Goal: Task Accomplishment & Management: Manage account settings

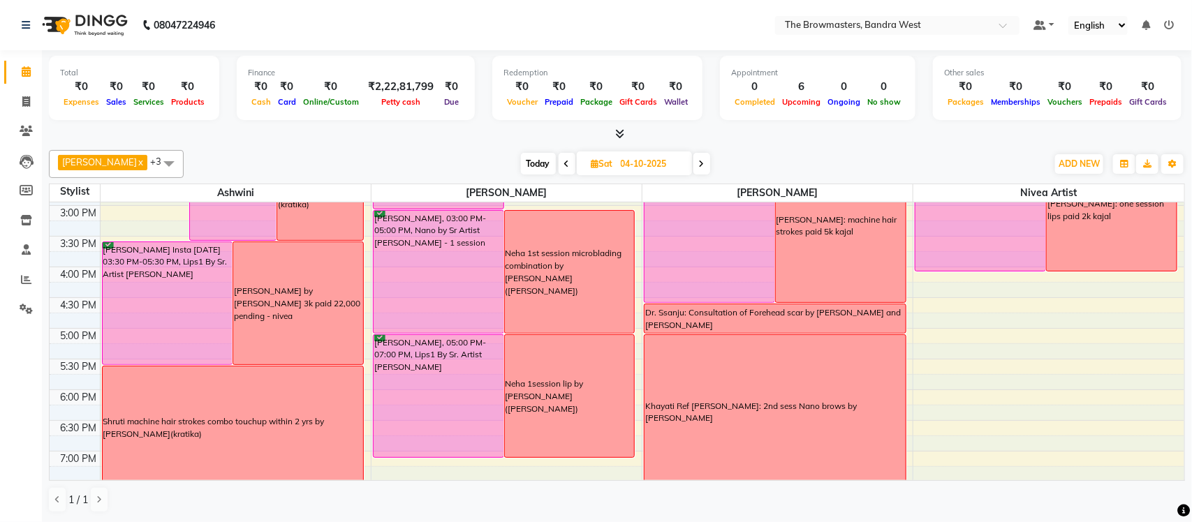
click at [536, 172] on span "Today" at bounding box center [538, 164] width 35 height 22
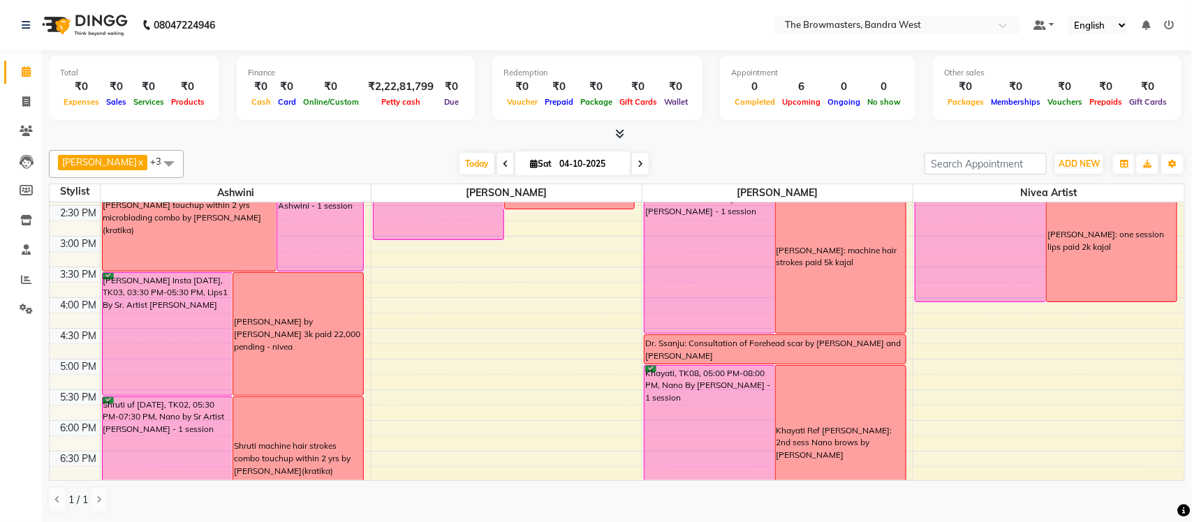
scroll to position [529, 0]
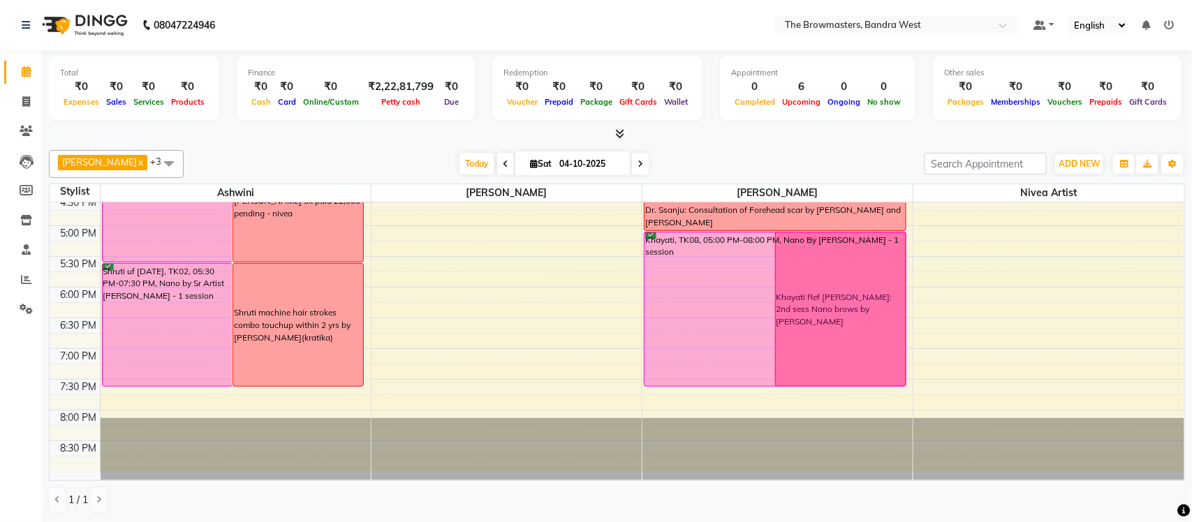
drag, startPoint x: 725, startPoint y: 416, endPoint x: 736, endPoint y: 383, distance: 34.7
click at [736, 383] on div "Uttara, TK09, 11:30 AM-01:30 PM, Combo Touchup By Ashmi within 12 months - 65% …" at bounding box center [777, 72] width 270 height 798
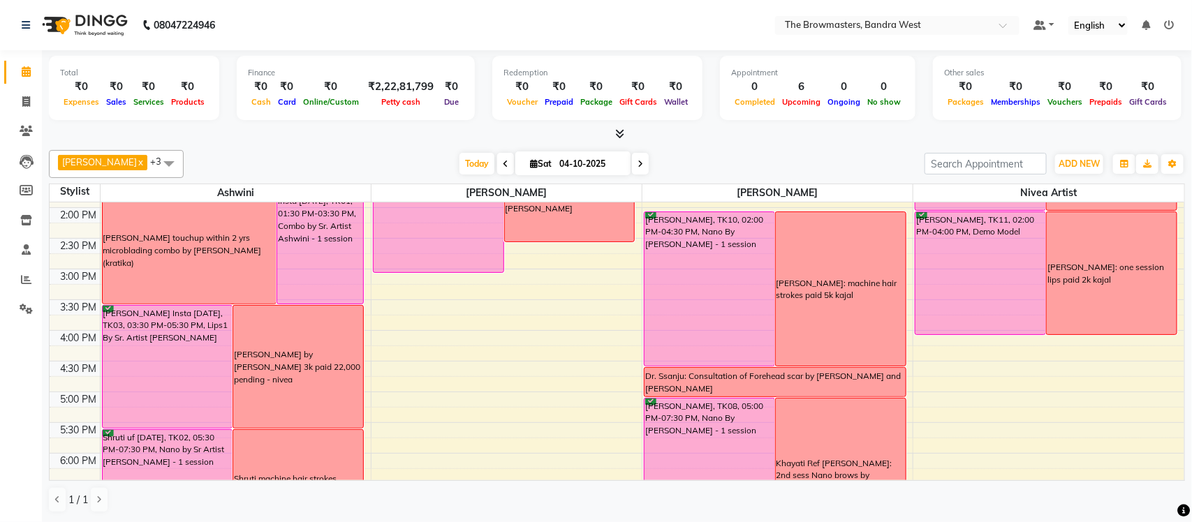
scroll to position [362, 0]
click at [635, 160] on span at bounding box center [640, 164] width 17 height 22
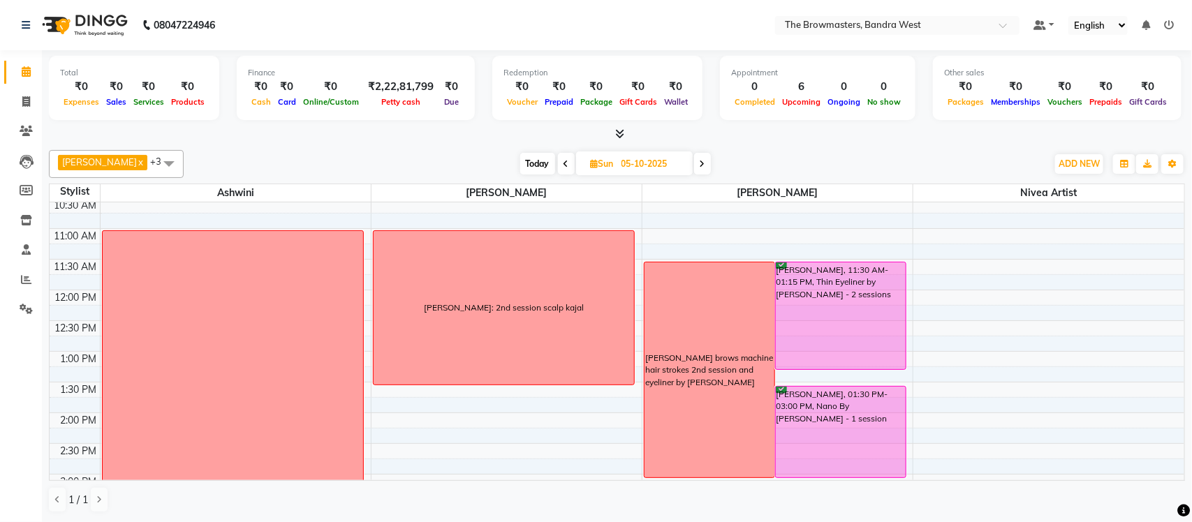
scroll to position [154, 0]
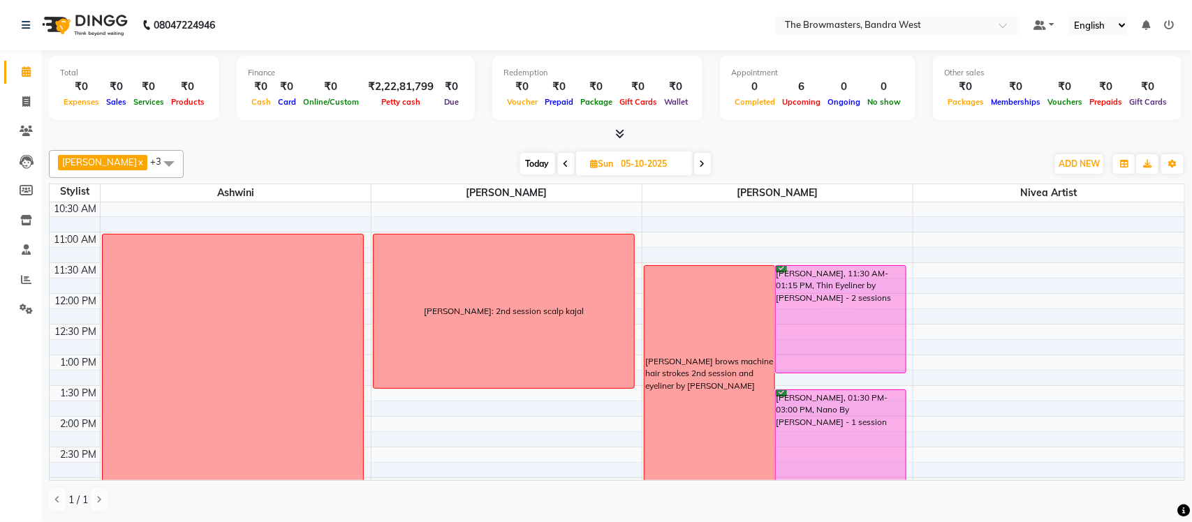
click at [709, 170] on span at bounding box center [702, 164] width 17 height 22
type input "06-10-2025"
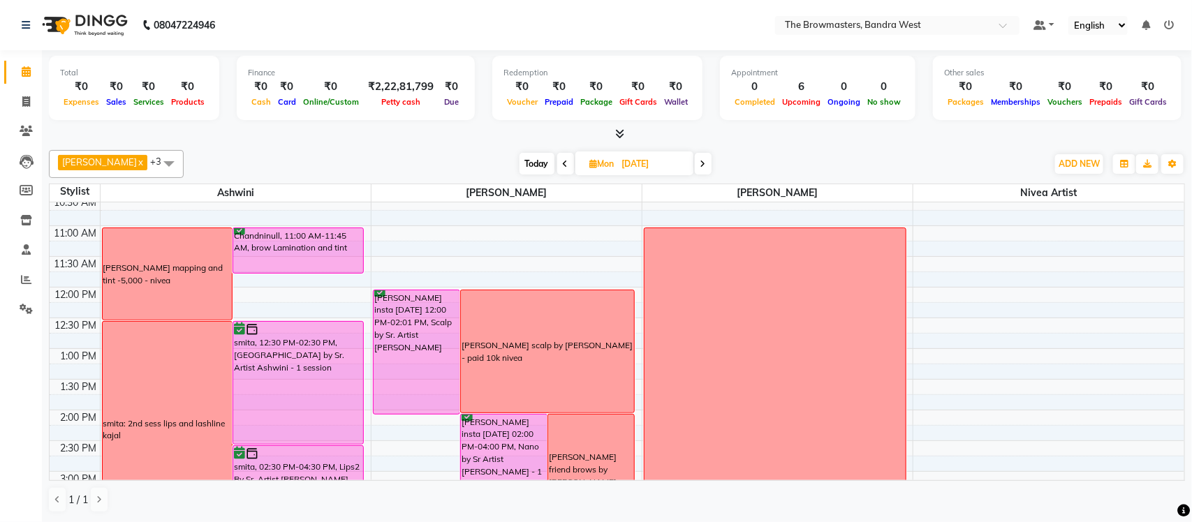
scroll to position [163, 0]
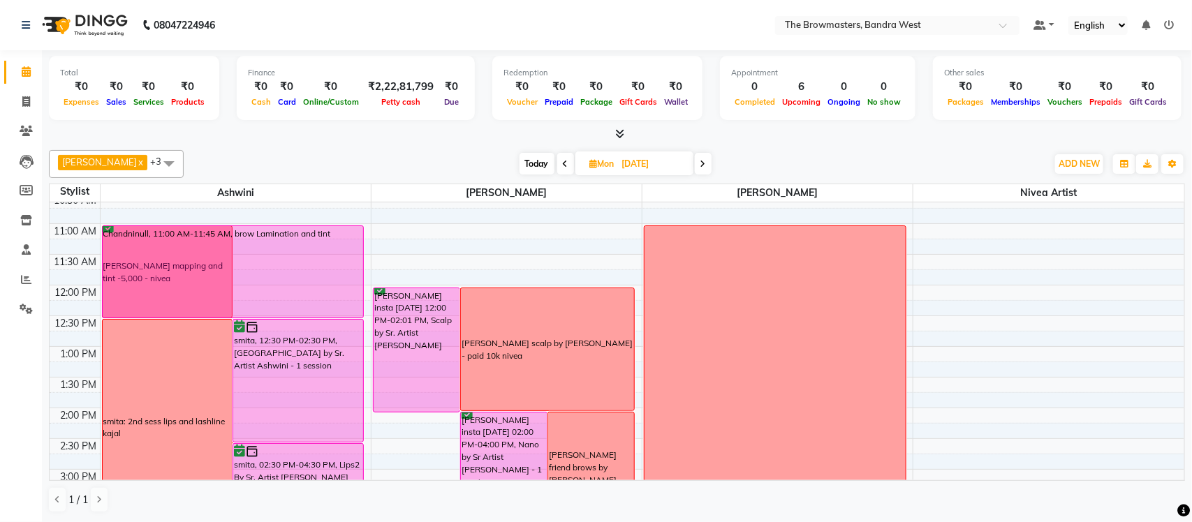
drag, startPoint x: 279, startPoint y: 268, endPoint x: 276, endPoint y: 310, distance: 42.0
click at [276, 310] on div "chandani brow mapping and tint -5,000 - nivea Chandninull, 11:00 AM-11:45 AM, b…" at bounding box center [236, 439] width 270 height 798
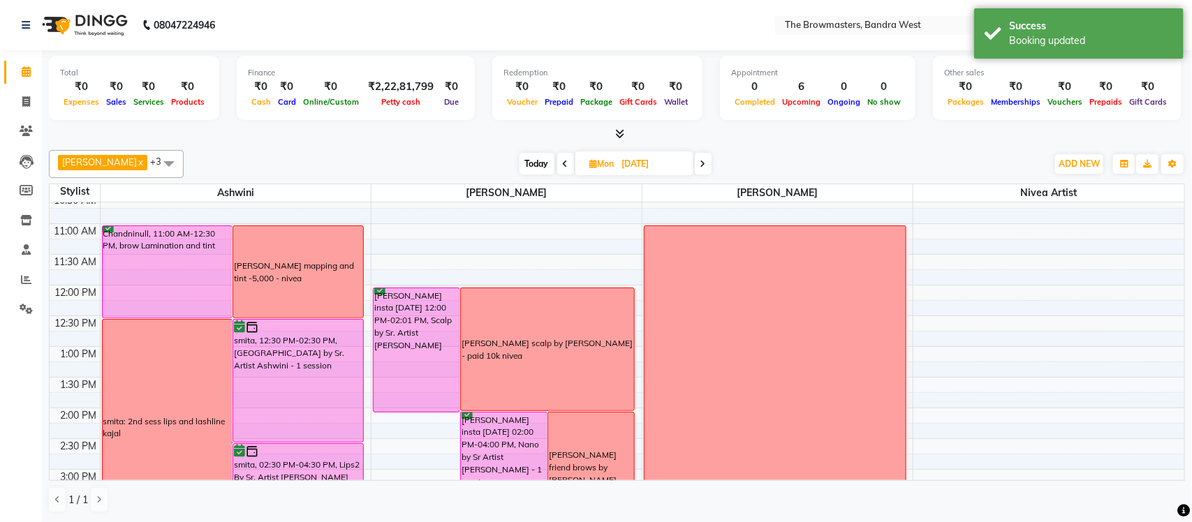
drag, startPoint x: 299, startPoint y: 289, endPoint x: 304, endPoint y: 253, distance: 36.6
click at [304, 253] on div "chandani brow mapping and tint -5,000 - nivea" at bounding box center [298, 271] width 130 height 91
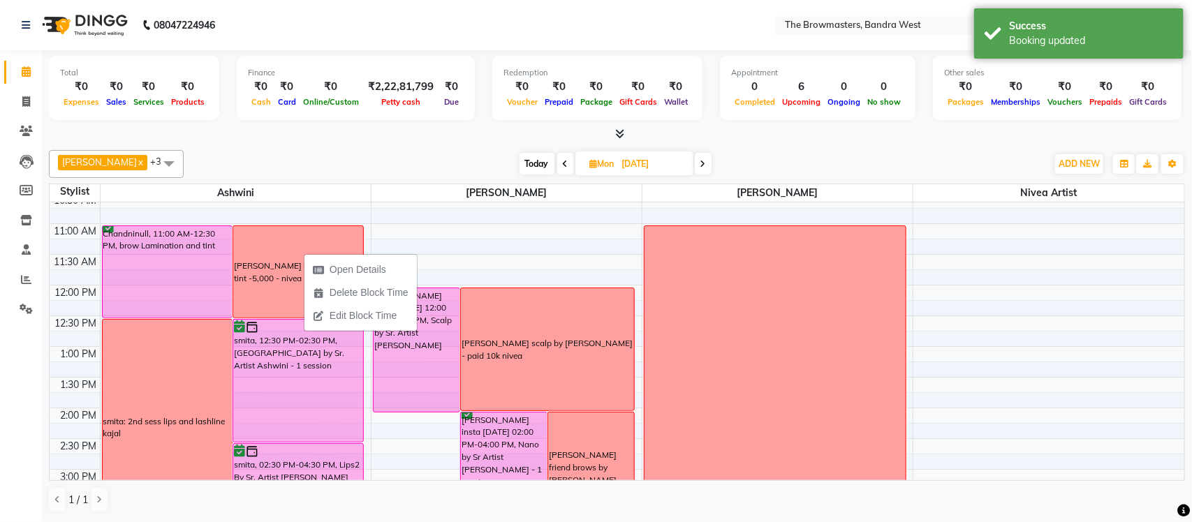
drag, startPoint x: 304, startPoint y: 253, endPoint x: 342, endPoint y: 212, distance: 55.8
click at [342, 212] on body "08047224946 Select Location × The Browmasters, Bandra West Default Panel My Pan…" at bounding box center [596, 261] width 1192 height 522
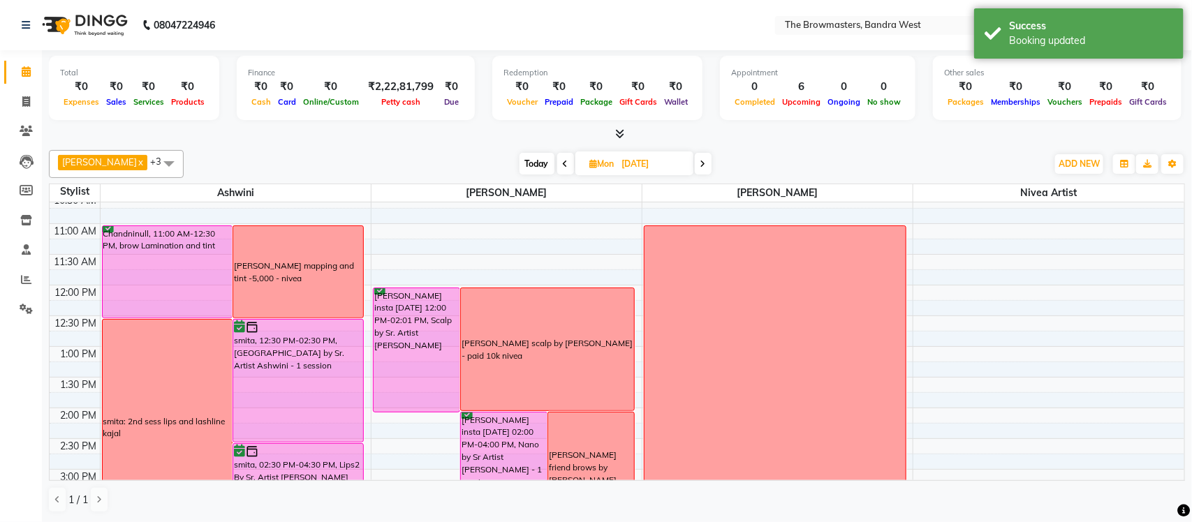
drag, startPoint x: 290, startPoint y: 260, endPoint x: 299, endPoint y: 186, distance: 74.5
click at [299, 186] on table "Stylist Ashwini Roshani Ashmeey Singghai Nivea Artist 8:00 AM 8:30 AM 9:00 AM 9…" at bounding box center [617, 332] width 1136 height 297
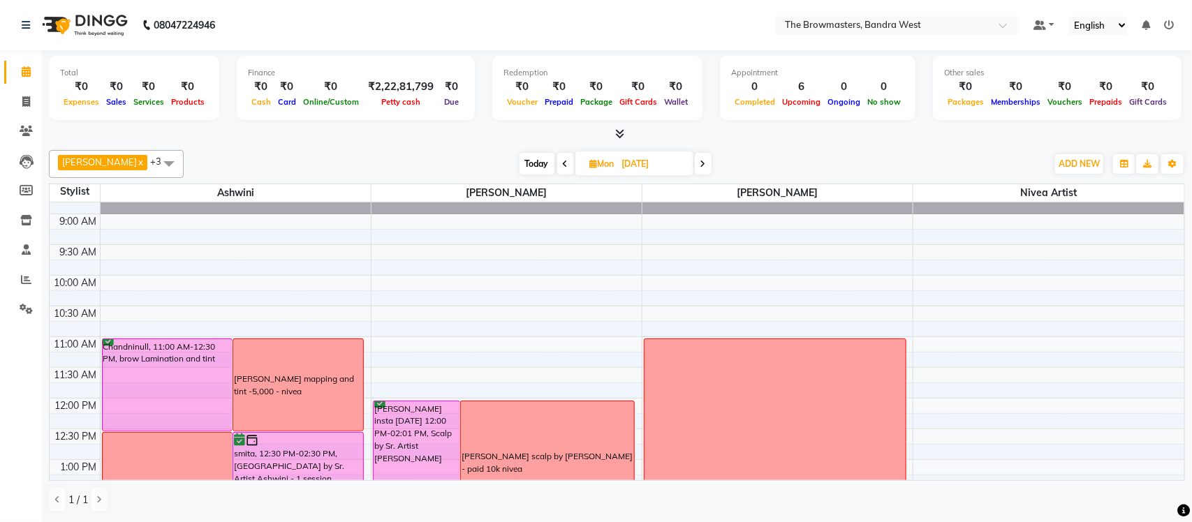
scroll to position [20, 0]
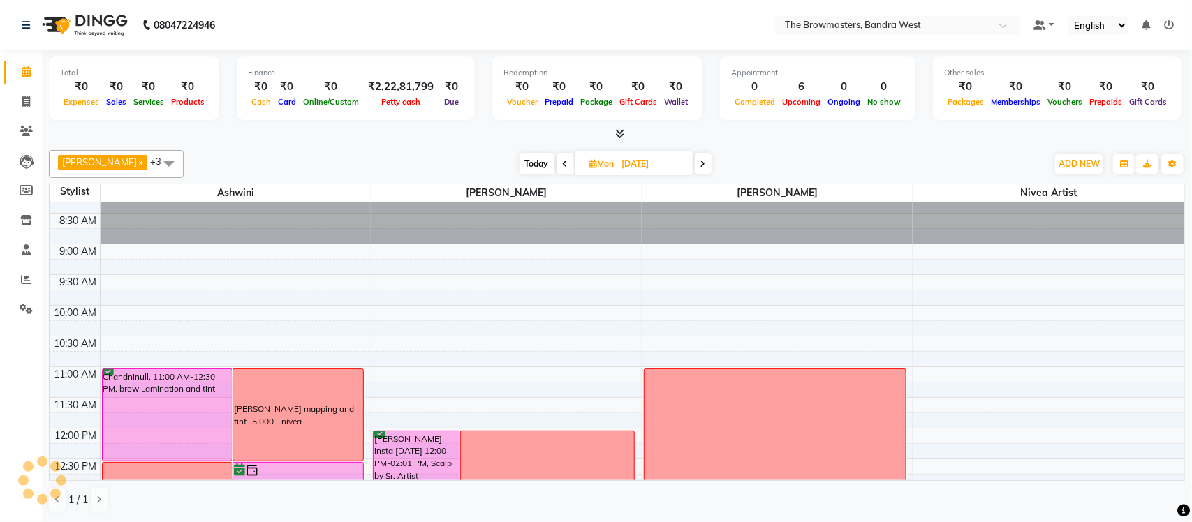
click at [671, 161] on input "06-10-2025" at bounding box center [653, 164] width 70 height 21
select select "10"
select select "2025"
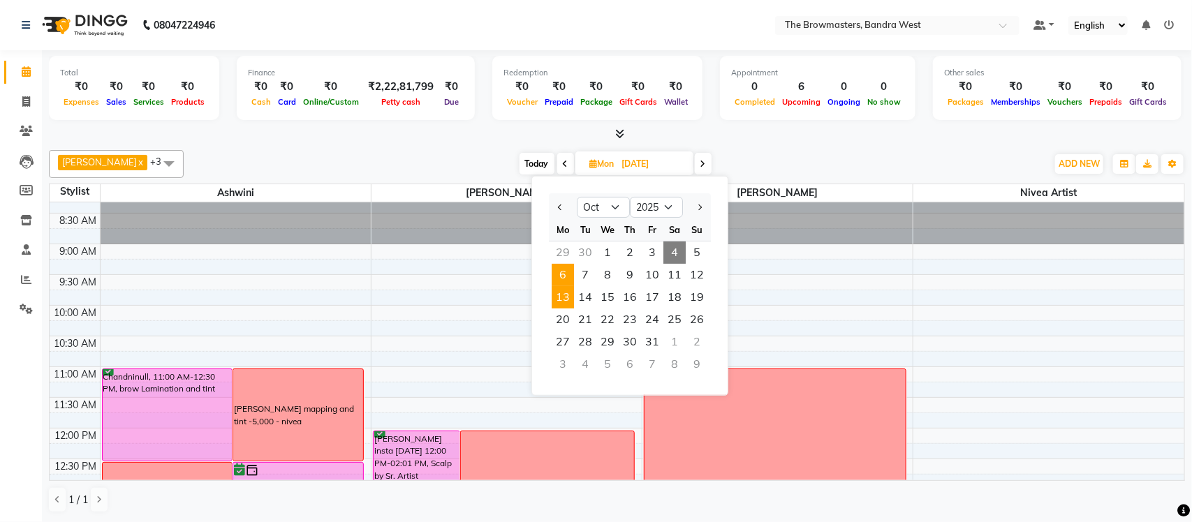
click at [567, 295] on span "13" at bounding box center [563, 297] width 22 height 22
type input "13-10-2025"
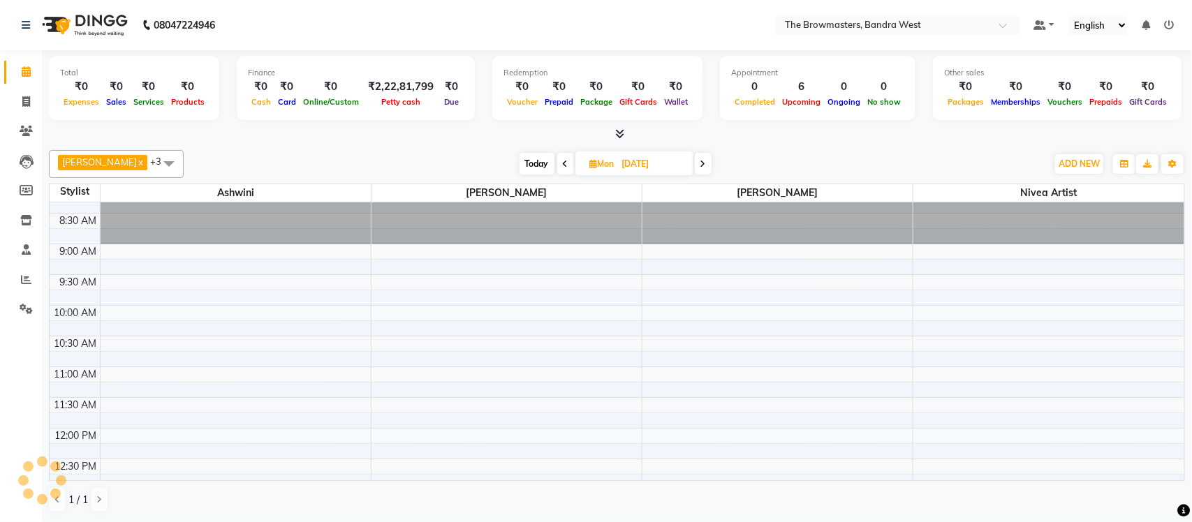
scroll to position [186, 0]
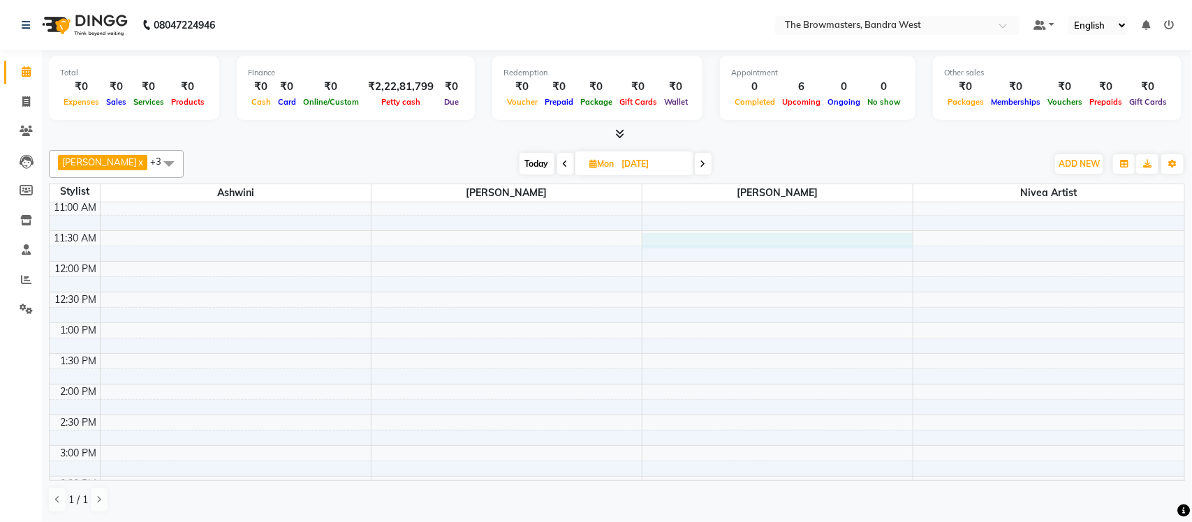
click at [800, 234] on div "8:00 AM 8:30 AM 9:00 AM 9:30 AM 10:00 AM 10:30 AM 11:00 AM 11:30 AM 12:00 PM 12…" at bounding box center [617, 415] width 1135 height 798
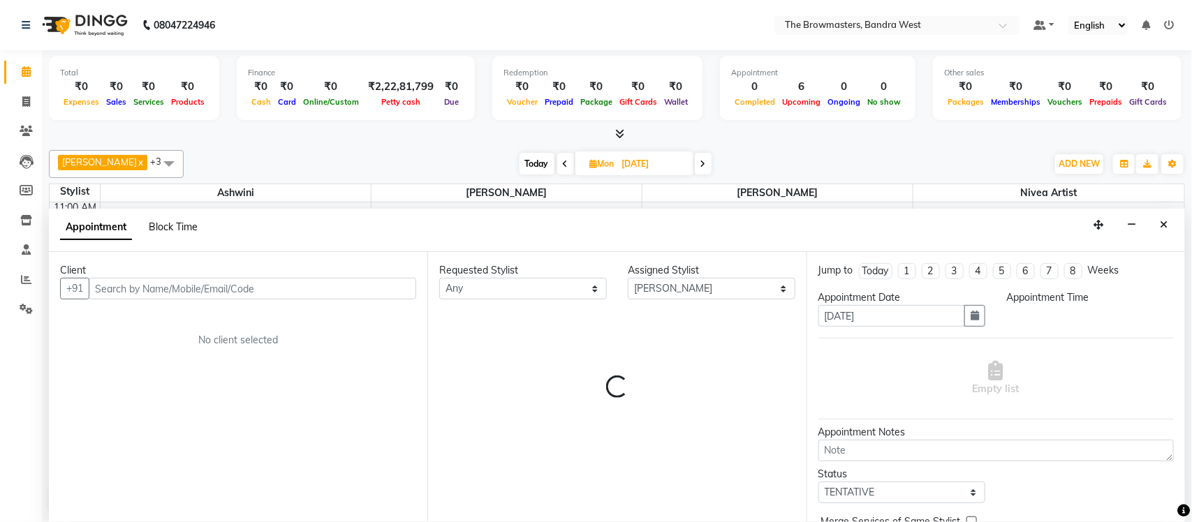
click at [181, 224] on span "Block Time" at bounding box center [173, 227] width 49 height 13
select select "64308"
select select "690"
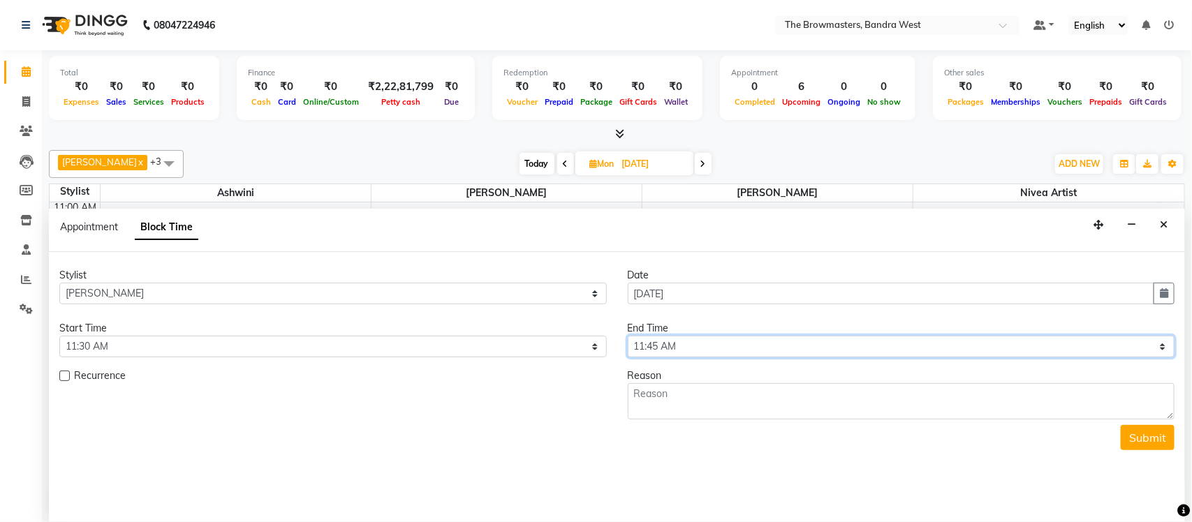
click at [683, 354] on select "Select 09:00 AM 09:15 AM 09:30 AM 09:45 AM 10:00 AM 10:15 AM 10:30 AM 10:45 AM …" at bounding box center [901, 347] width 547 height 22
select select "1200"
click at [628, 337] on select "Select 09:00 AM 09:15 AM 09:30 AM 09:45 AM 10:00 AM 10:15 AM 10:30 AM 10:45 AM …" at bounding box center [901, 347] width 547 height 22
click at [668, 401] on textarea at bounding box center [901, 401] width 547 height 36
type textarea "weekly off"
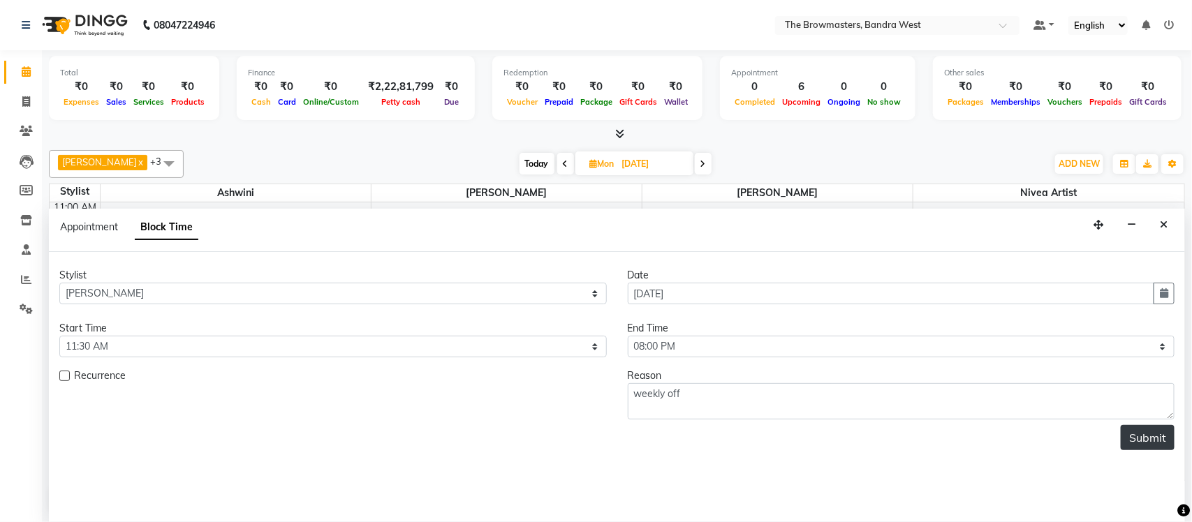
click at [1156, 443] on button "Submit" at bounding box center [1148, 437] width 54 height 25
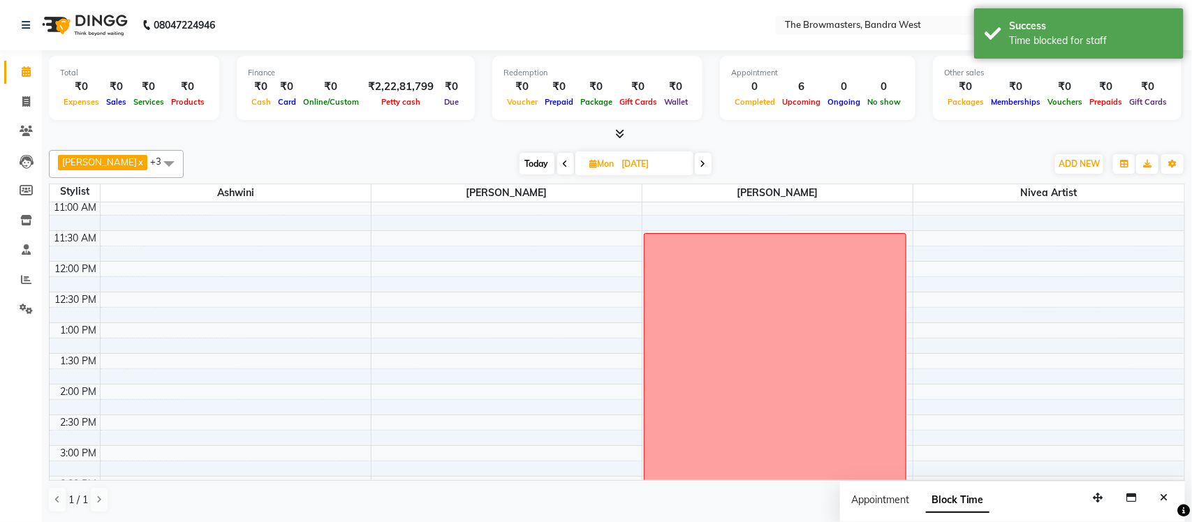
click at [666, 156] on input "13-10-2025" at bounding box center [653, 164] width 70 height 21
select select "10"
select select "2025"
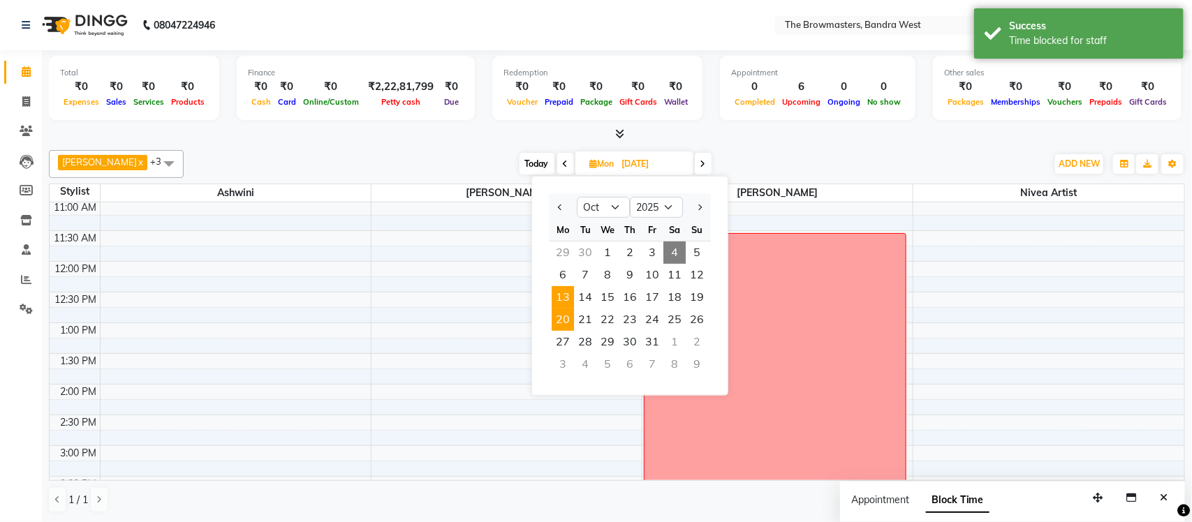
click at [557, 320] on span "20" at bounding box center [563, 320] width 22 height 22
type input "20-10-2025"
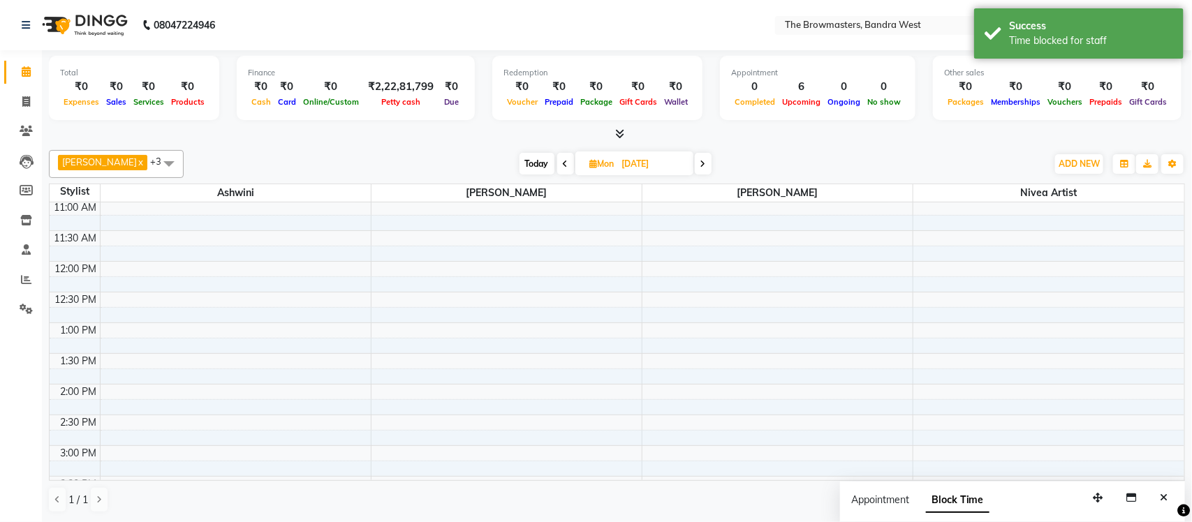
click at [730, 236] on div "8:00 AM 8:30 AM 9:00 AM 9:30 AM 10:00 AM 10:30 AM 11:00 AM 11:30 AM 12:00 PM 12…" at bounding box center [617, 415] width 1135 height 798
select select "64308"
select select "tentative"
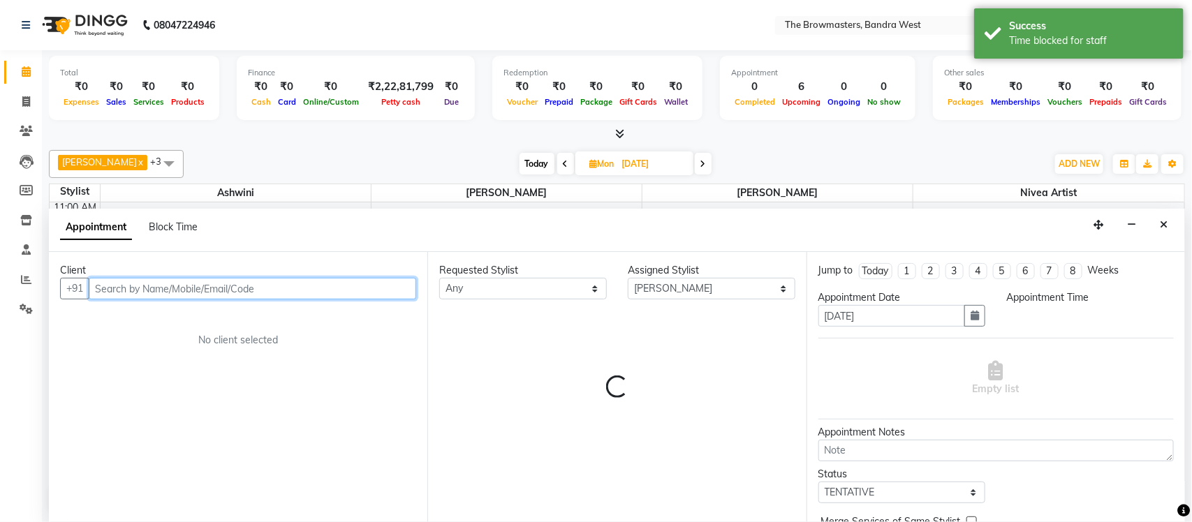
select select "690"
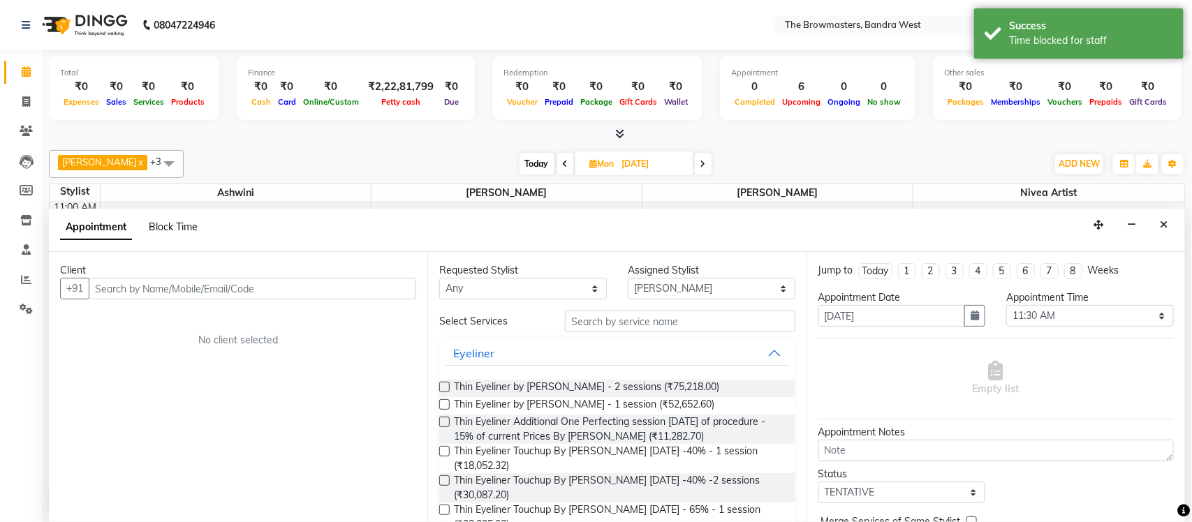
click at [170, 225] on span "Block Time" at bounding box center [173, 227] width 49 height 13
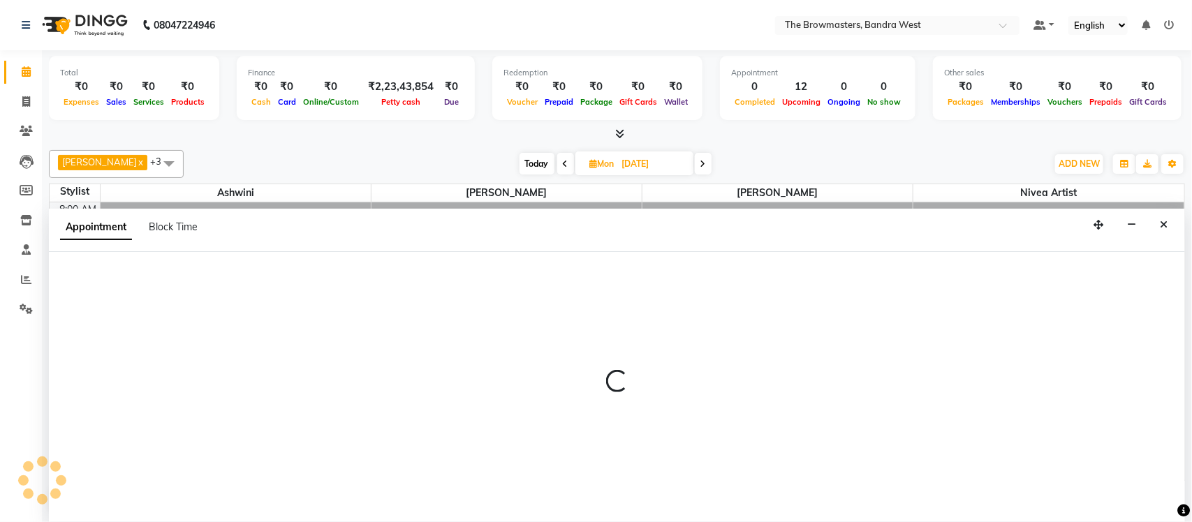
select select "64308"
select select "tentative"
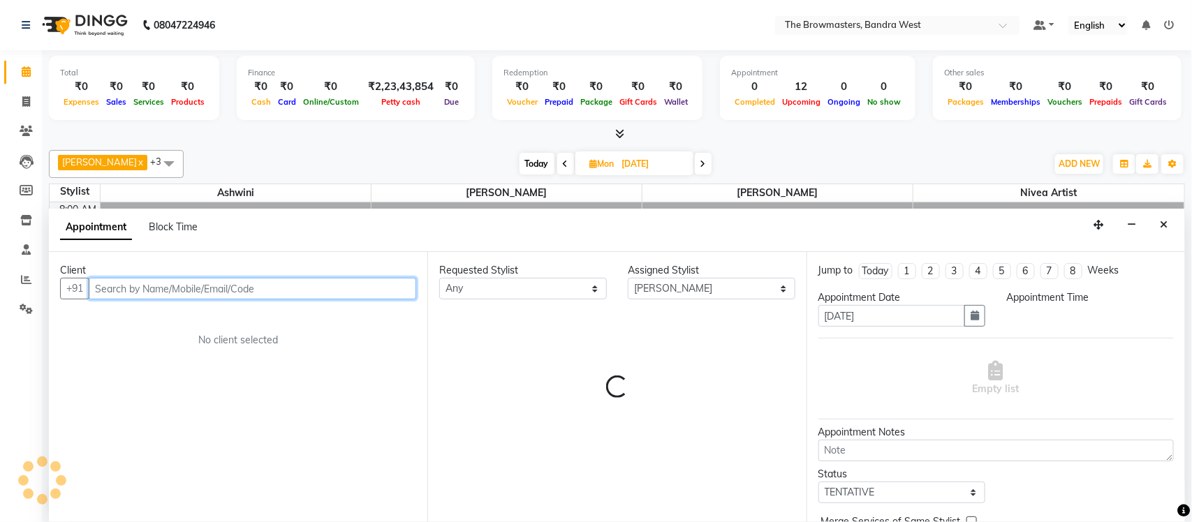
select select "540"
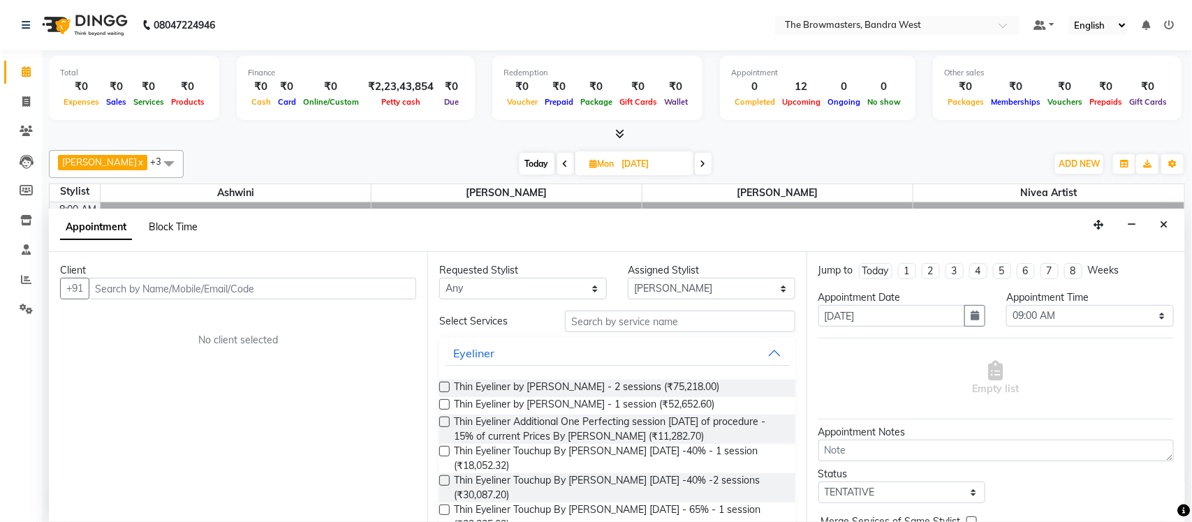
click at [190, 229] on span "Block Time" at bounding box center [173, 227] width 49 height 13
select select "64308"
select select "540"
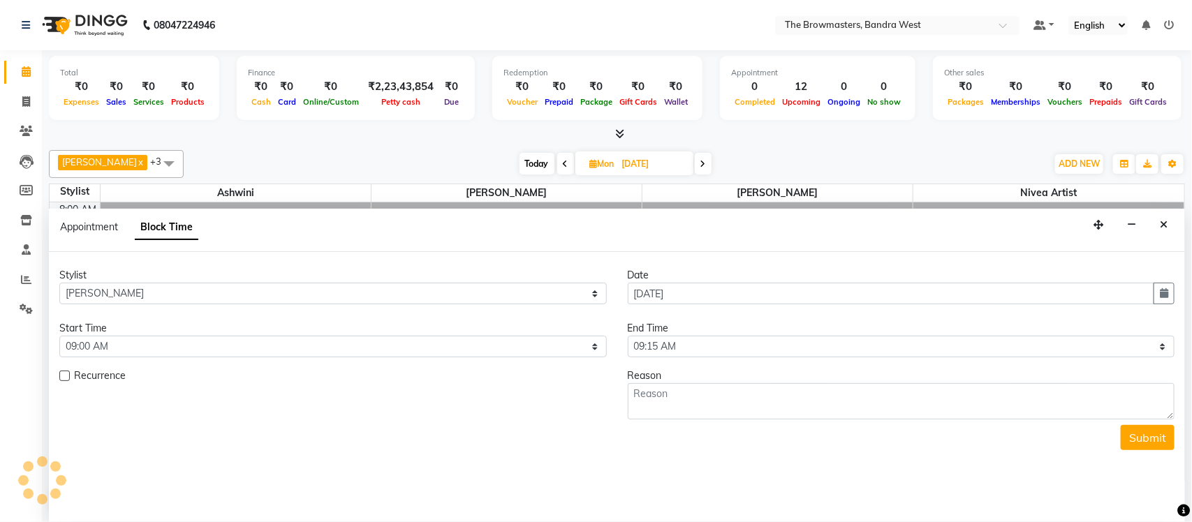
scroll to position [186, 0]
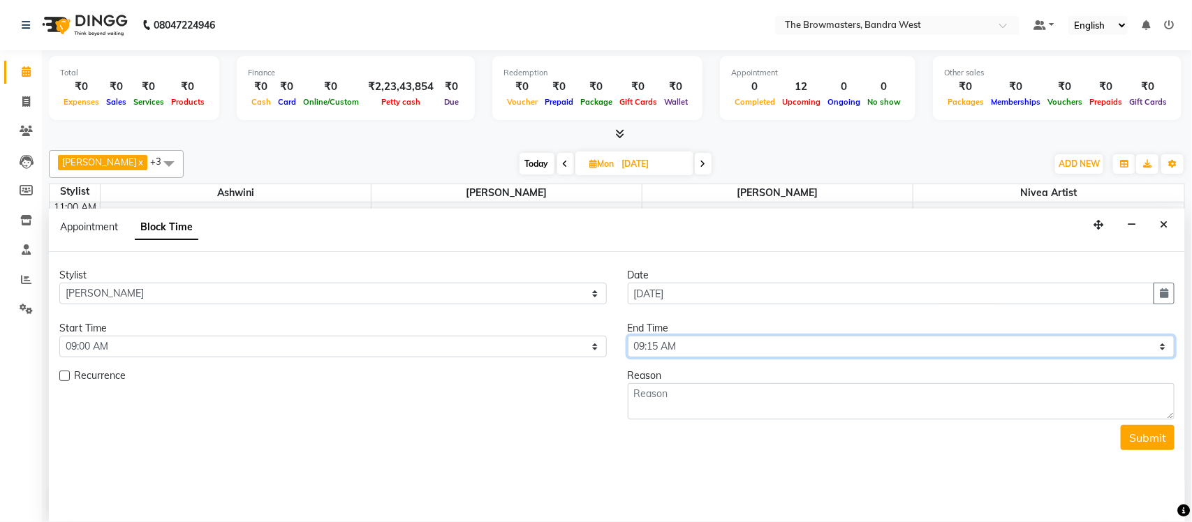
click at [670, 350] on select "Select 09:00 AM 09:15 AM 09:30 AM 09:45 AM 10:00 AM 10:15 AM 10:30 AM 10:45 AM …" at bounding box center [901, 347] width 547 height 22
select select "1200"
click at [628, 337] on select "Select 09:00 AM 09:15 AM 09:30 AM 09:45 AM 10:00 AM 10:15 AM 10:30 AM 10:45 AM …" at bounding box center [901, 347] width 547 height 22
click at [672, 401] on textarea at bounding box center [901, 401] width 547 height 36
type textarea "s"
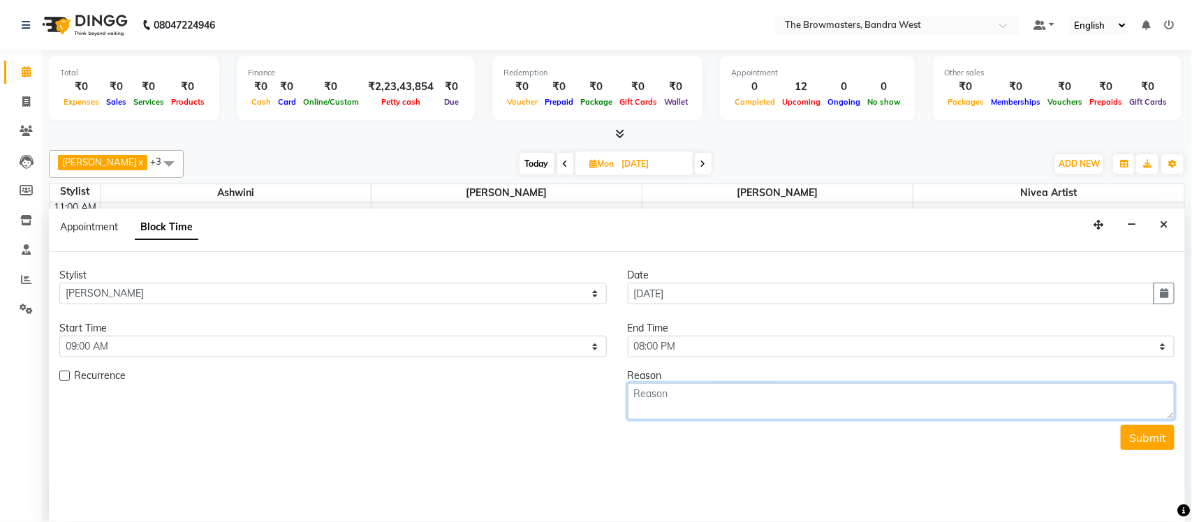
type textarea "S"
type textarea "week off"
click at [1141, 435] on button "Submit" at bounding box center [1148, 437] width 54 height 25
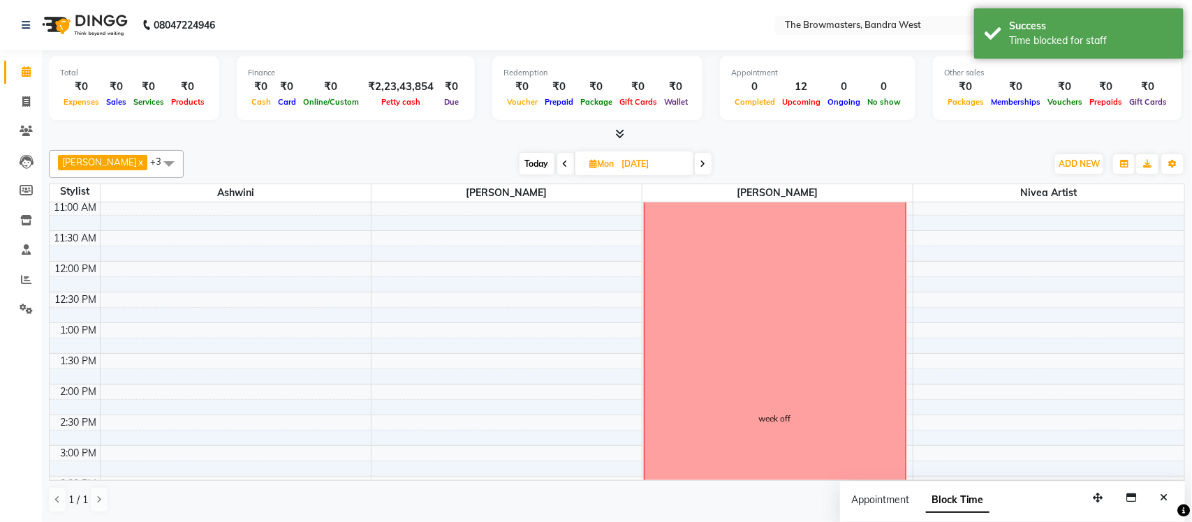
click at [670, 160] on input "20-10-2025" at bounding box center [653, 164] width 70 height 21
select select "10"
select select "2025"
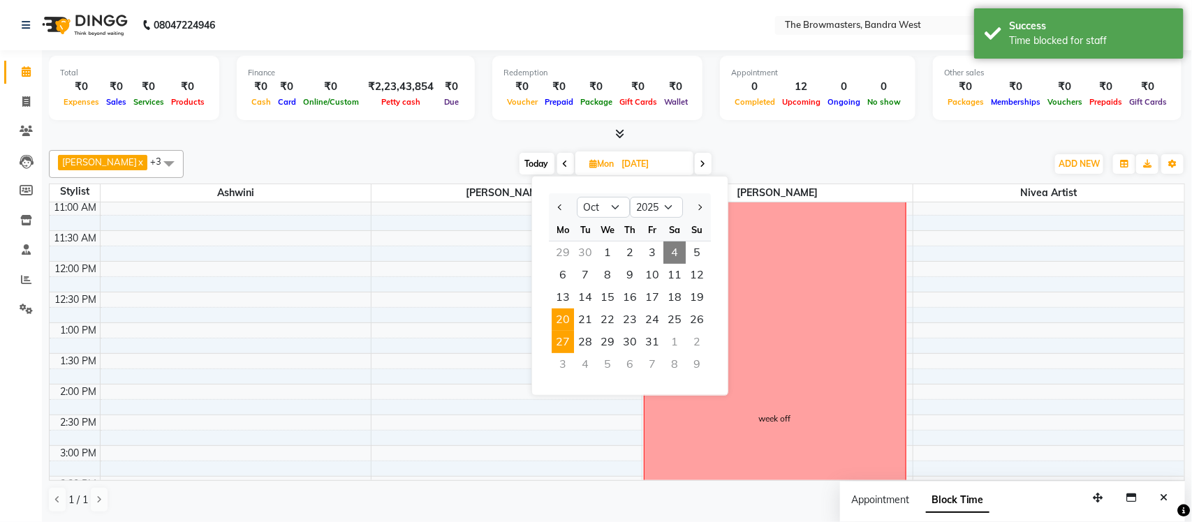
click at [560, 341] on span "27" at bounding box center [563, 342] width 22 height 22
type input "27-10-2025"
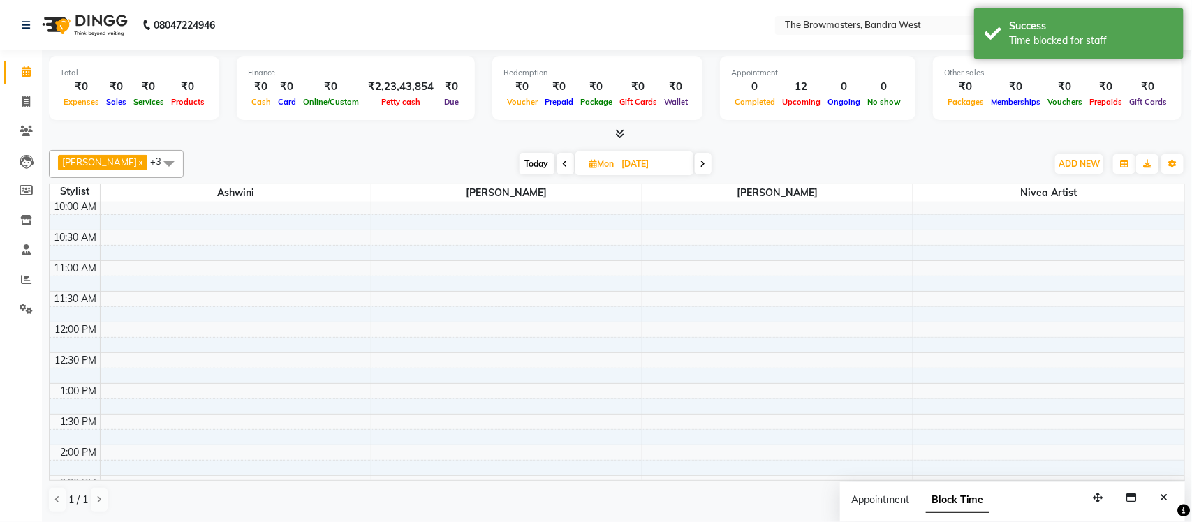
scroll to position [0, 0]
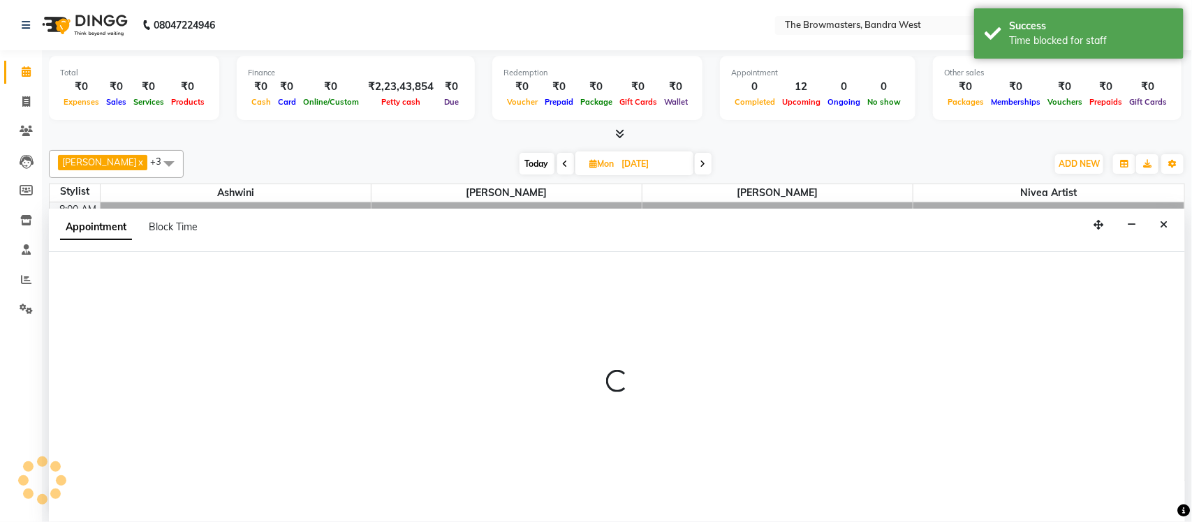
select select "64308"
select select "tentative"
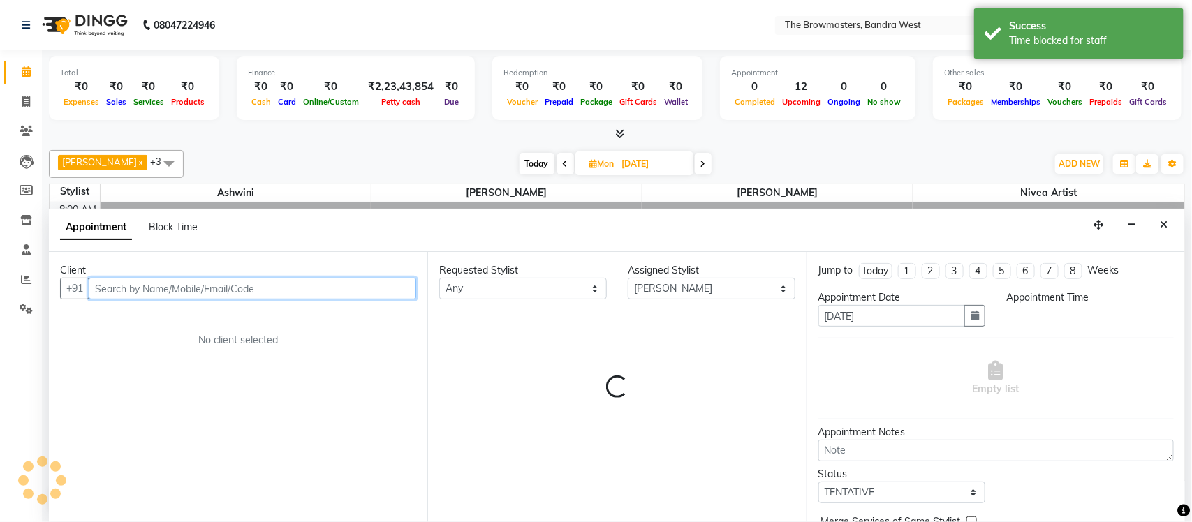
select select "540"
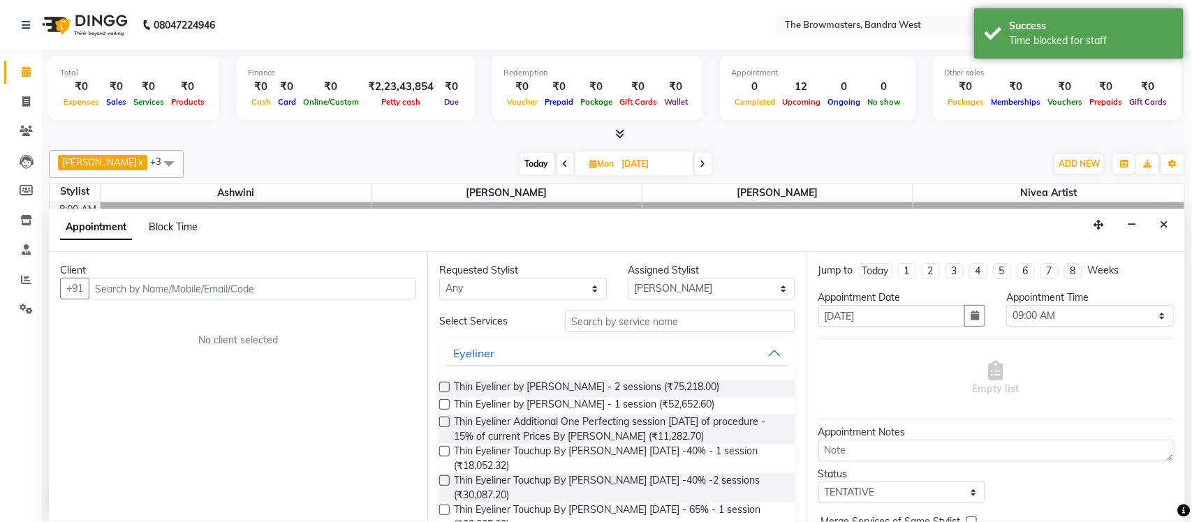
click at [170, 223] on span "Block Time" at bounding box center [173, 227] width 49 height 13
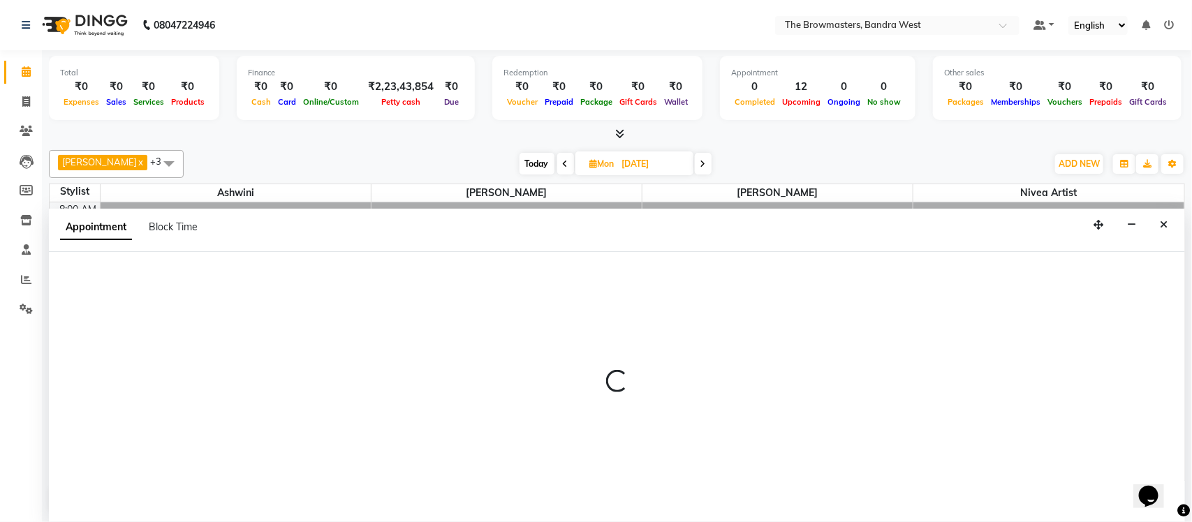
select select "64308"
select select "555"
select select "tentative"
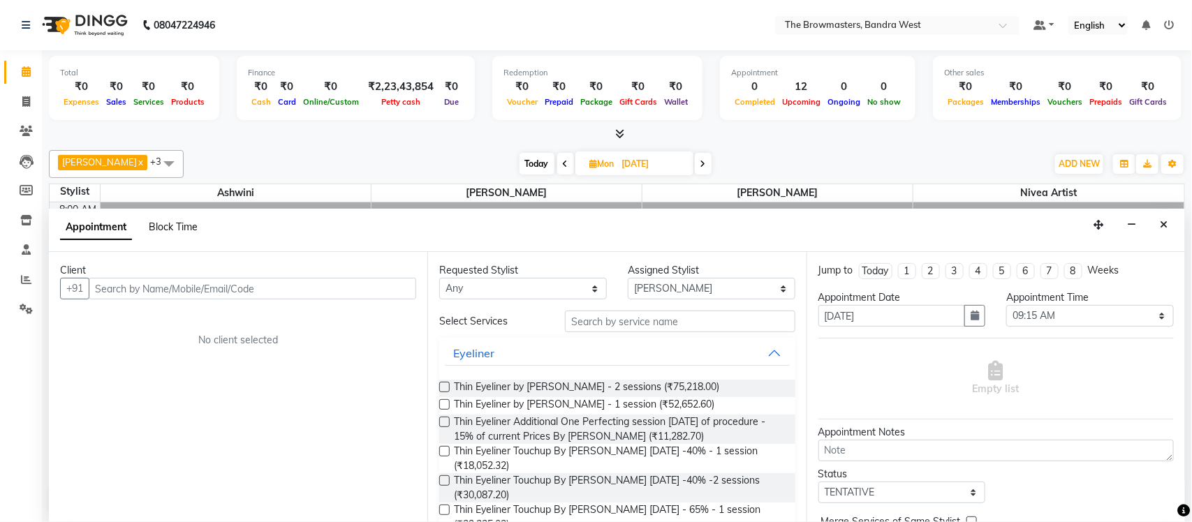
click at [165, 228] on span "Block Time" at bounding box center [173, 227] width 49 height 13
select select "64308"
select select "555"
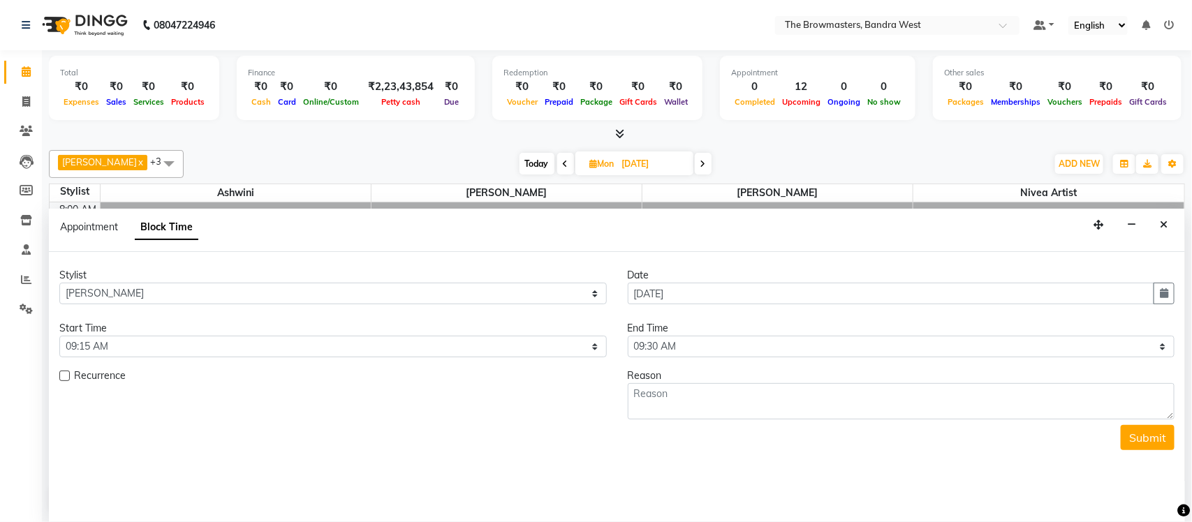
scroll to position [186, 0]
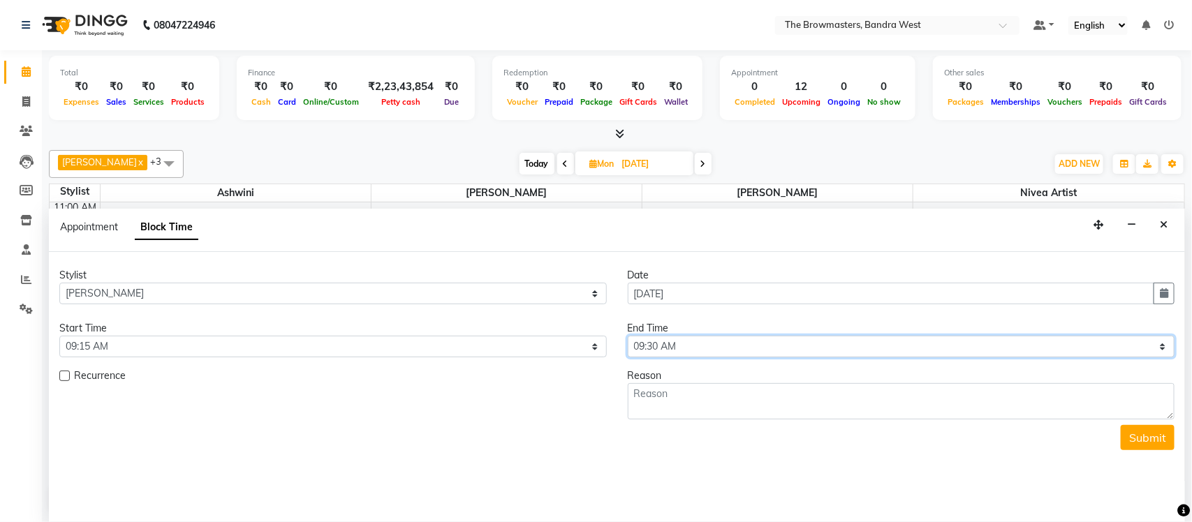
click at [709, 348] on select "Select 09:00 AM 09:15 AM 09:30 AM 09:45 AM 10:00 AM 10:15 AM 10:30 AM 10:45 AM …" at bounding box center [901, 347] width 547 height 22
select select "1200"
click at [628, 337] on select "Select 09:00 AM 09:15 AM 09:30 AM 09:45 AM 10:00 AM 10:15 AM 10:30 AM 10:45 AM …" at bounding box center [901, 347] width 547 height 22
click at [682, 418] on textarea at bounding box center [901, 401] width 547 height 36
type textarea "weekly off"
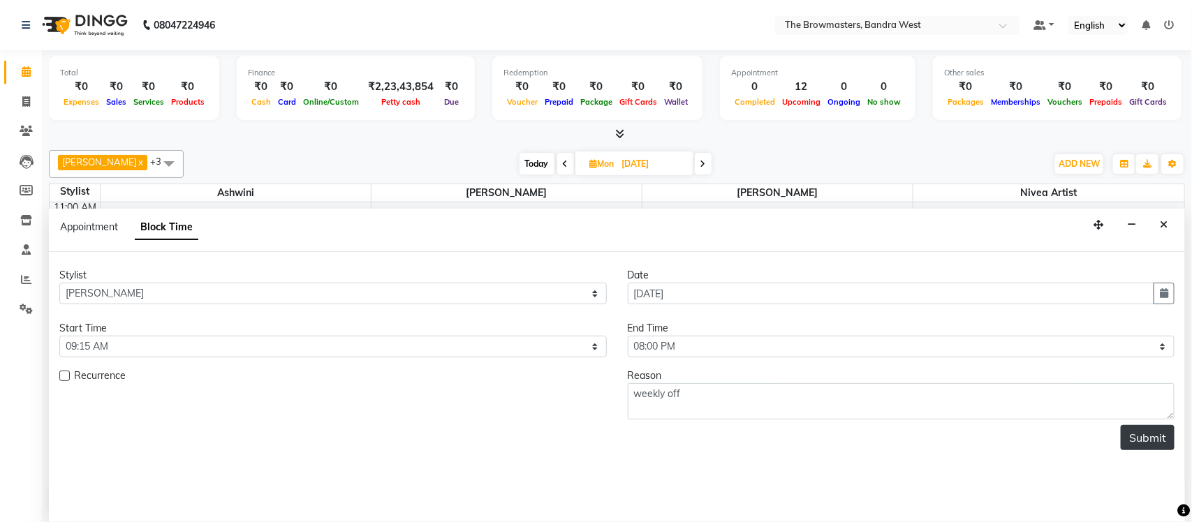
click at [1144, 445] on button "Submit" at bounding box center [1148, 437] width 54 height 25
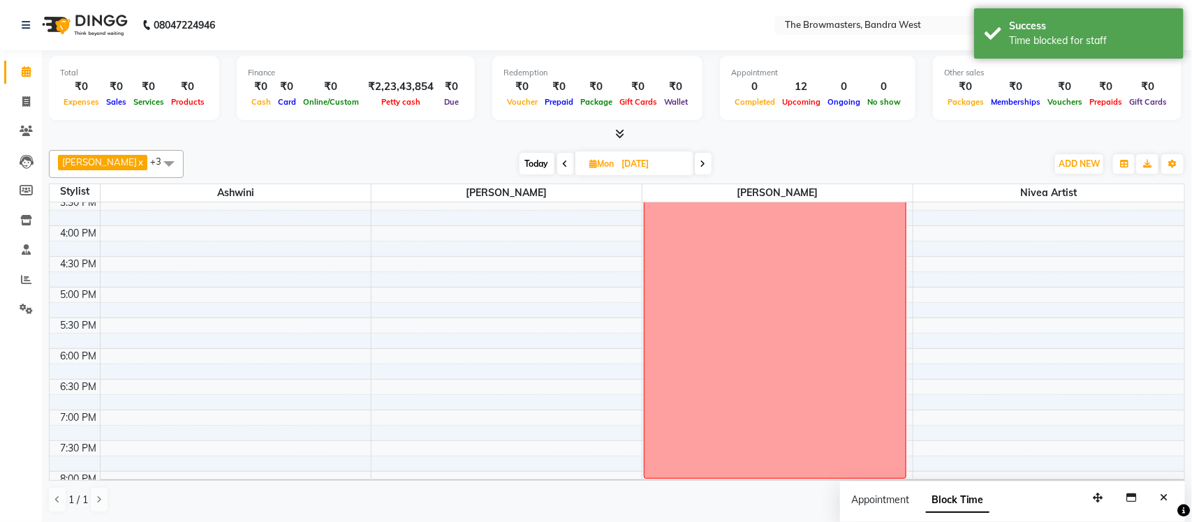
scroll to position [529, 0]
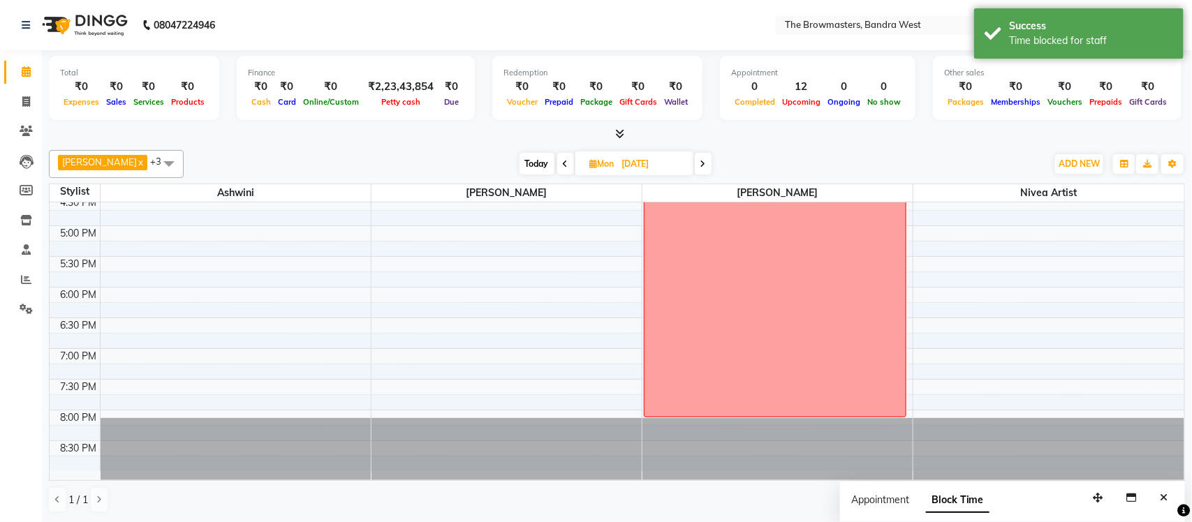
click at [663, 159] on input "27-10-2025" at bounding box center [653, 164] width 70 height 21
select select "10"
select select "2025"
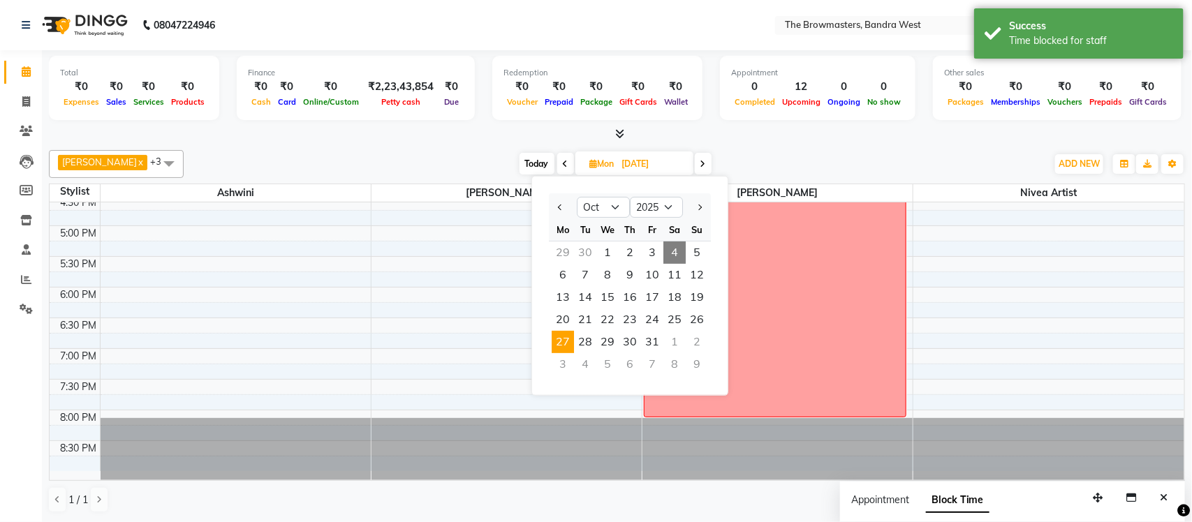
click at [568, 359] on div "3" at bounding box center [563, 364] width 22 height 22
type input "03-11-2025"
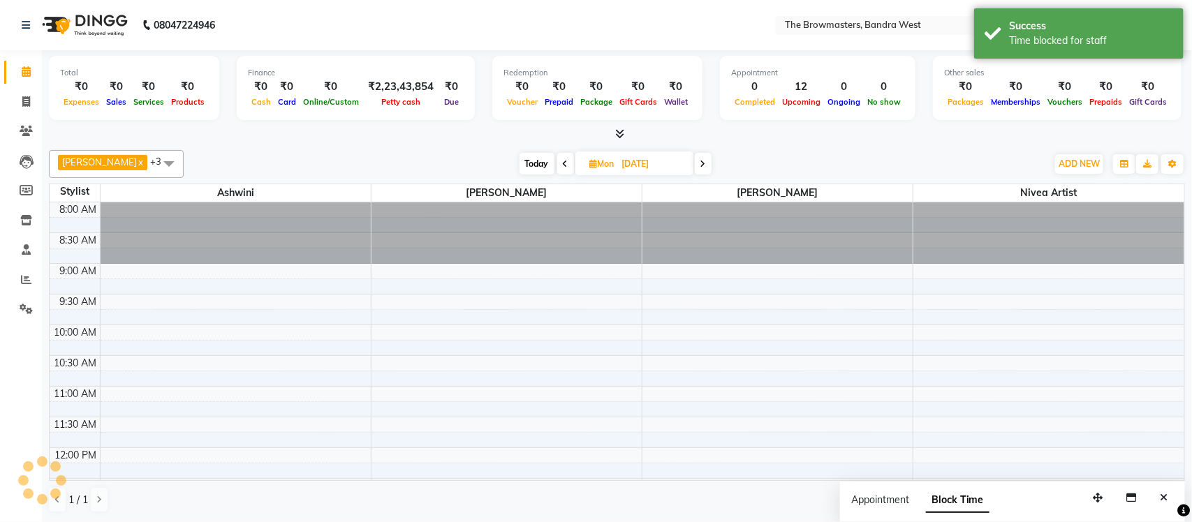
scroll to position [186, 0]
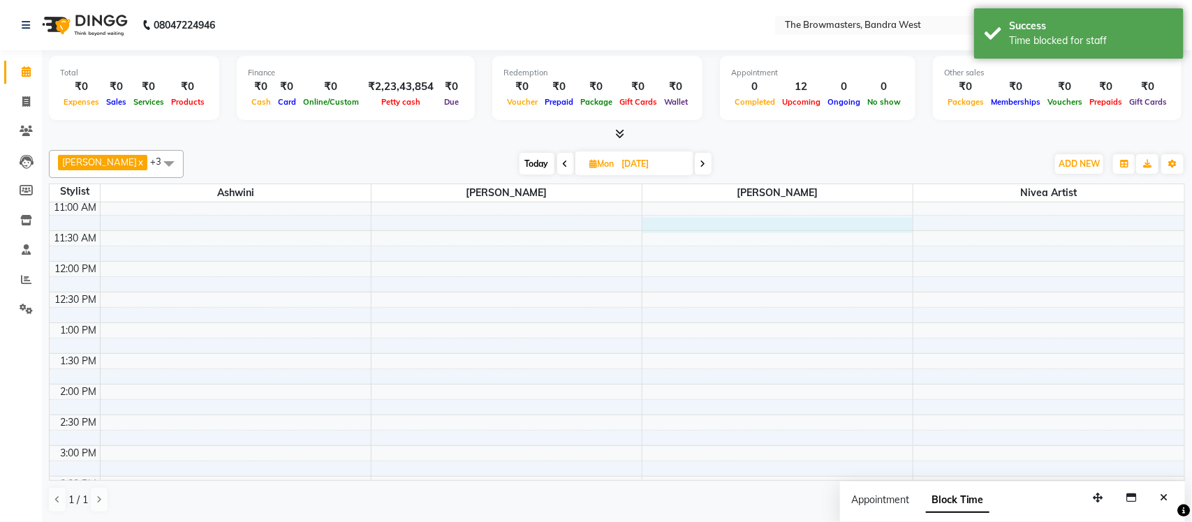
click at [729, 226] on div "8:00 AM 8:30 AM 9:00 AM 9:30 AM 10:00 AM 10:30 AM 11:00 AM 11:30 AM 12:00 PM 12…" at bounding box center [617, 415] width 1135 height 798
select select "64308"
select select "tentative"
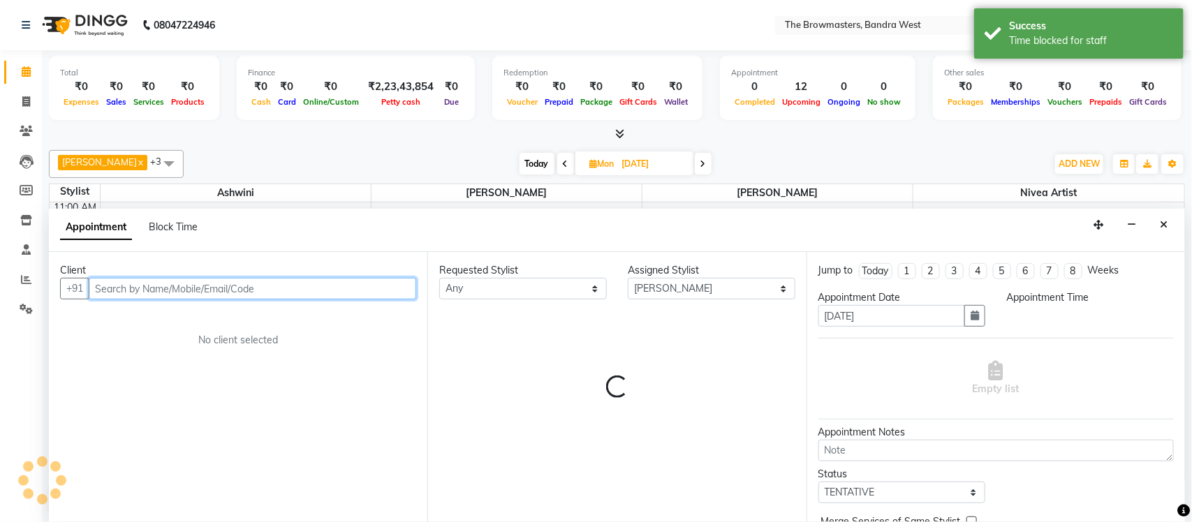
select select "675"
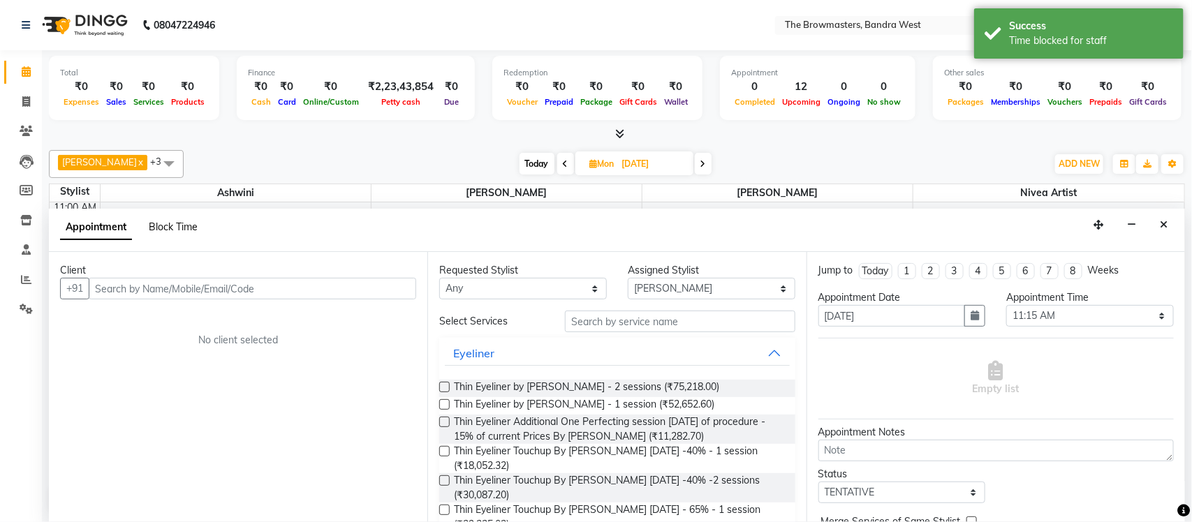
click at [172, 232] on span "Block Time" at bounding box center [173, 227] width 49 height 13
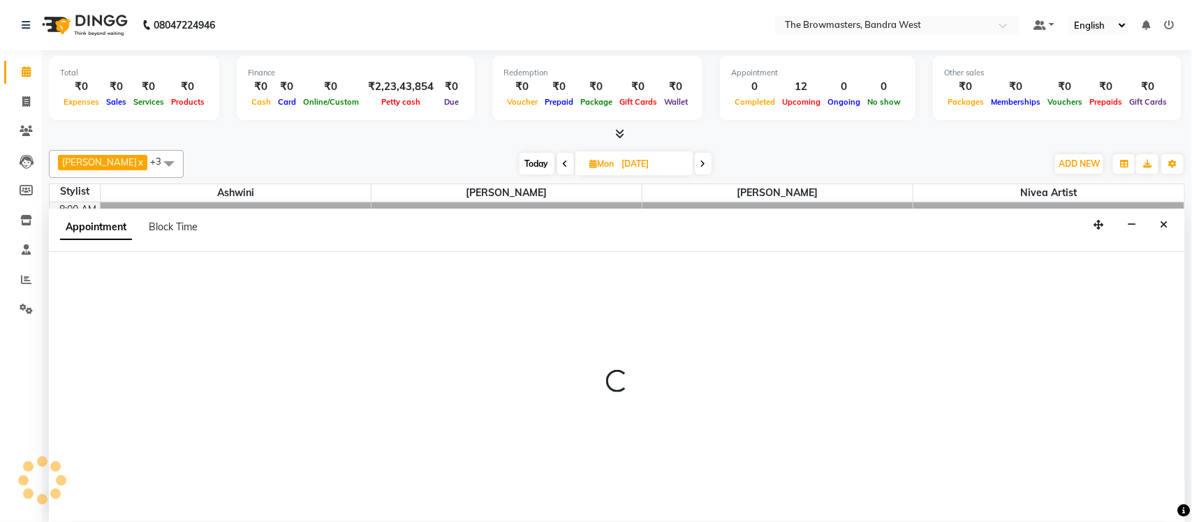
select select "64308"
select select "tentative"
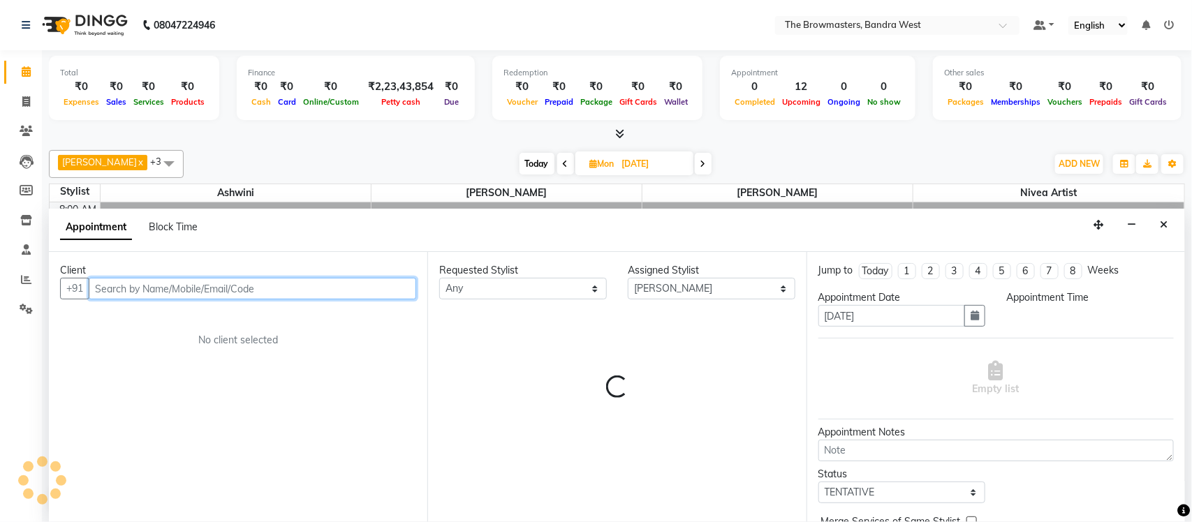
select select "540"
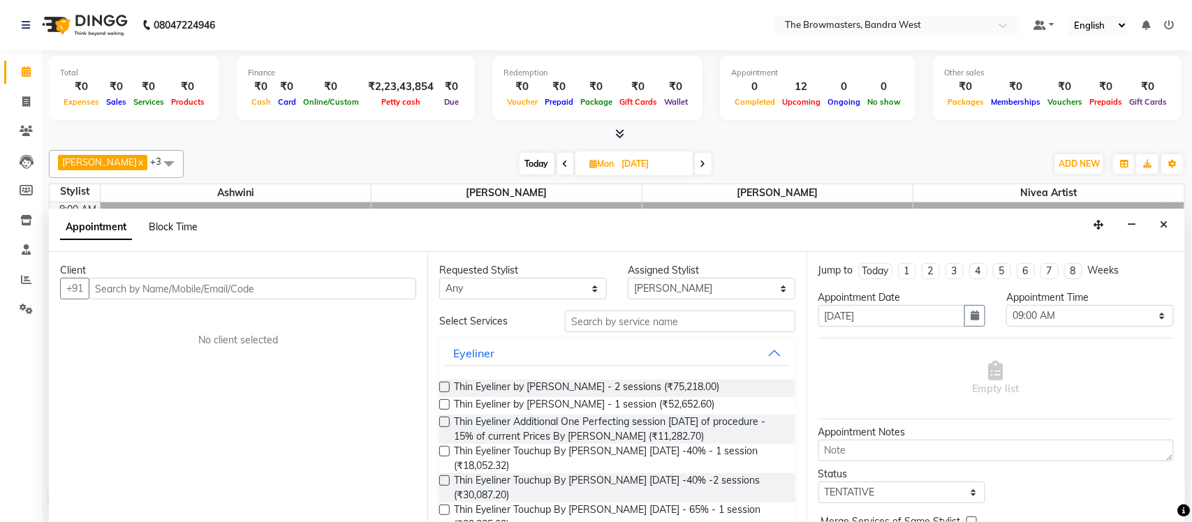
click at [149, 230] on span "Block Time" at bounding box center [173, 227] width 49 height 13
select select "64308"
select select "540"
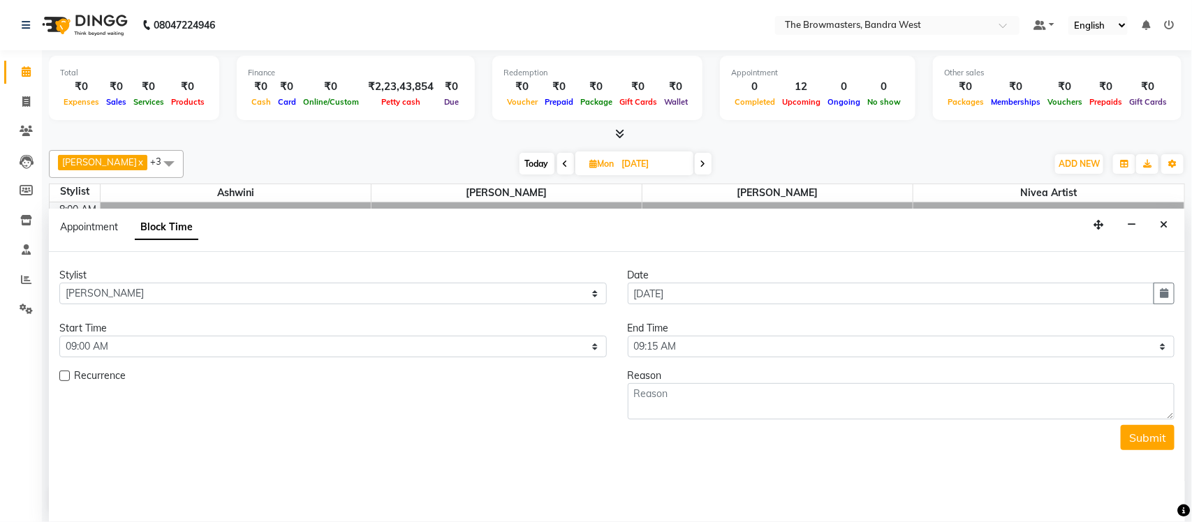
scroll to position [186, 0]
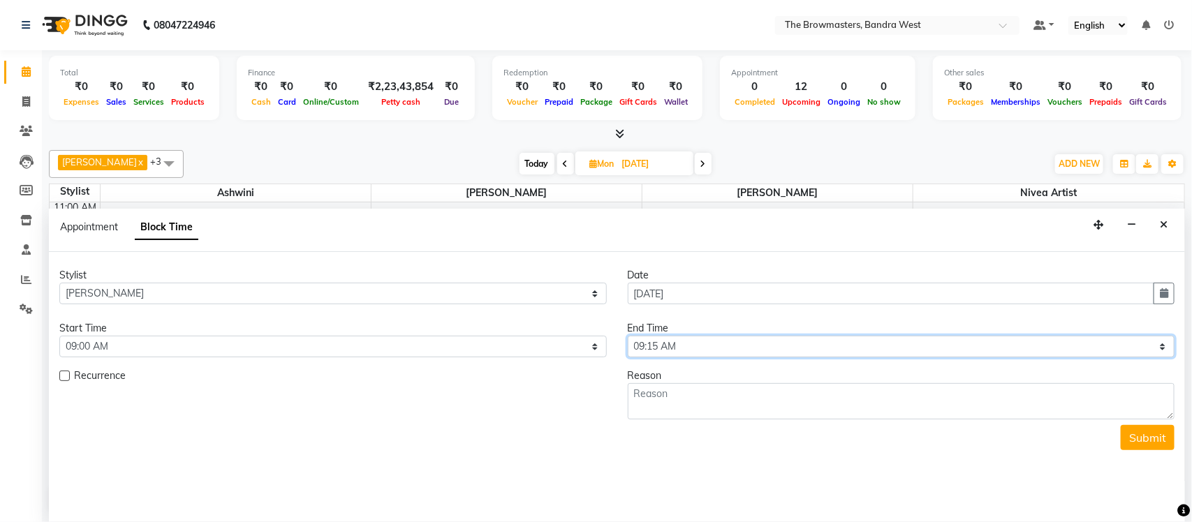
click at [662, 349] on select "Select 09:00 AM 09:15 AM 09:30 AM 09:45 AM 10:00 AM 10:15 AM 10:30 AM 10:45 AM …" at bounding box center [901, 347] width 547 height 22
select select "1200"
click at [628, 337] on select "Select 09:00 AM 09:15 AM 09:30 AM 09:45 AM 10:00 AM 10:15 AM 10:30 AM 10:45 AM …" at bounding box center [901, 347] width 547 height 22
click at [656, 391] on textarea at bounding box center [901, 401] width 547 height 36
type textarea "week off"
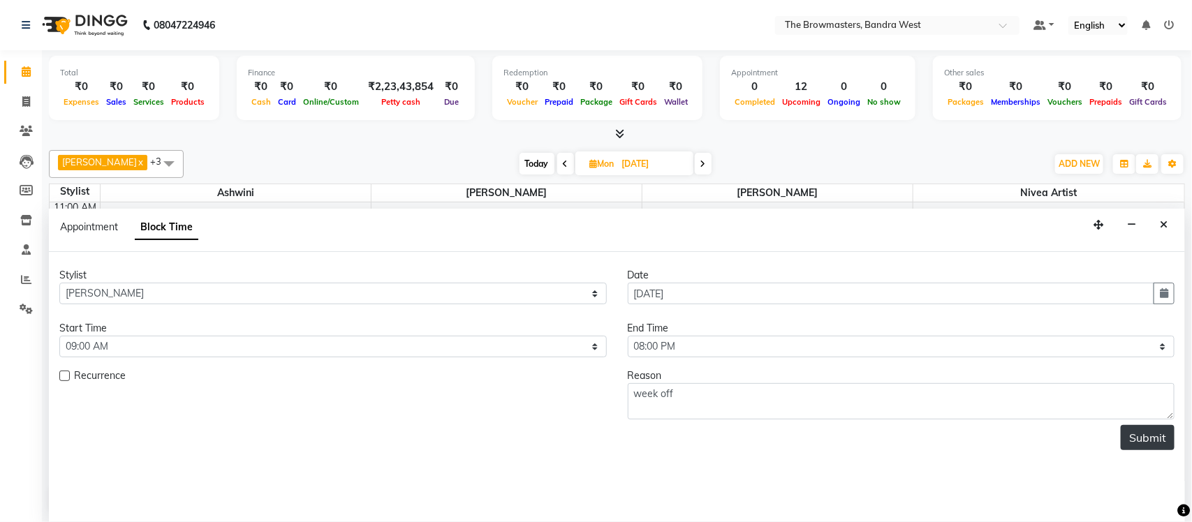
click at [1150, 438] on button "Submit" at bounding box center [1148, 437] width 54 height 25
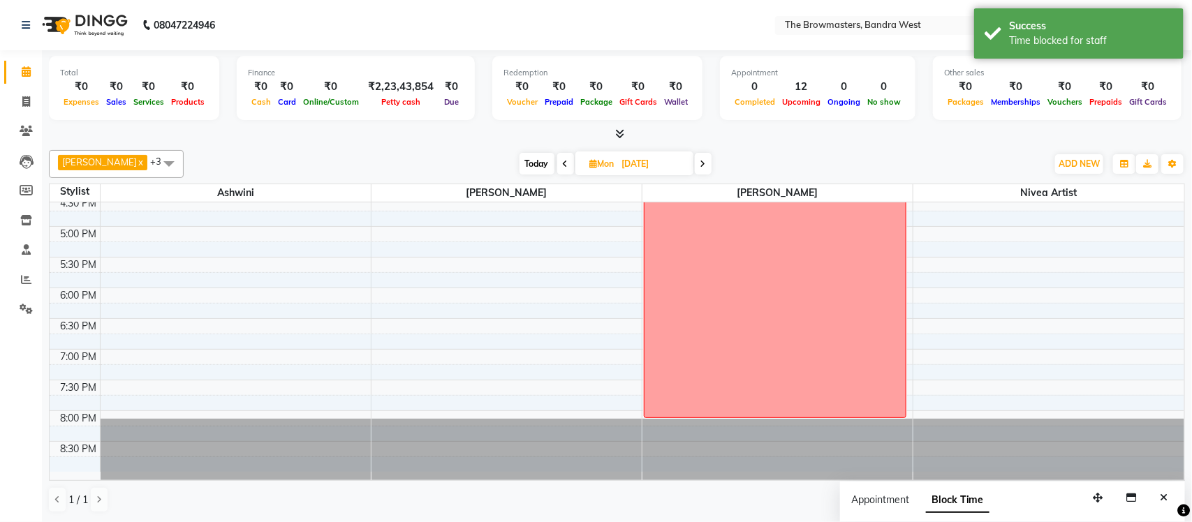
scroll to position [529, 0]
click at [669, 169] on input "03-11-2025" at bounding box center [653, 164] width 70 height 21
select select "11"
select select "2025"
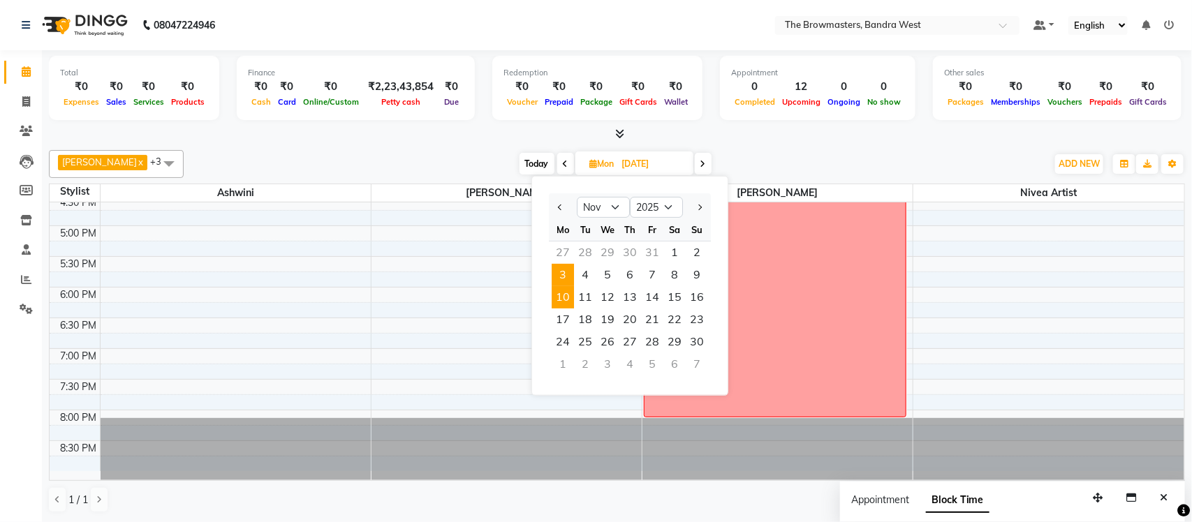
click at [563, 293] on span "10" at bounding box center [563, 297] width 22 height 22
type input "10-11-2025"
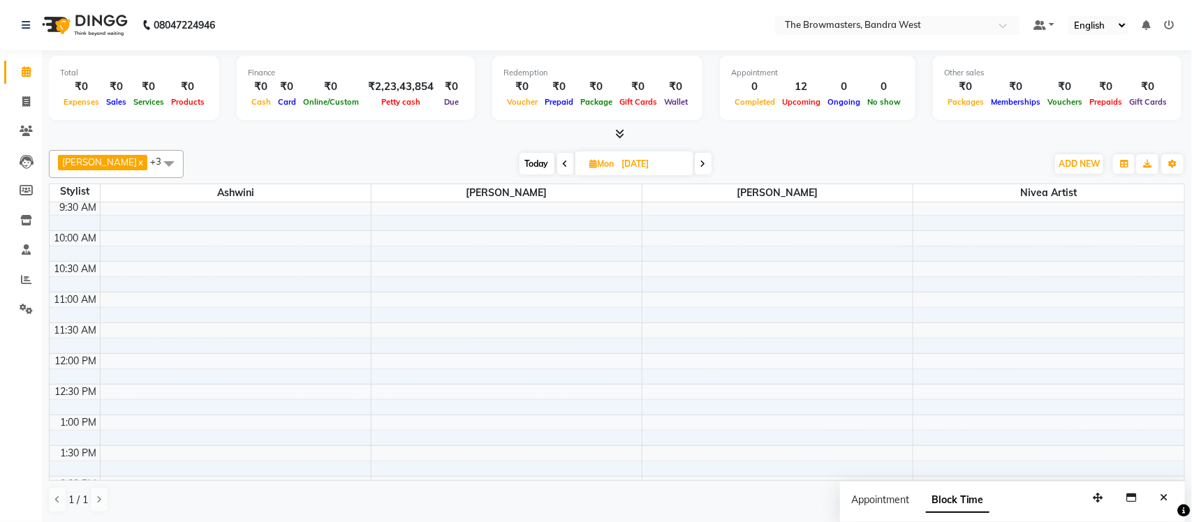
scroll to position [0, 0]
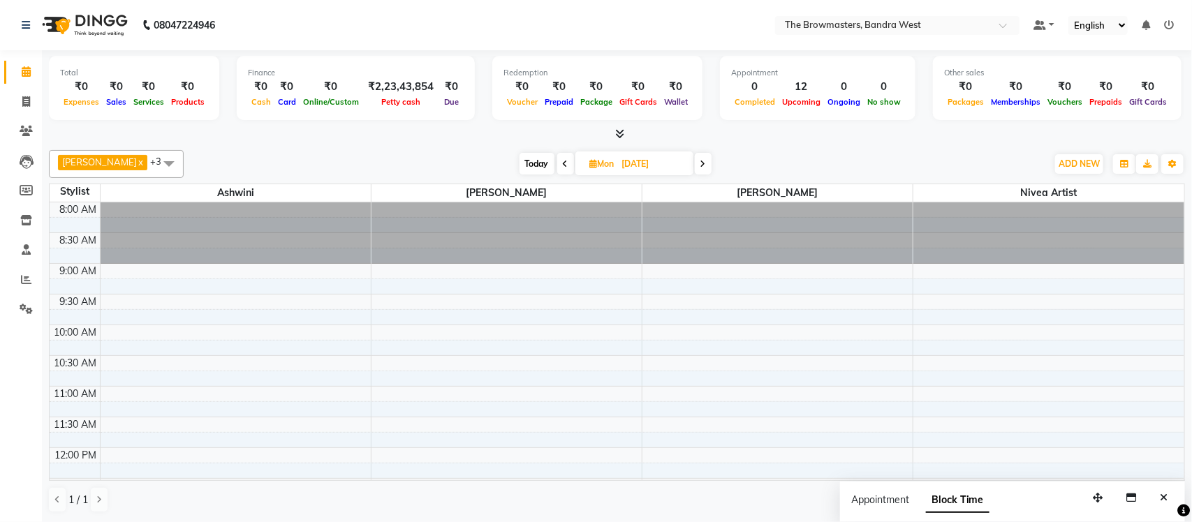
select select "64308"
select select "tentative"
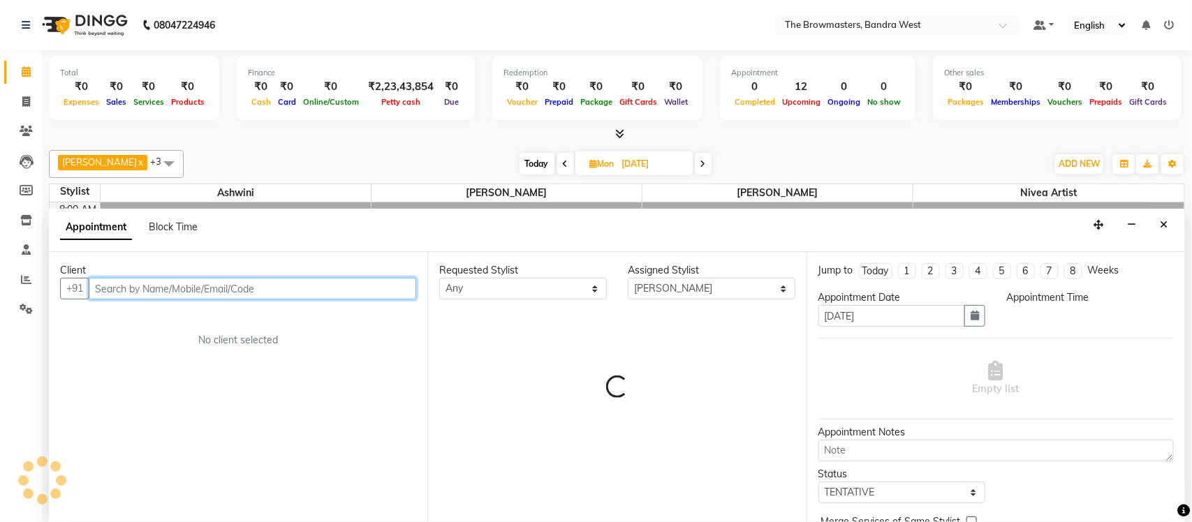
select select "540"
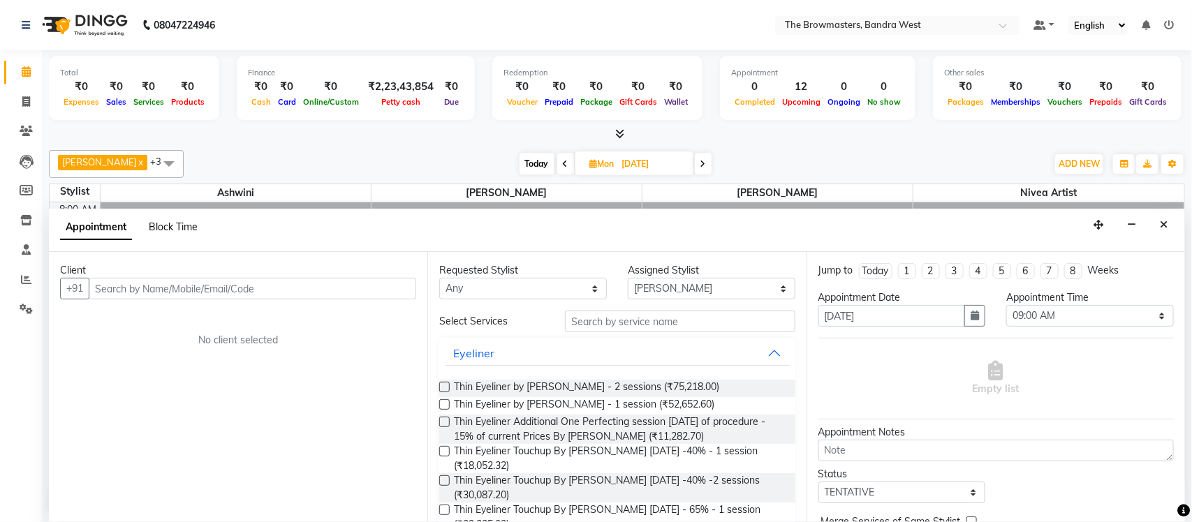
click at [155, 228] on span "Block Time" at bounding box center [173, 227] width 49 height 13
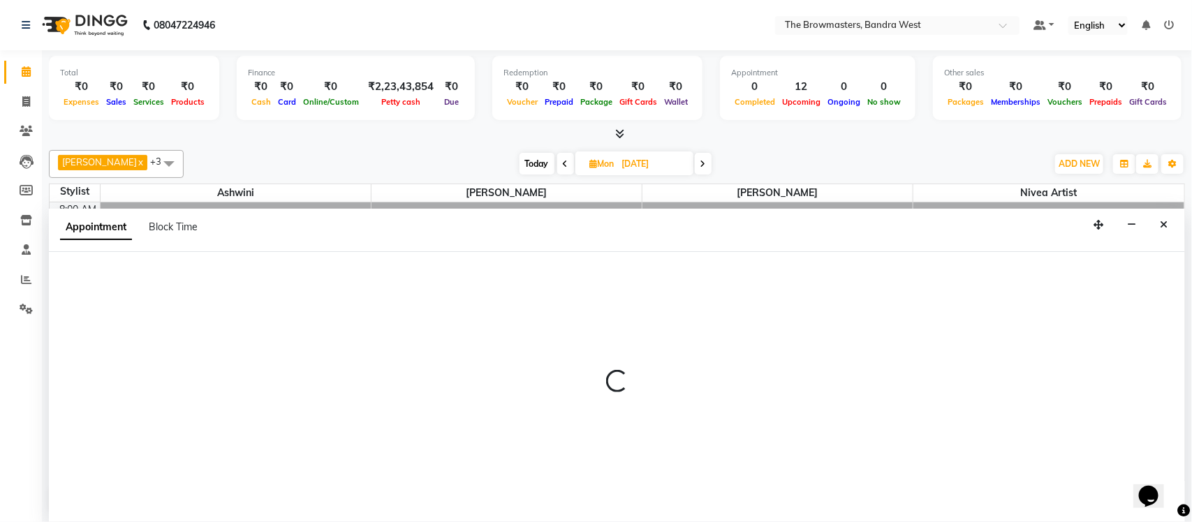
select select "64308"
select select "tentative"
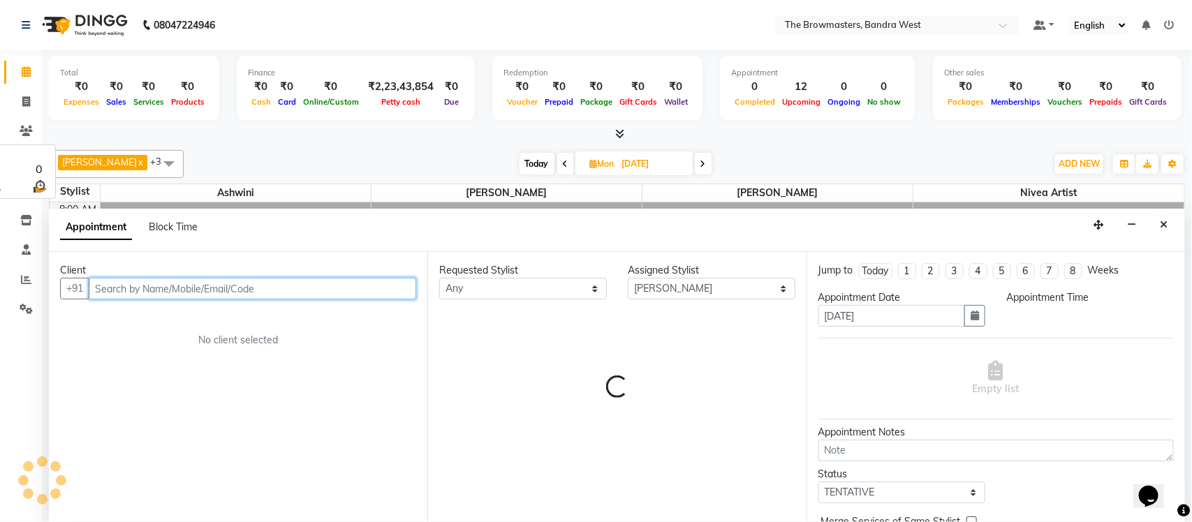
select select "540"
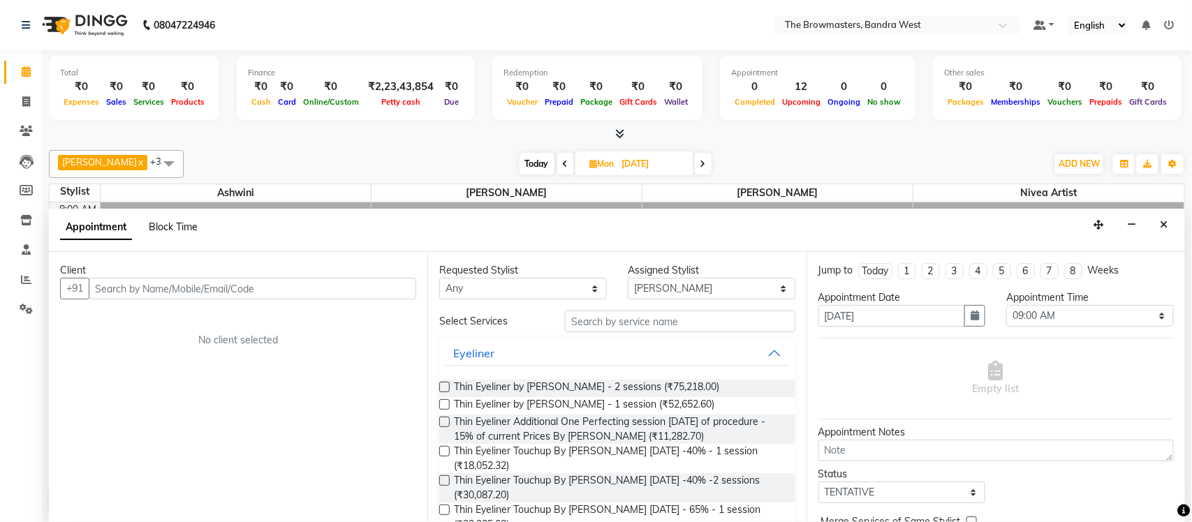
click at [177, 228] on span "Block Time" at bounding box center [173, 227] width 49 height 13
select select "64308"
select select "540"
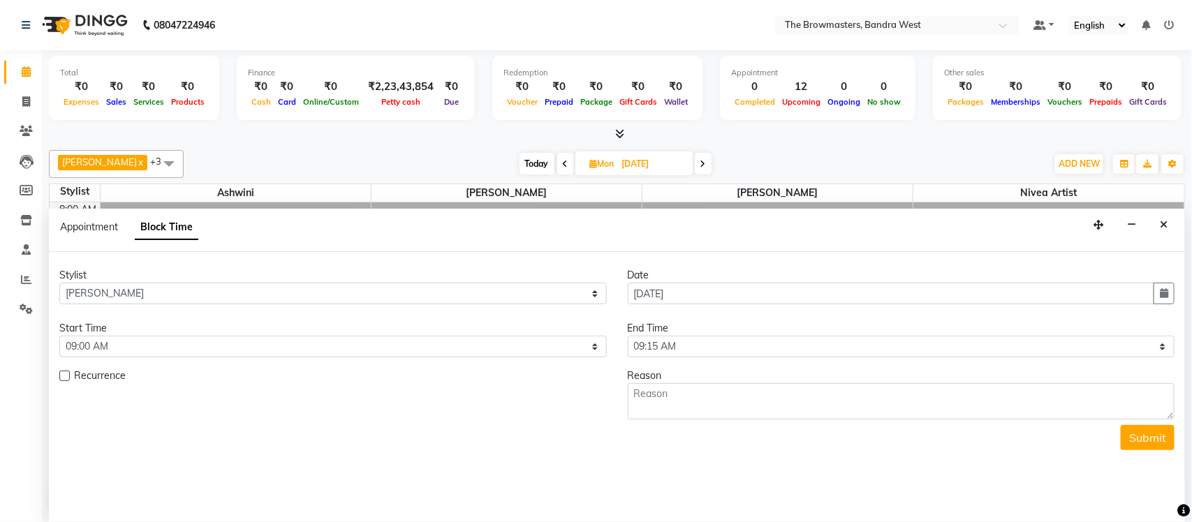
scroll to position [186, 0]
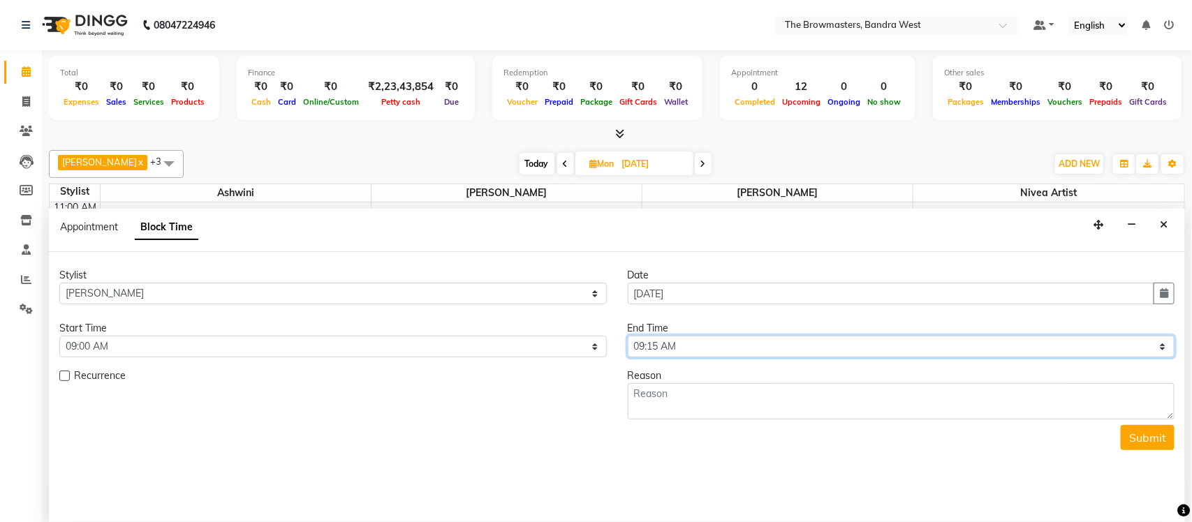
click at [691, 339] on select "Select 09:00 AM 09:15 AM 09:30 AM 09:45 AM 10:00 AM 10:15 AM 10:30 AM 10:45 AM …" at bounding box center [901, 347] width 547 height 22
select select "1200"
click at [628, 337] on select "Select 09:00 AM 09:15 AM 09:30 AM 09:45 AM 10:00 AM 10:15 AM 10:30 AM 10:45 AM …" at bounding box center [901, 347] width 547 height 22
click at [690, 383] on div "Reason" at bounding box center [901, 376] width 547 height 15
click at [690, 383] on textarea at bounding box center [901, 401] width 547 height 36
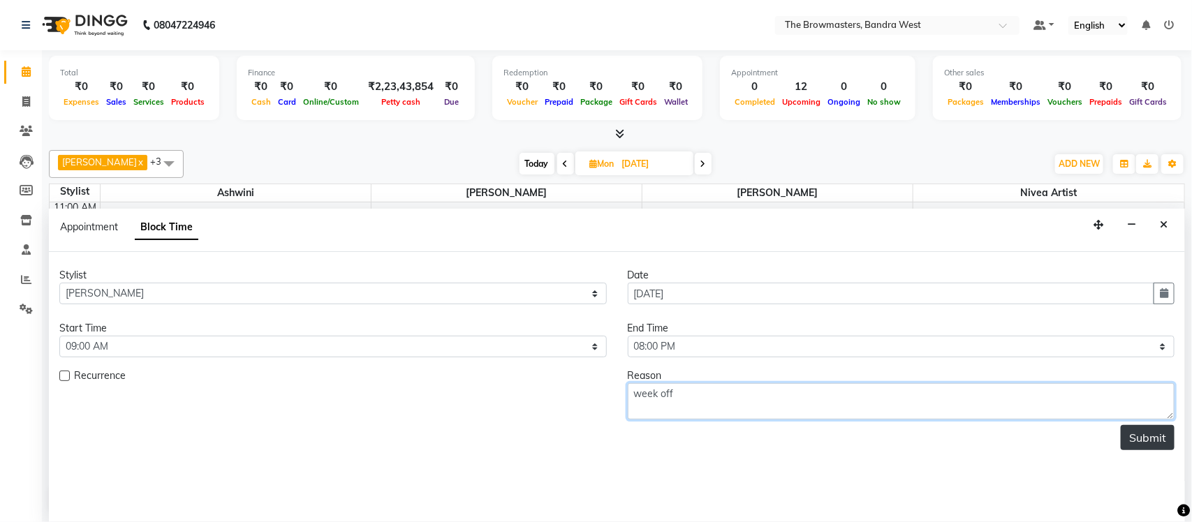
type textarea "week off"
click at [1158, 443] on button "Submit" at bounding box center [1148, 437] width 54 height 25
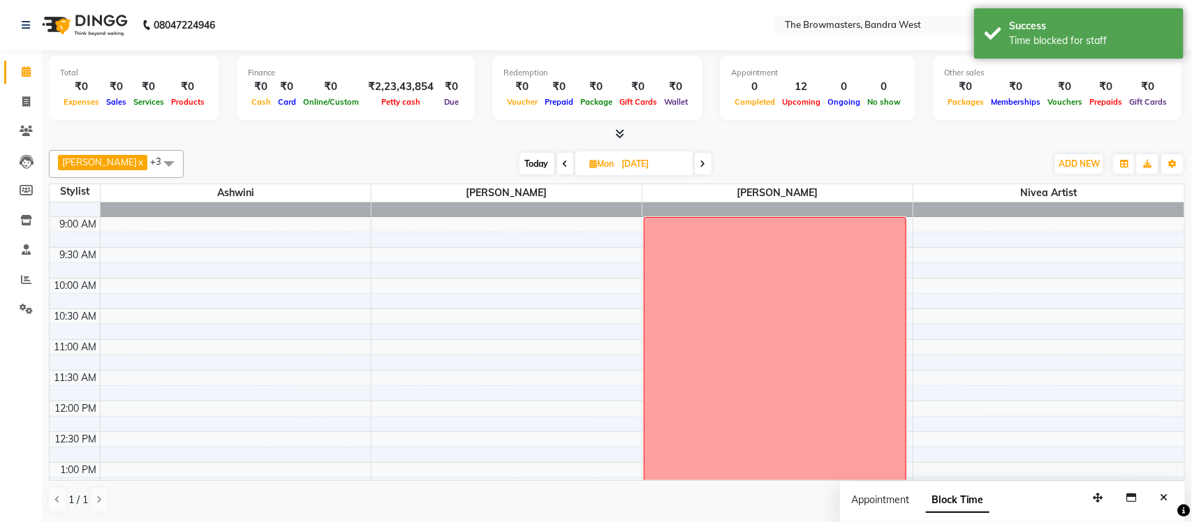
scroll to position [529, 0]
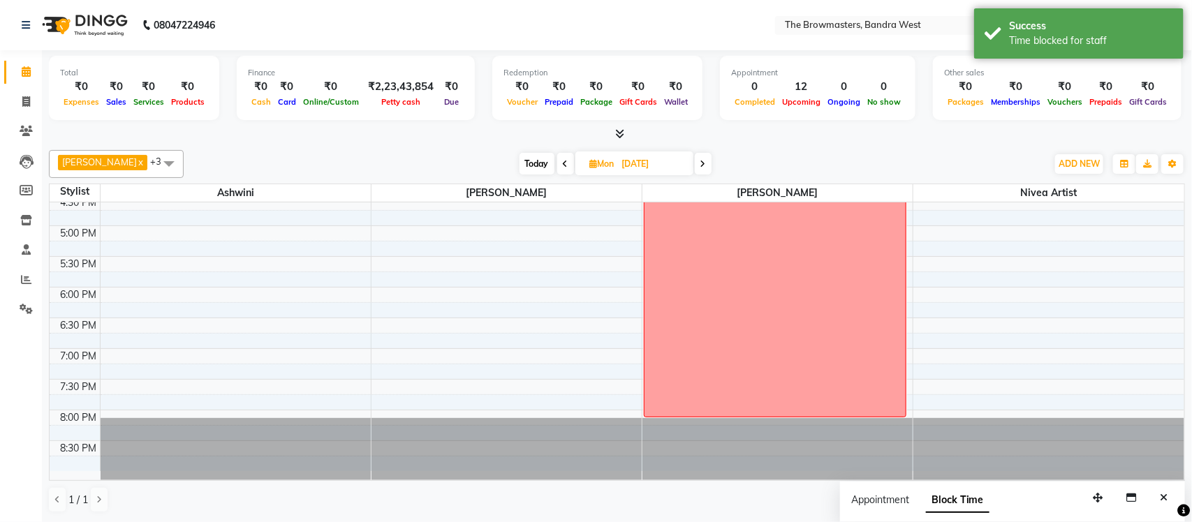
click at [647, 162] on input "[DATE]" at bounding box center [653, 164] width 70 height 21
select select "11"
select select "2025"
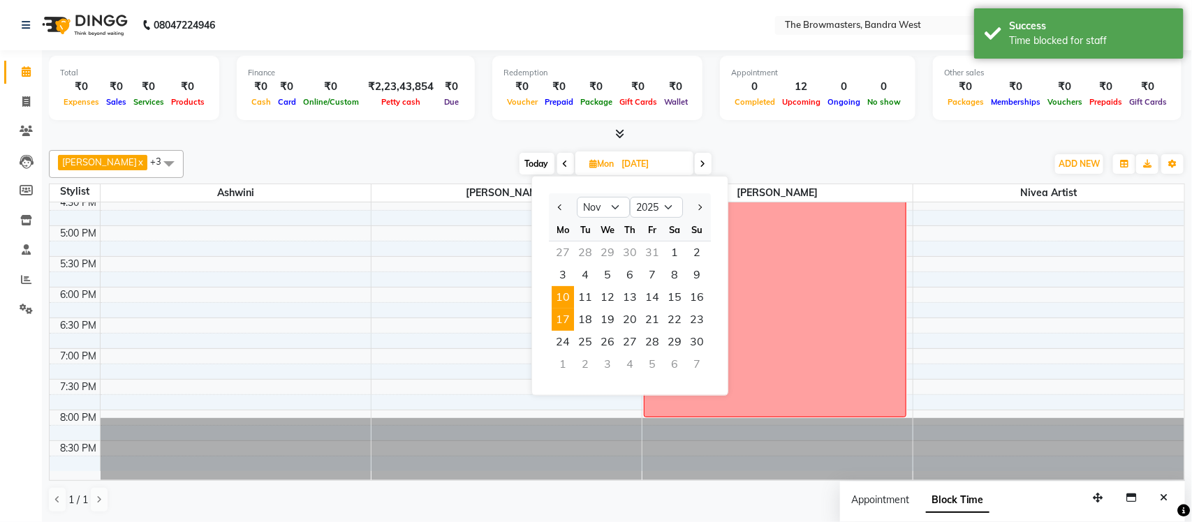
click at [570, 313] on span "17" at bounding box center [563, 320] width 22 height 22
type input "[DATE]"
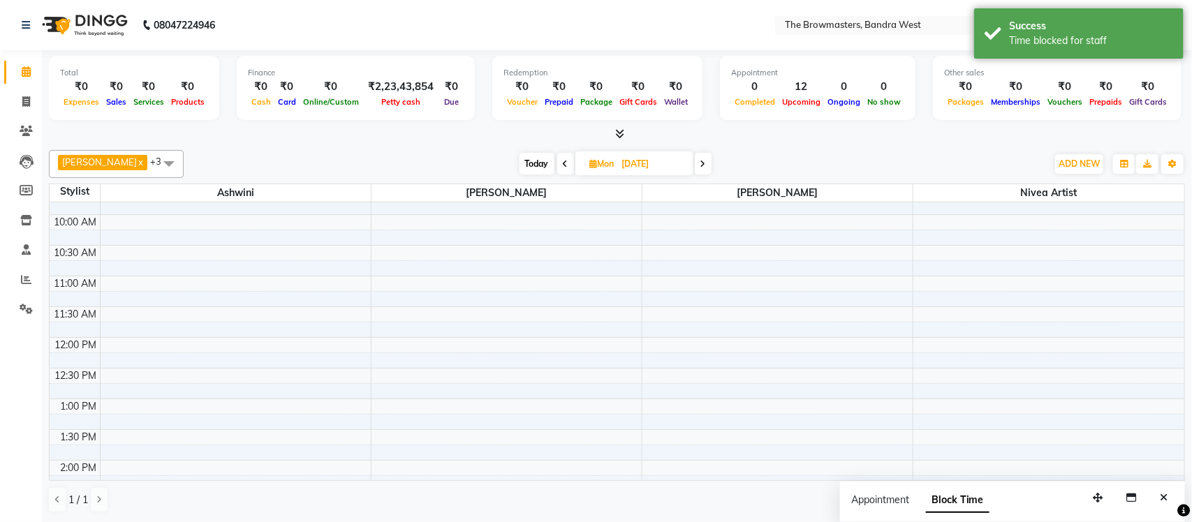
scroll to position [0, 0]
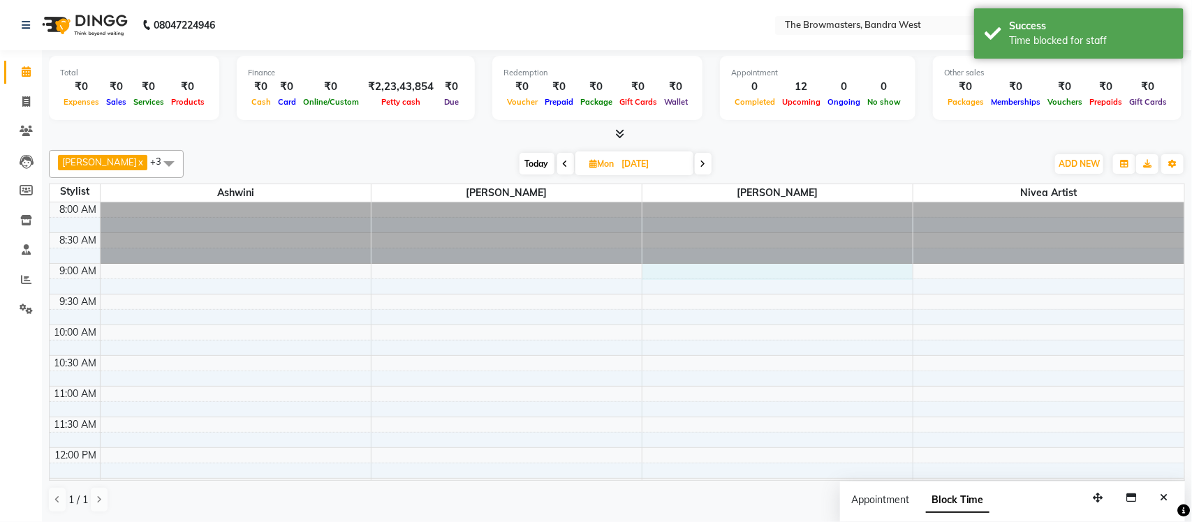
select select "64308"
select select "540"
select select "tentative"
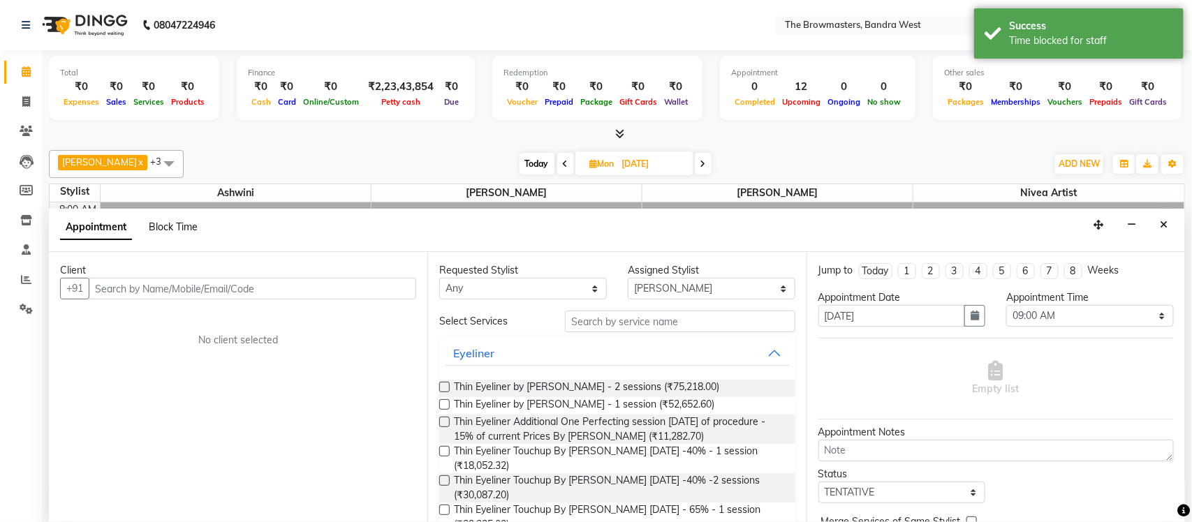
click at [180, 233] on span "Block Time" at bounding box center [173, 227] width 49 height 13
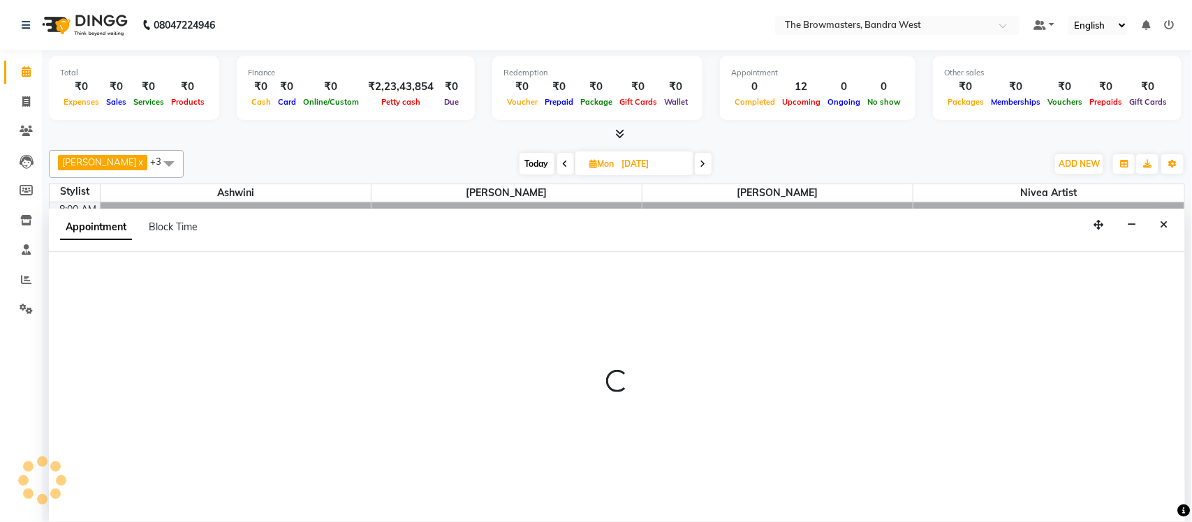
select select "64308"
select select "tentative"
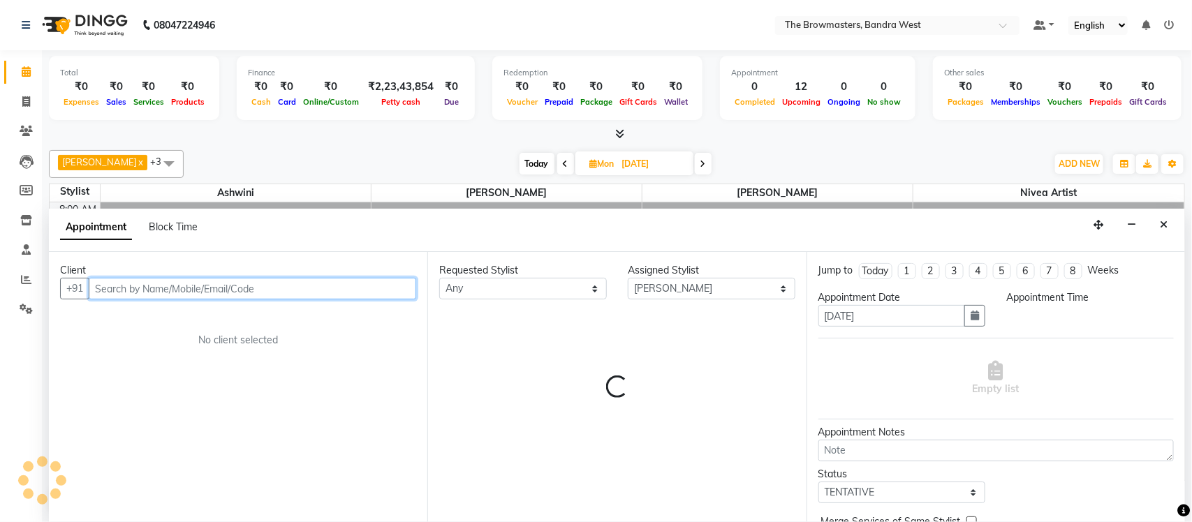
select select "540"
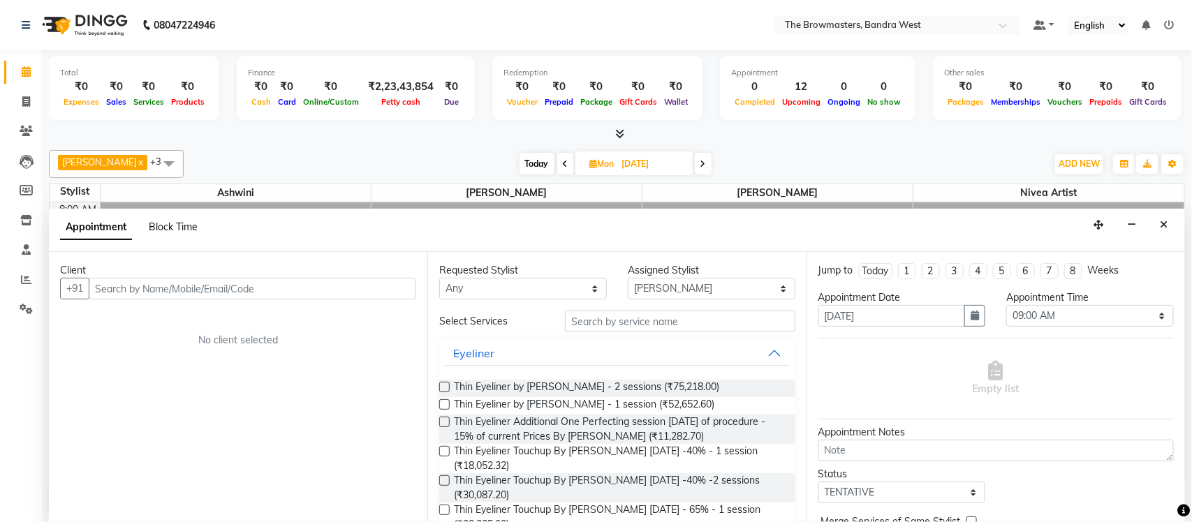
click at [163, 231] on span "Block Time" at bounding box center [173, 227] width 49 height 13
select select "64308"
select select "540"
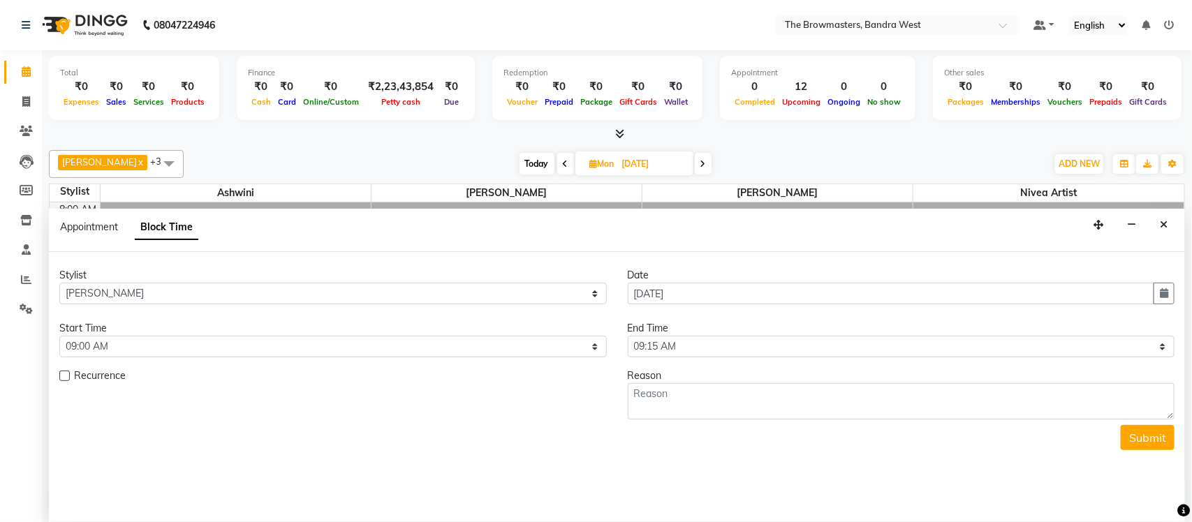
scroll to position [186, 0]
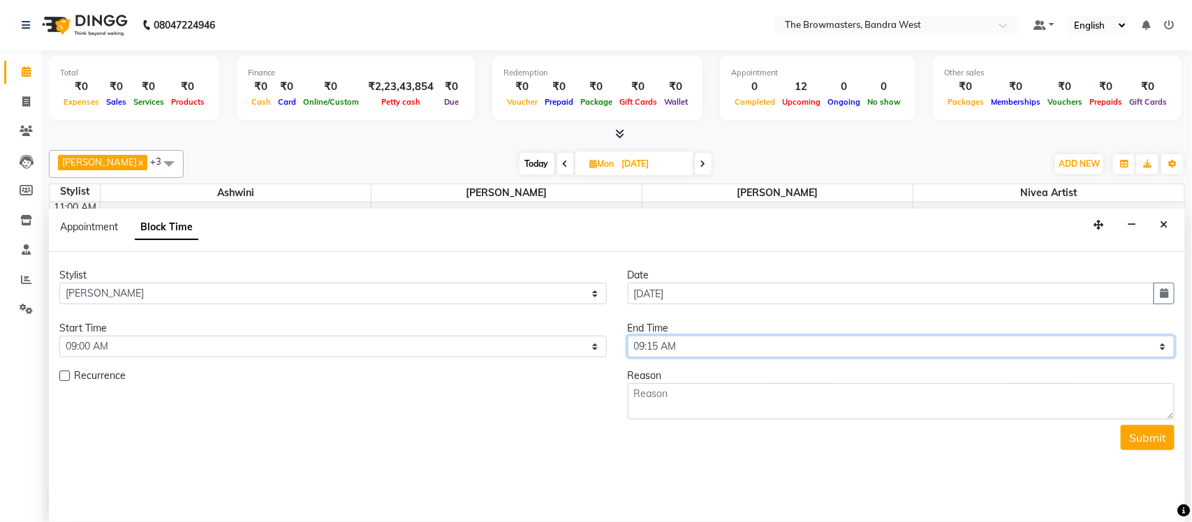
click at [651, 344] on select "Select 09:00 AM 09:15 AM 09:30 AM 09:45 AM 10:00 AM 10:15 AM 10:30 AM 10:45 AM …" at bounding box center [901, 347] width 547 height 22
select select "1200"
click at [628, 337] on select "Select 09:00 AM 09:15 AM 09:30 AM 09:45 AM 10:00 AM 10:15 AM 10:30 AM 10:45 AM …" at bounding box center [901, 347] width 547 height 22
click at [681, 427] on div "Submit" at bounding box center [616, 437] width 1115 height 25
click at [678, 406] on textarea at bounding box center [901, 401] width 547 height 36
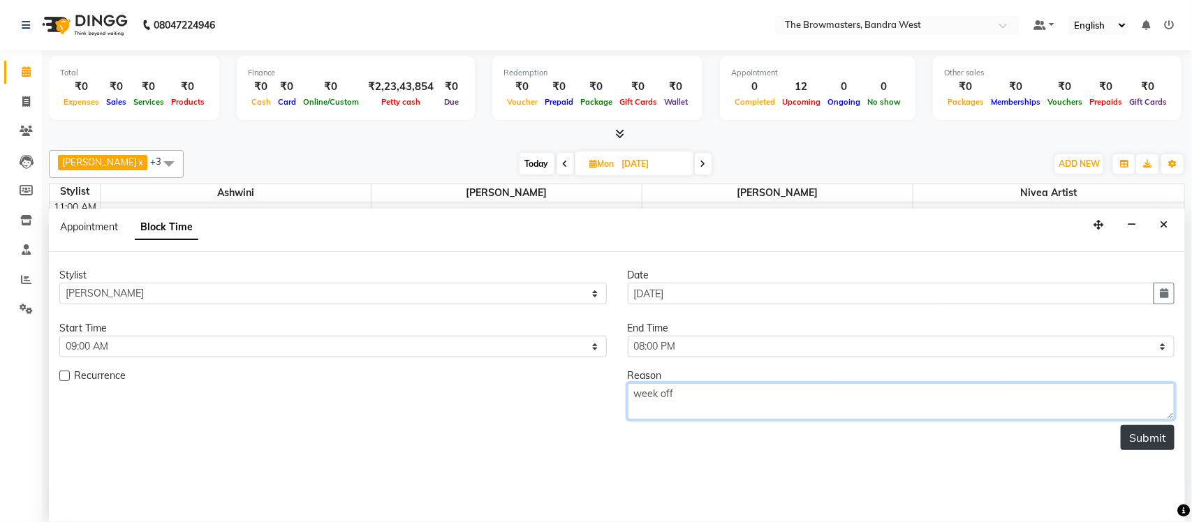
type textarea "week off"
click at [1166, 438] on button "Submit" at bounding box center [1148, 437] width 54 height 25
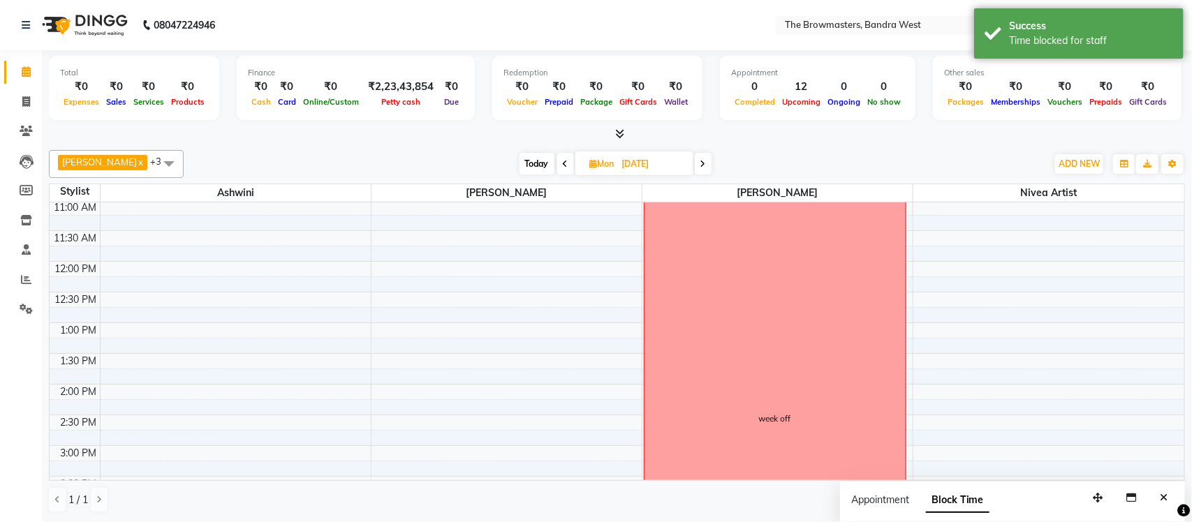
scroll to position [159, 0]
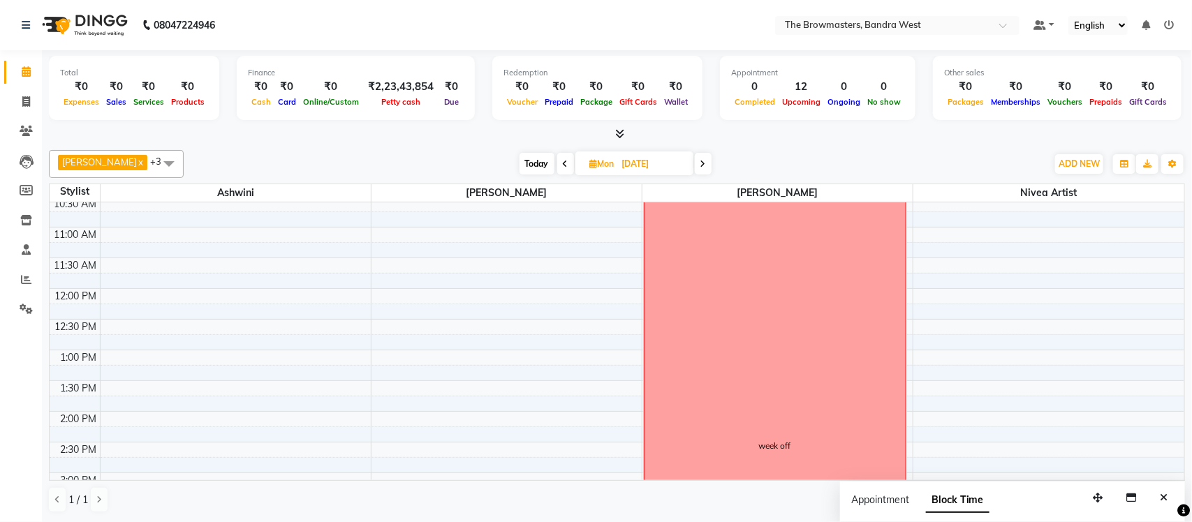
click at [607, 158] on span "Mon" at bounding box center [601, 163] width 31 height 10
select select "11"
select select "2025"
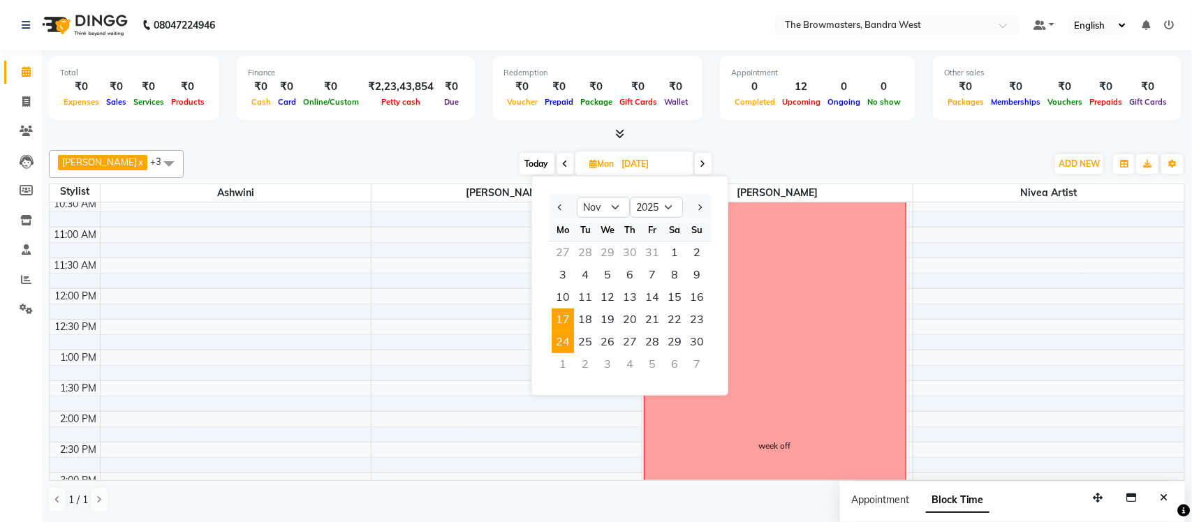
click at [565, 343] on span "24" at bounding box center [563, 342] width 22 height 22
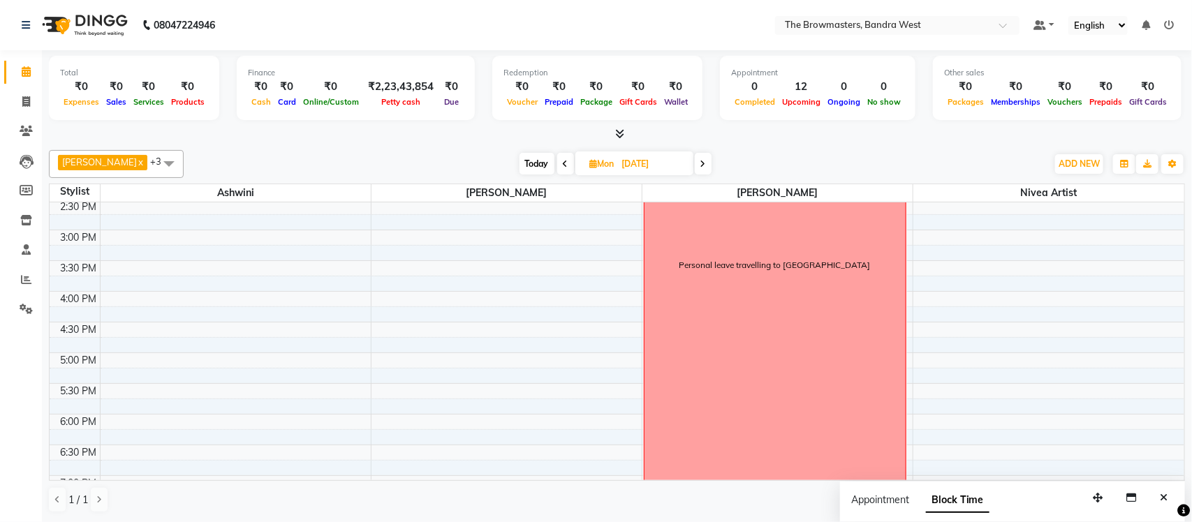
scroll to position [375, 0]
click at [706, 162] on icon at bounding box center [703, 164] width 6 height 8
click at [704, 163] on icon at bounding box center [702, 164] width 6 height 8
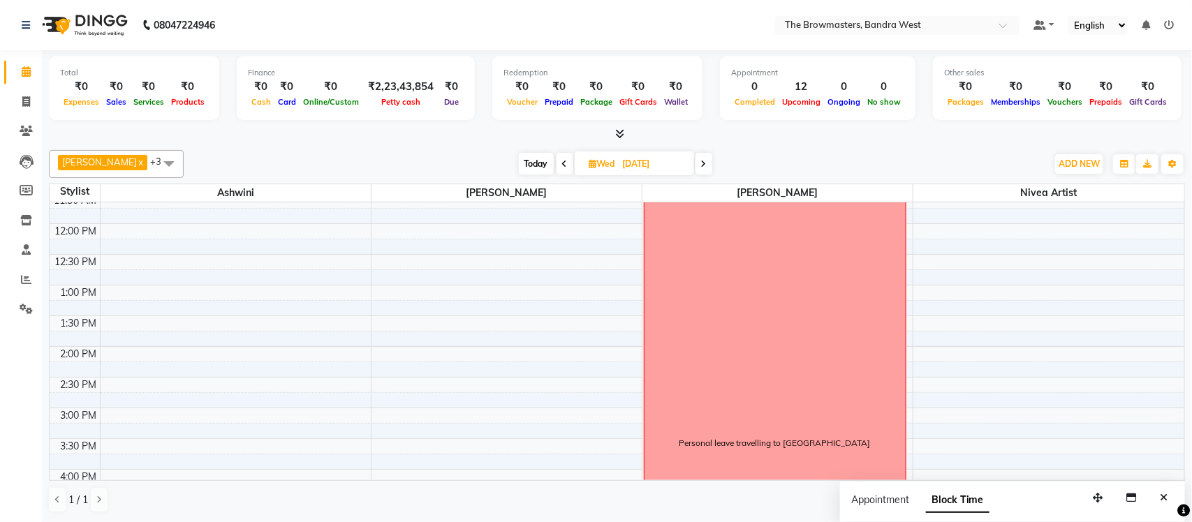
scroll to position [235, 0]
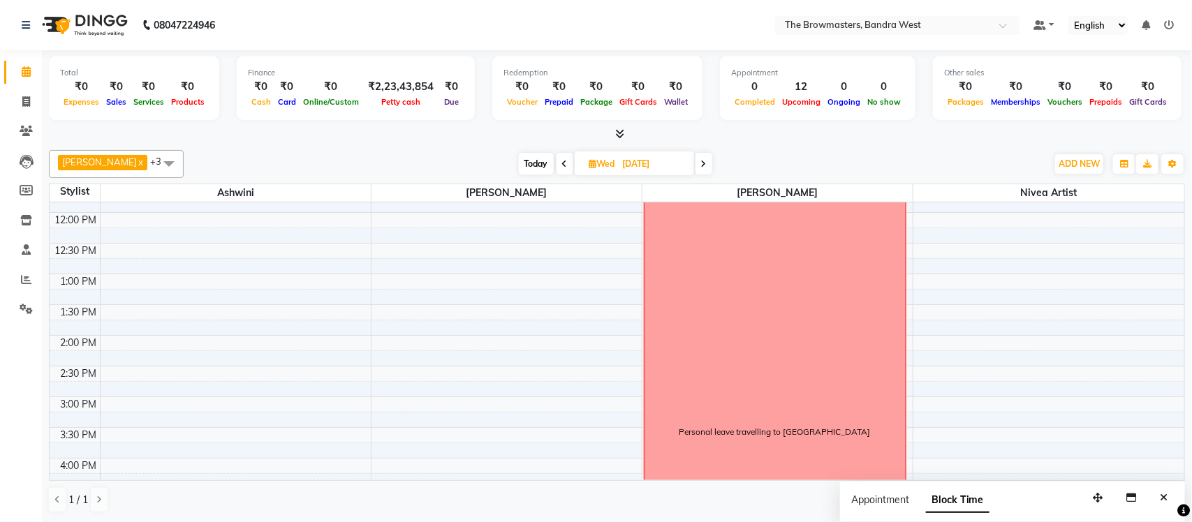
click at [705, 160] on icon at bounding box center [704, 164] width 6 height 8
type input "27-11-2025"
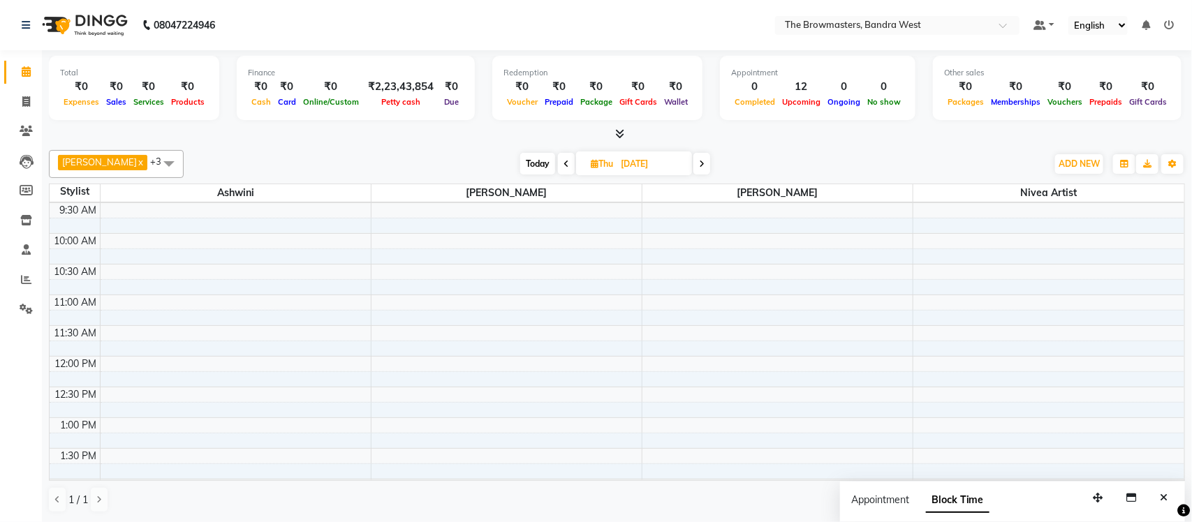
scroll to position [0, 0]
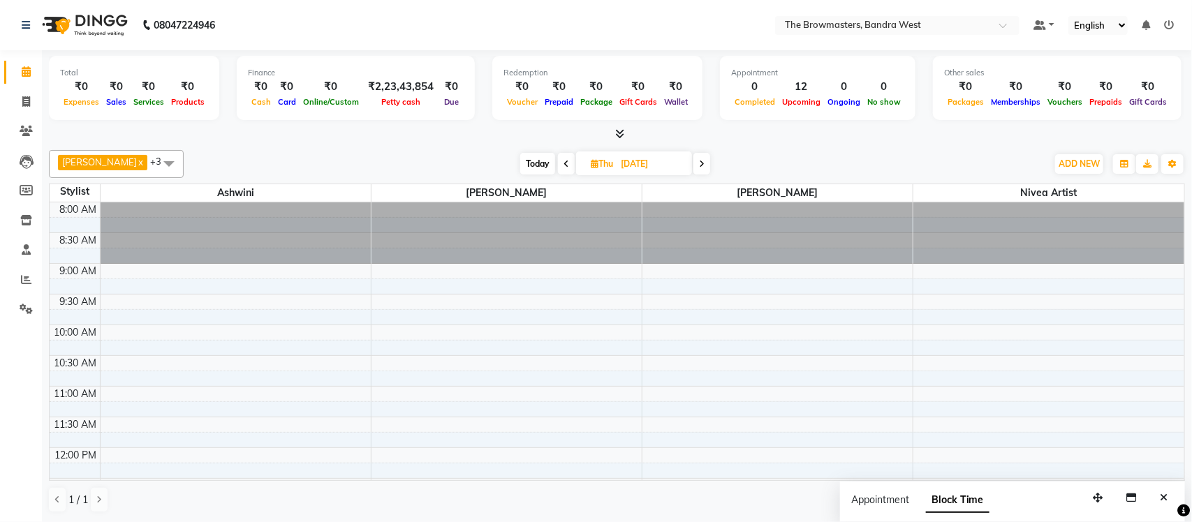
click at [621, 164] on input "27-11-2025" at bounding box center [651, 164] width 70 height 21
select select "11"
select select "2025"
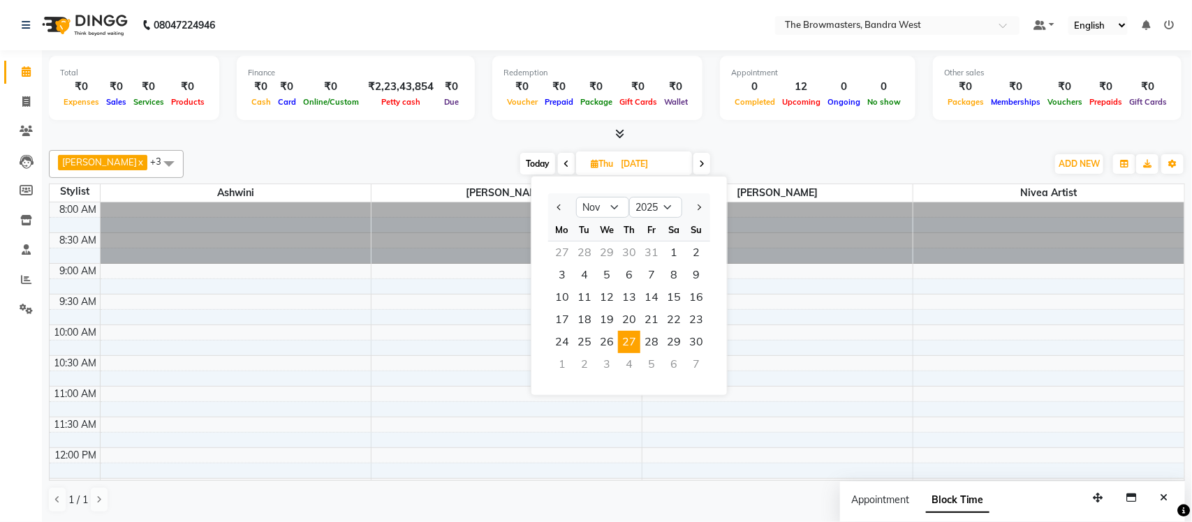
click at [557, 363] on div "1" at bounding box center [562, 364] width 22 height 22
type input "[DATE]"
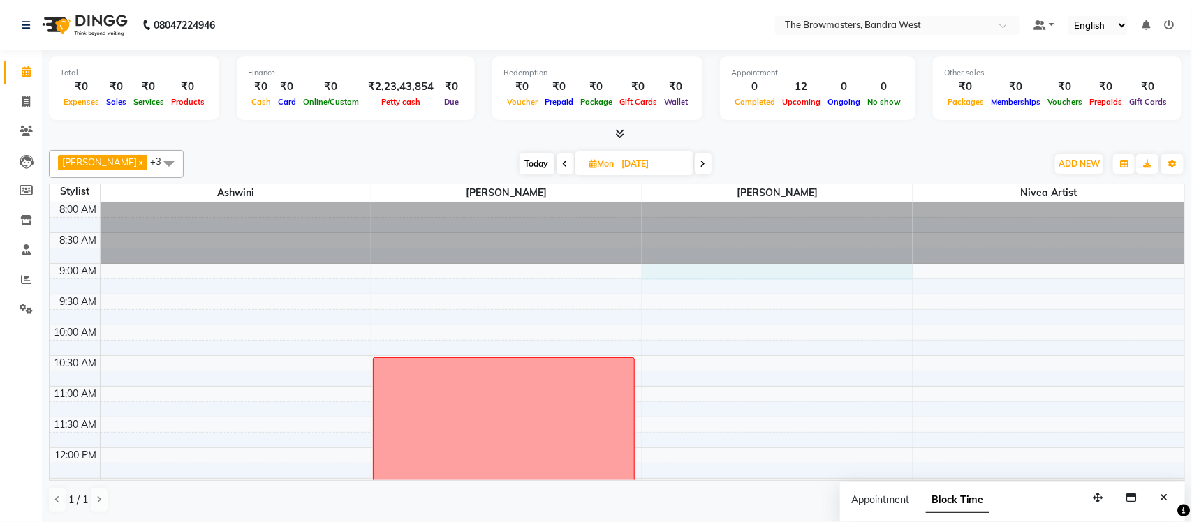
select select "64308"
select select "540"
select select "tentative"
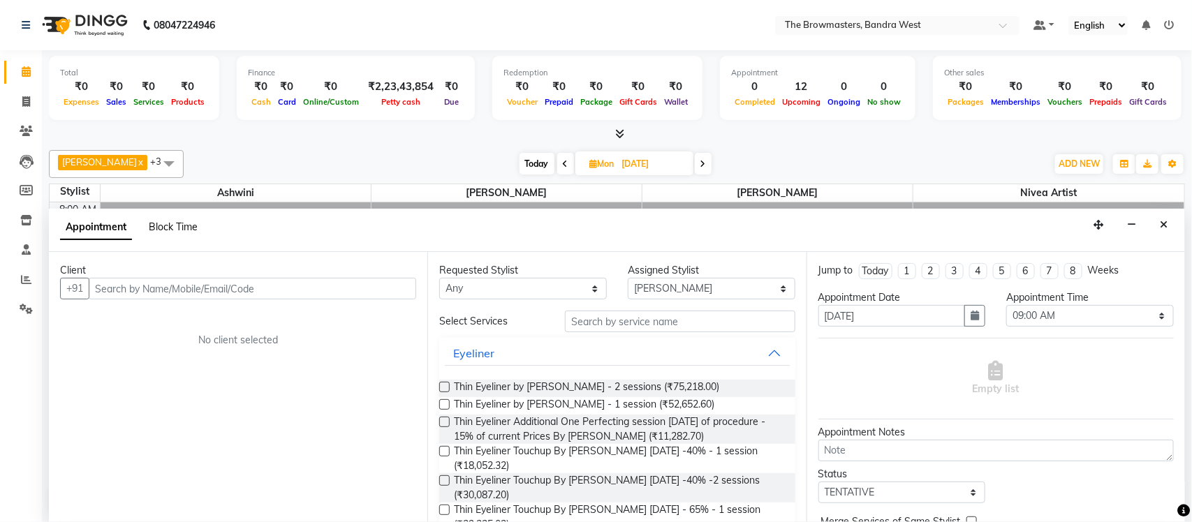
click at [188, 232] on span "Block Time" at bounding box center [173, 227] width 49 height 13
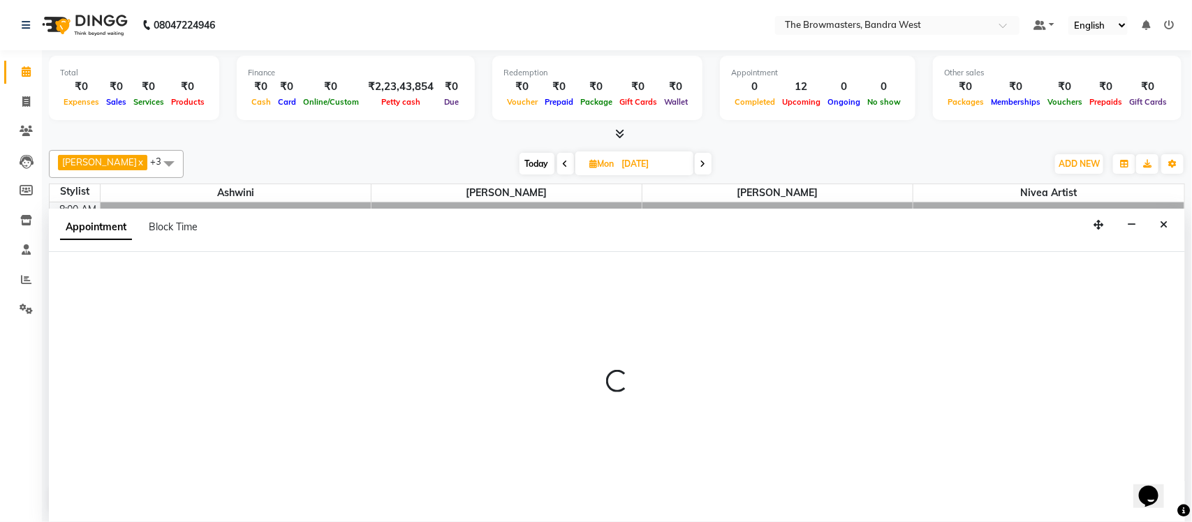
select select "64308"
select select "tentative"
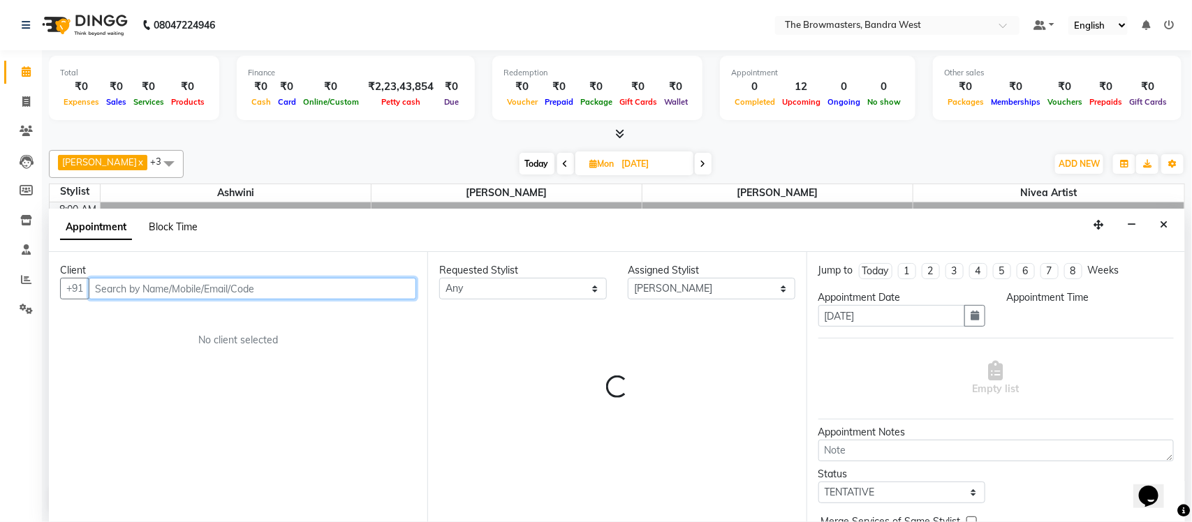
select select "540"
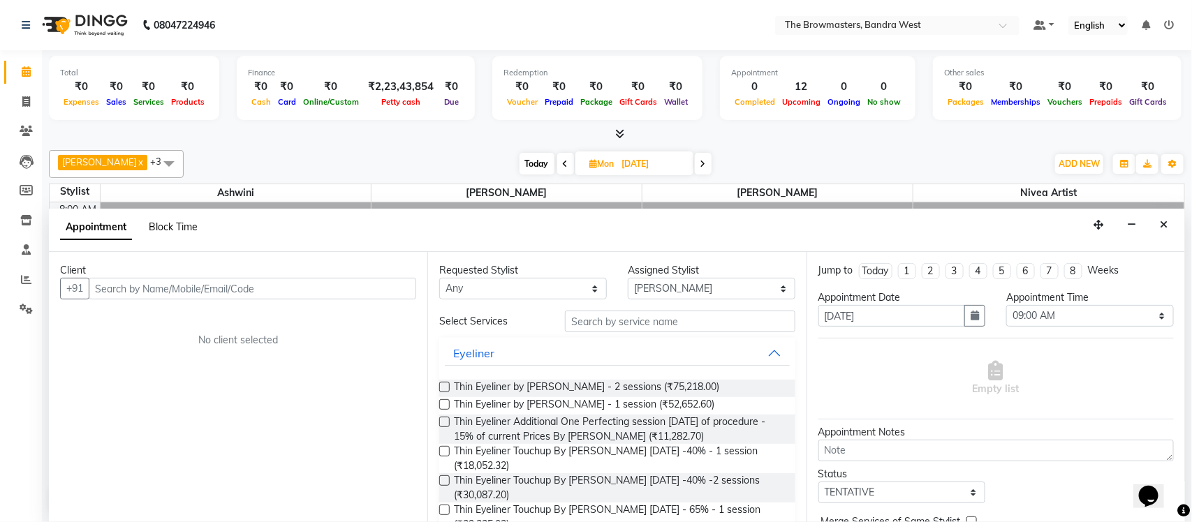
click at [161, 224] on span "Block Time" at bounding box center [173, 227] width 49 height 13
select select "64308"
select select "540"
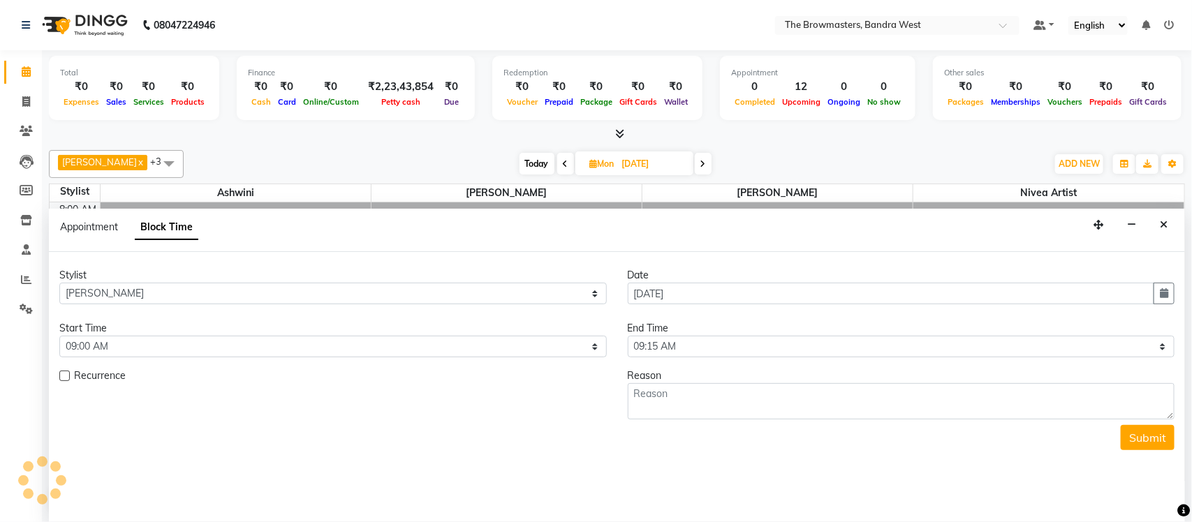
scroll to position [186, 0]
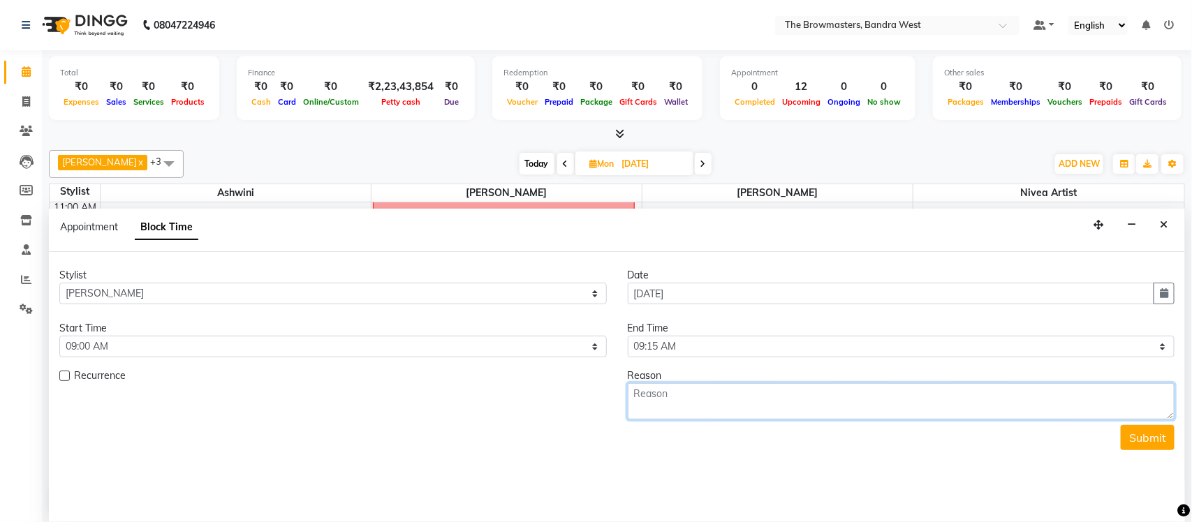
click at [673, 398] on textarea at bounding box center [901, 401] width 547 height 36
click at [672, 346] on select "Select 09:00 AM 09:15 AM 09:30 AM 09:45 AM 10:00 AM 10:15 AM 10:30 AM 10:45 AM …" at bounding box center [901, 347] width 547 height 22
select select "1200"
click at [628, 337] on select "Select 09:00 AM 09:15 AM 09:30 AM 09:45 AM 10:00 AM 10:15 AM 10:30 AM 10:45 AM …" at bounding box center [901, 347] width 547 height 22
click at [653, 404] on textarea at bounding box center [901, 401] width 547 height 36
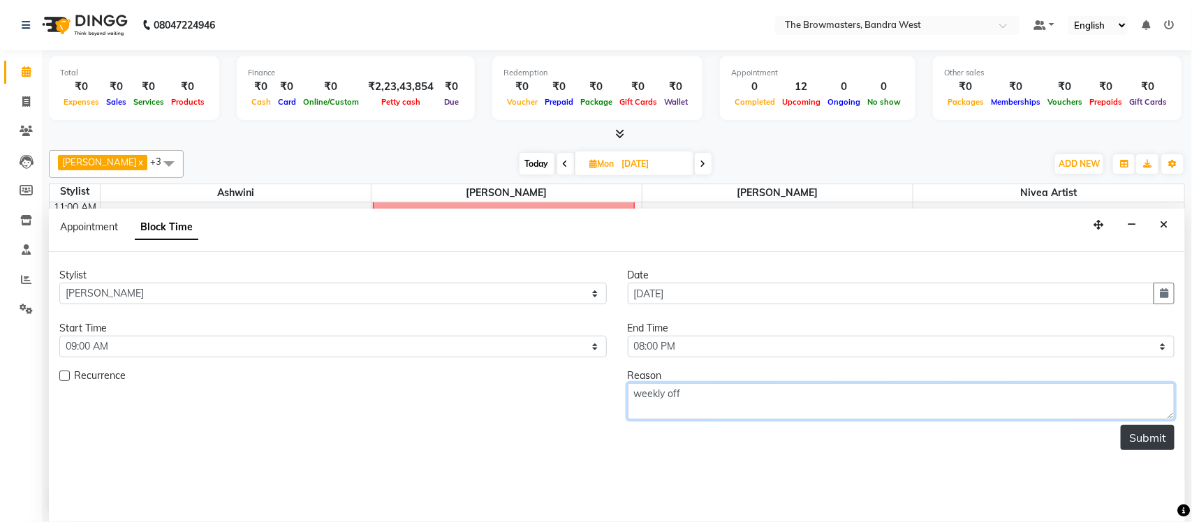
type textarea "weekly off"
click at [1128, 444] on button "Submit" at bounding box center [1148, 437] width 54 height 25
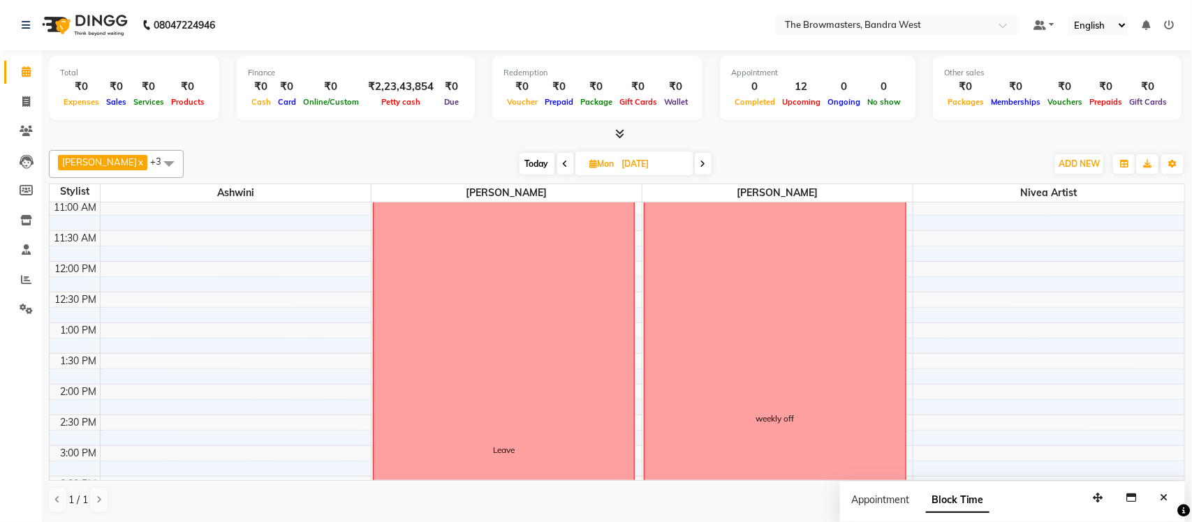
click at [549, 164] on span "Today" at bounding box center [536, 164] width 35 height 22
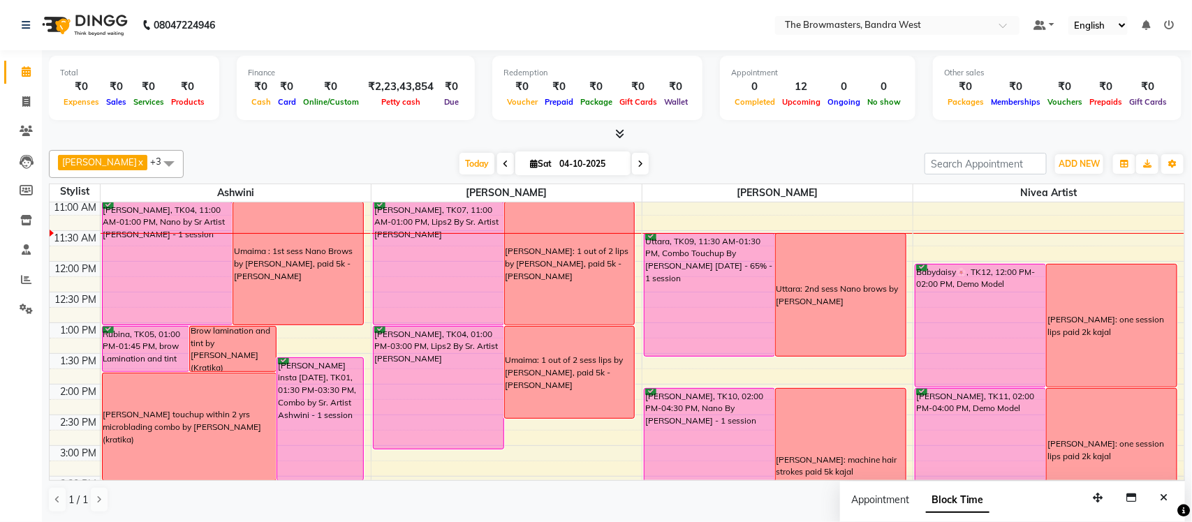
scroll to position [168, 0]
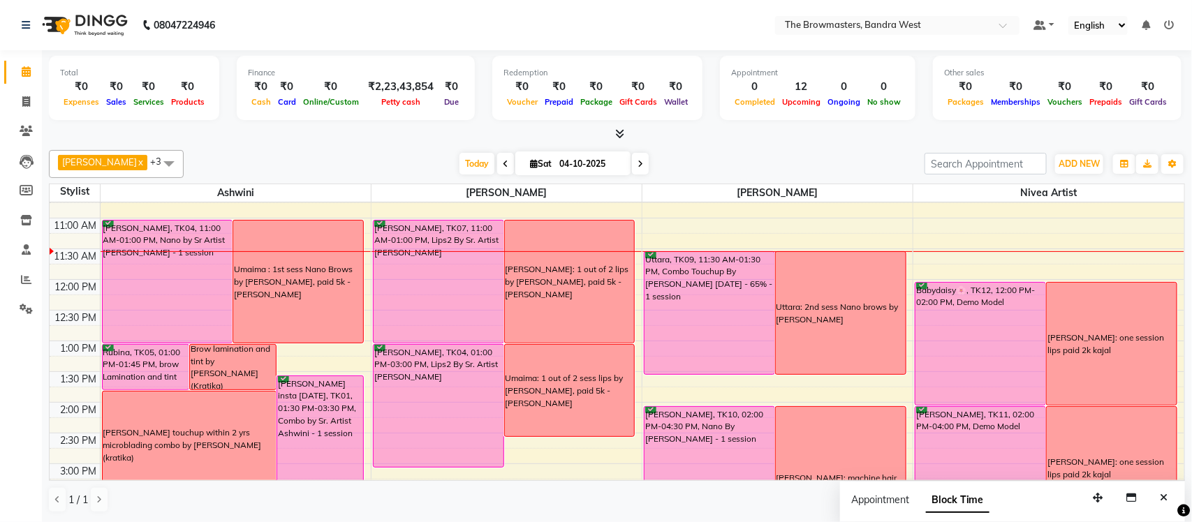
click at [644, 168] on span at bounding box center [640, 164] width 17 height 22
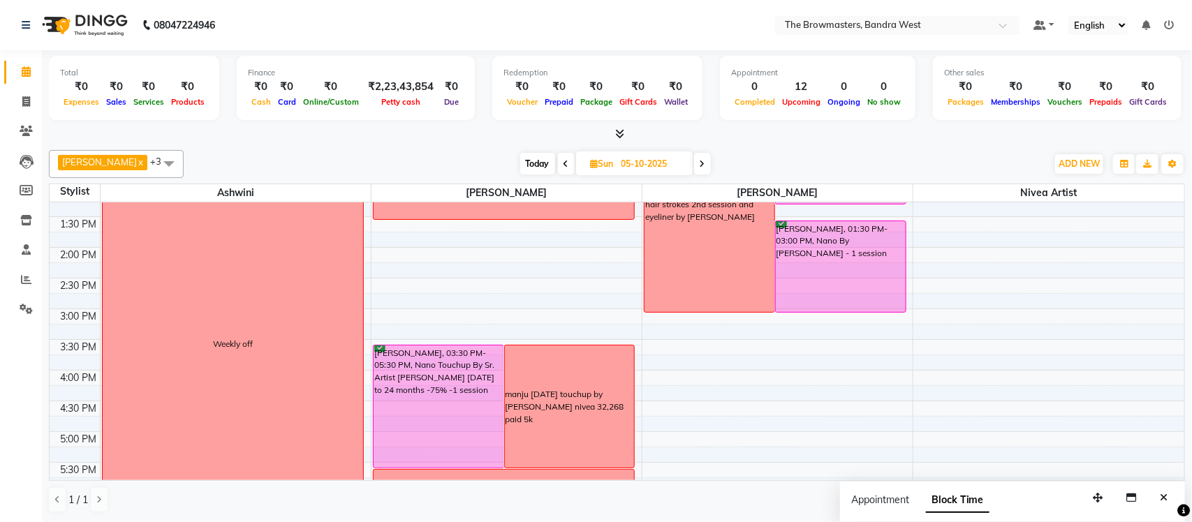
scroll to position [302, 0]
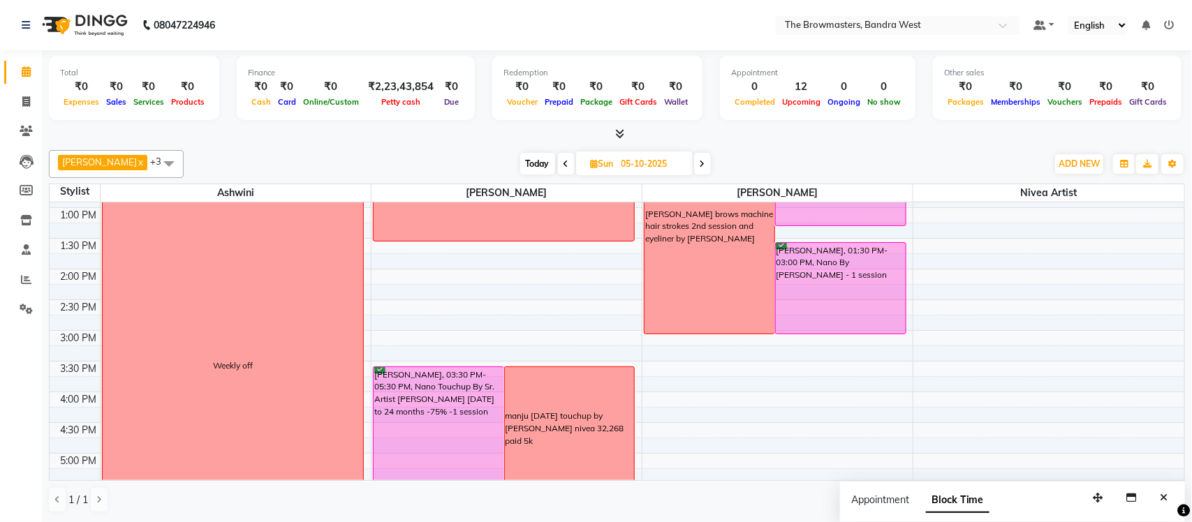
click at [545, 165] on span "Today" at bounding box center [537, 164] width 35 height 22
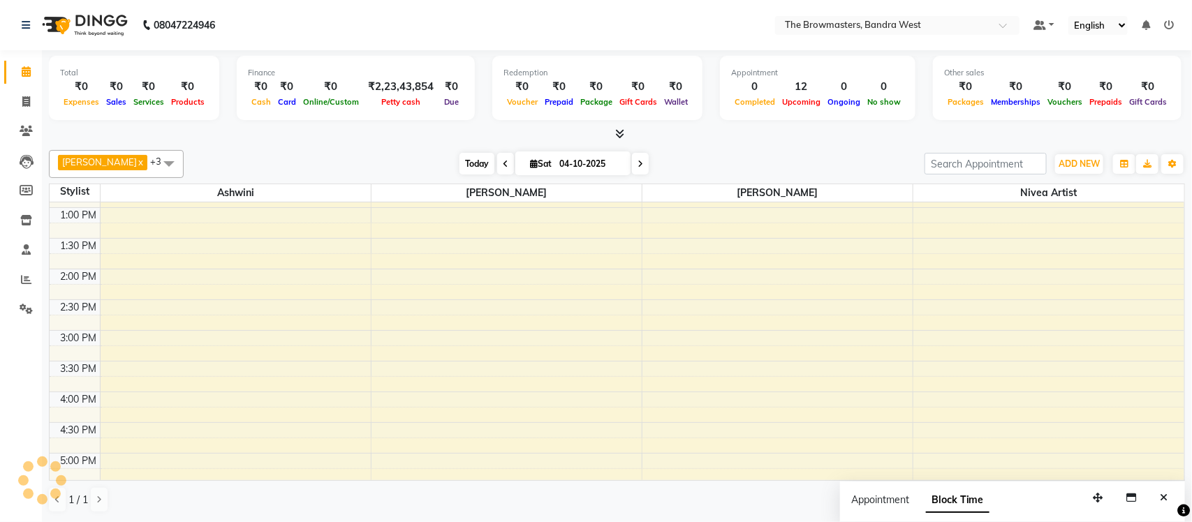
scroll to position [186, 0]
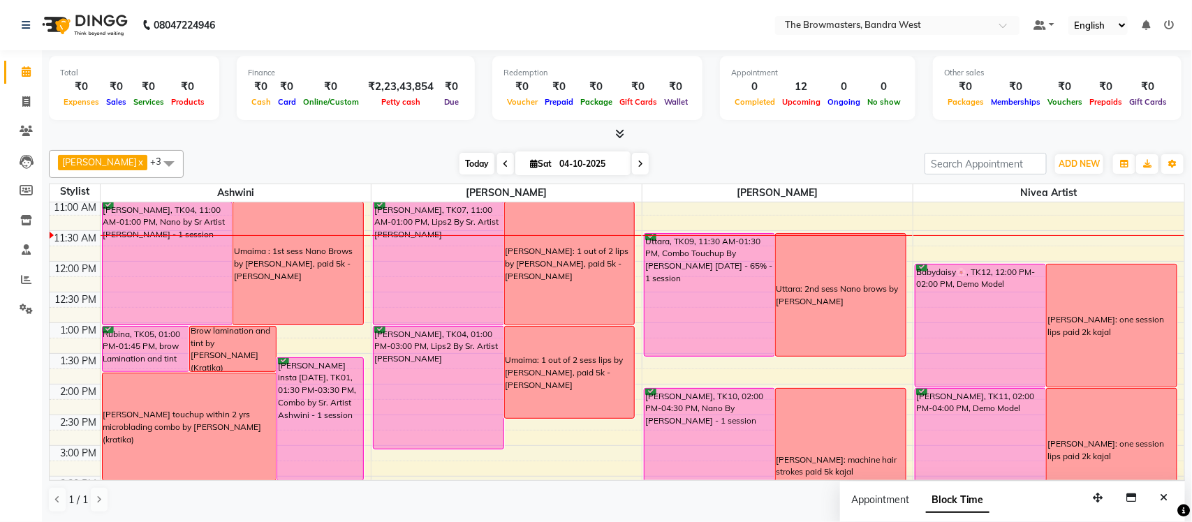
click at [466, 170] on span "Today" at bounding box center [476, 164] width 35 height 22
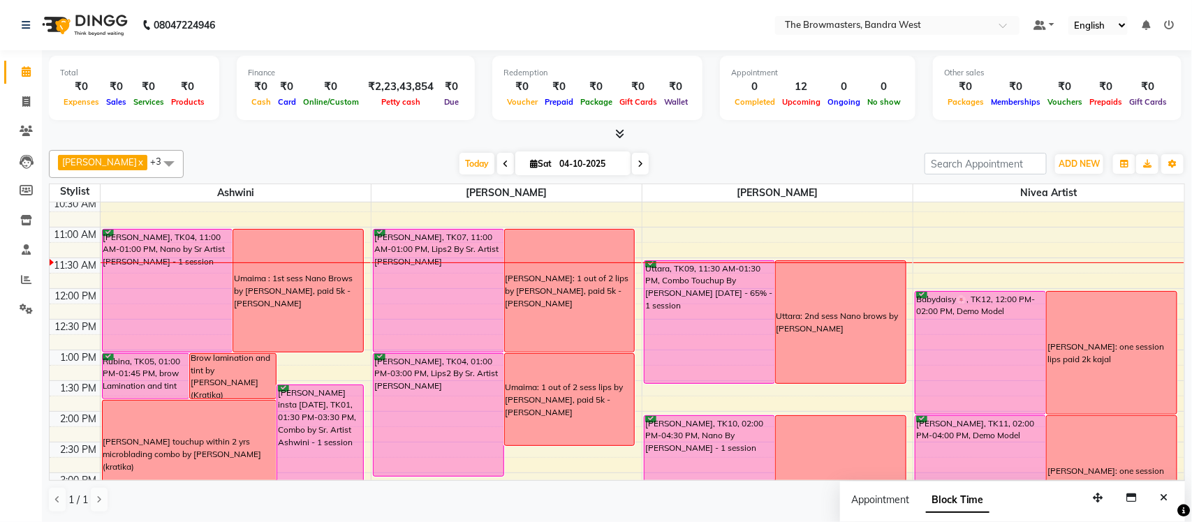
scroll to position [177, 0]
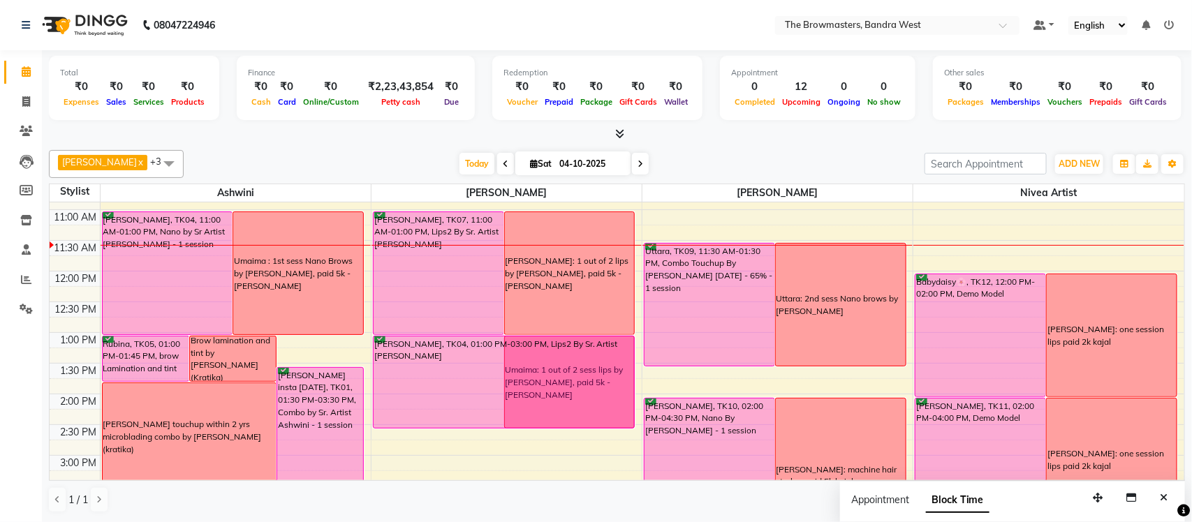
drag, startPoint x: 455, startPoint y: 459, endPoint x: 452, endPoint y: 425, distance: 33.6
click at [452, 425] on div "[PERSON_NAME], TK07, 11:00 AM-01:00 PM, Lips2 By Sr. Artist [PERSON_NAME]: 1 ou…" at bounding box center [506, 425] width 270 height 798
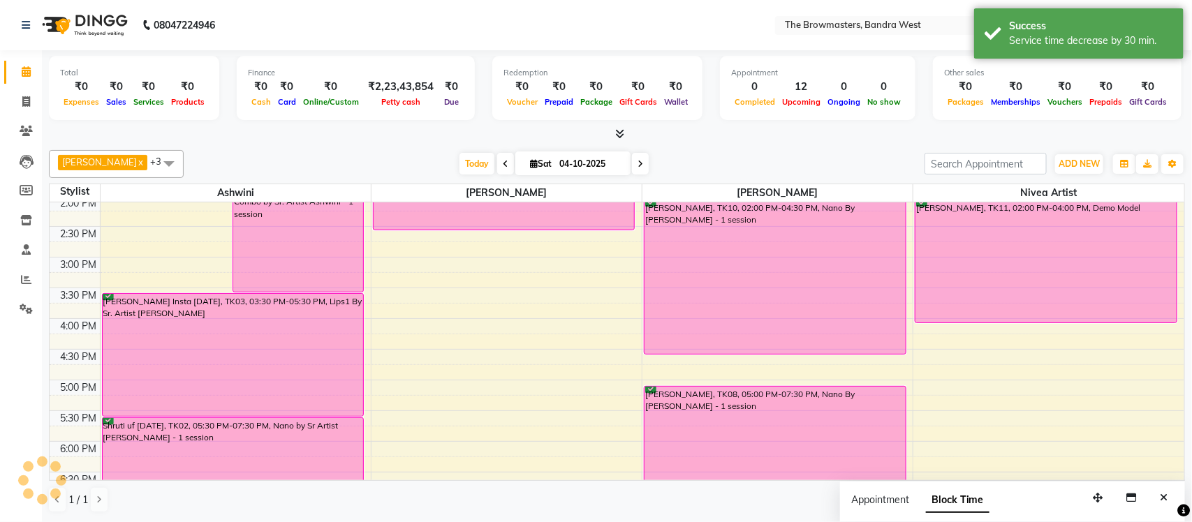
scroll to position [422, 0]
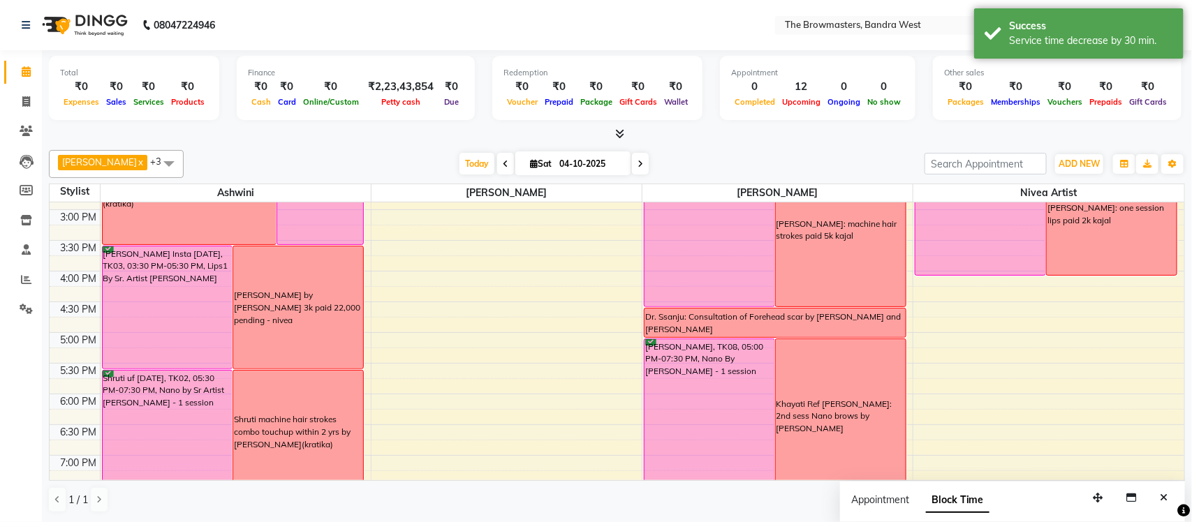
click at [641, 158] on span at bounding box center [640, 164] width 17 height 22
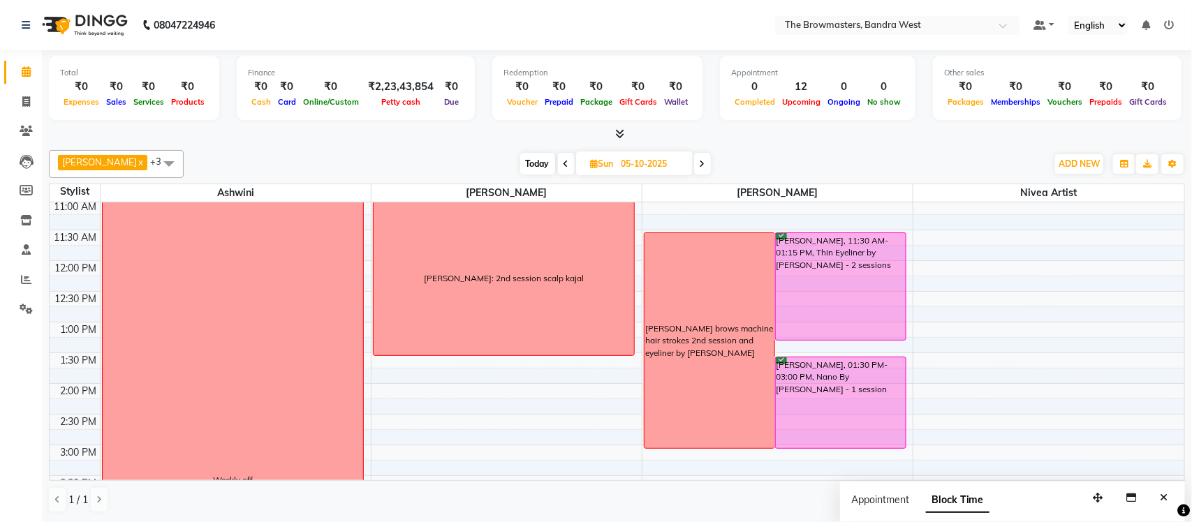
scroll to position [283, 0]
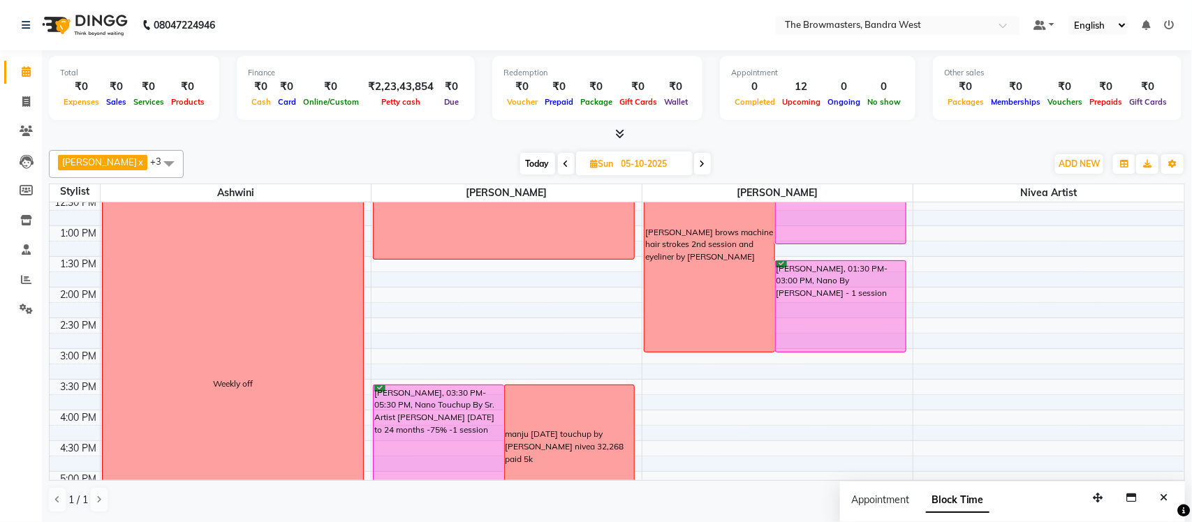
click at [709, 165] on span at bounding box center [702, 164] width 17 height 22
type input "[DATE]"
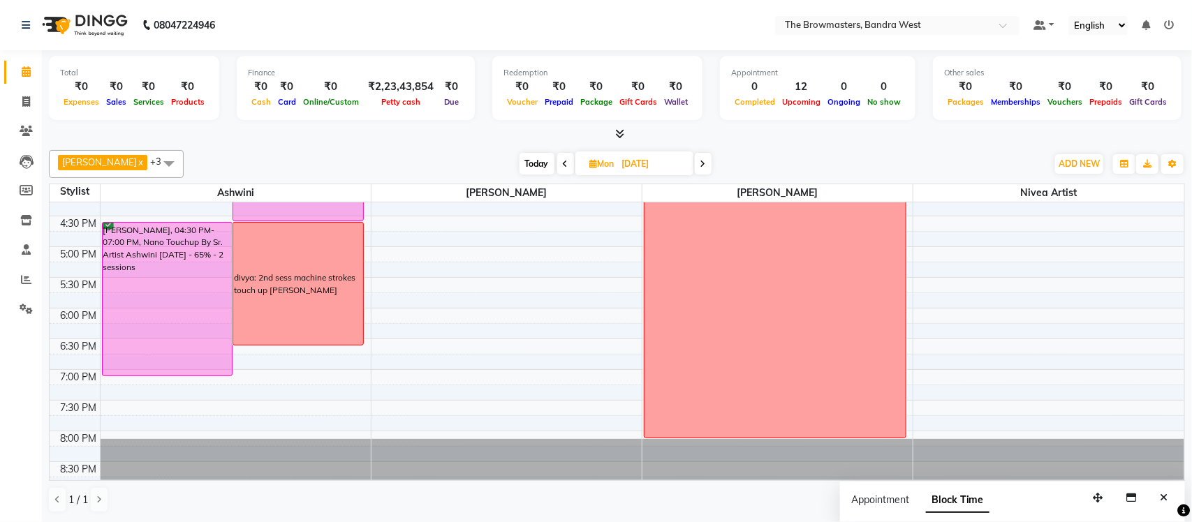
scroll to position [529, 0]
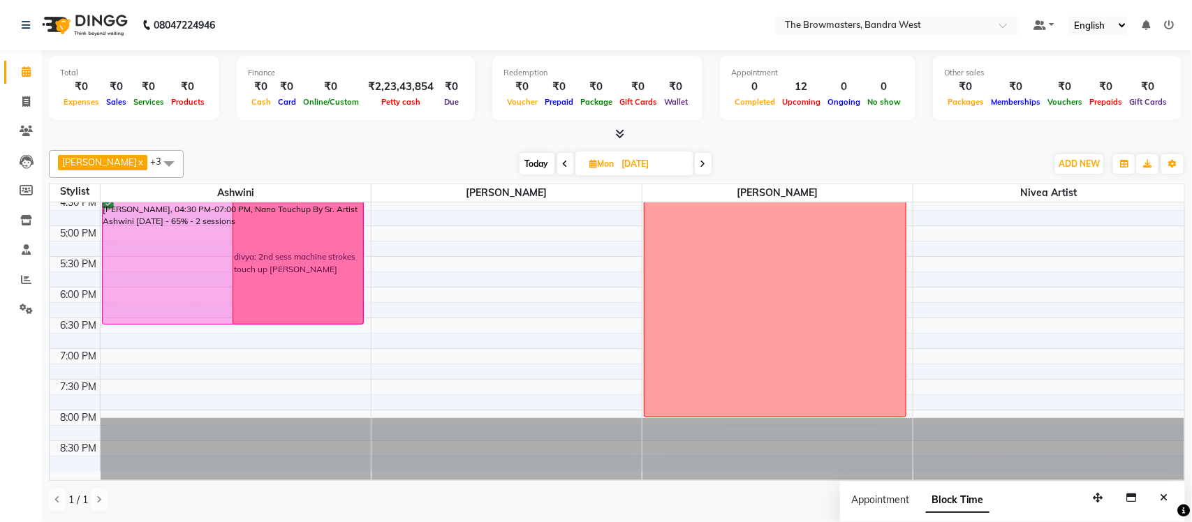
drag, startPoint x: 154, startPoint y: 356, endPoint x: 152, endPoint y: 319, distance: 37.1
click at [152, 319] on div "Chandninull, 11:00 AM-12:30 PM, brow Lamination and tint [PERSON_NAME] mapping …" at bounding box center [236, 72] width 270 height 798
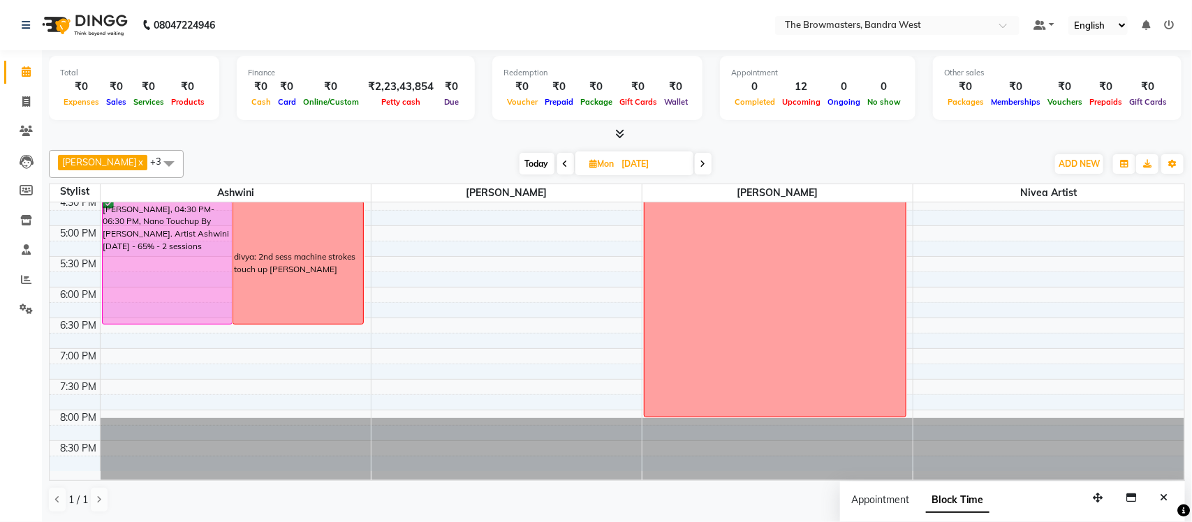
click at [647, 169] on input "[DATE]" at bounding box center [653, 164] width 70 height 21
select select "10"
select select "2025"
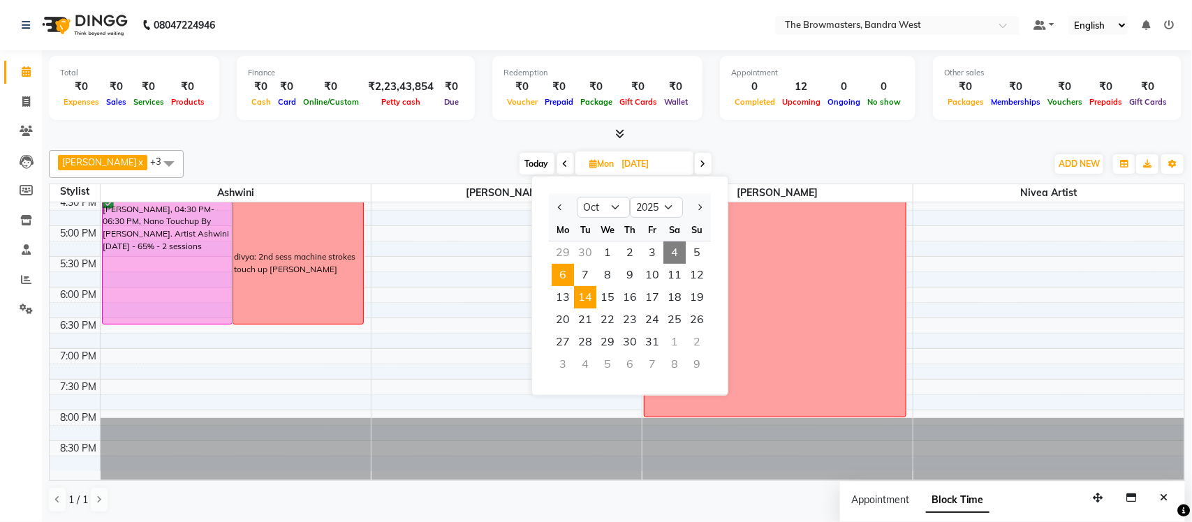
click at [593, 296] on span "14" at bounding box center [585, 297] width 22 height 22
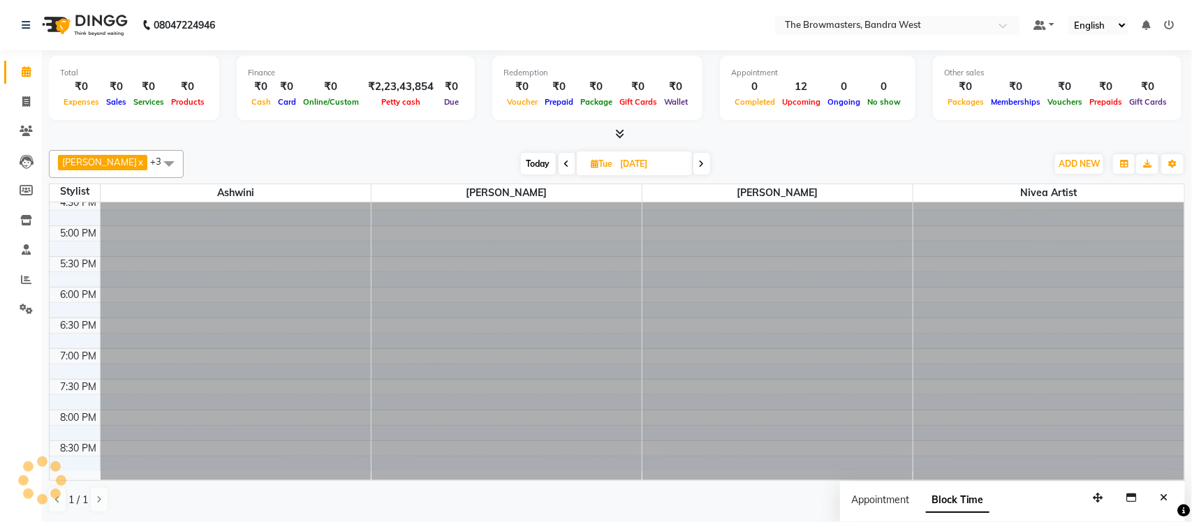
type input "[DATE]"
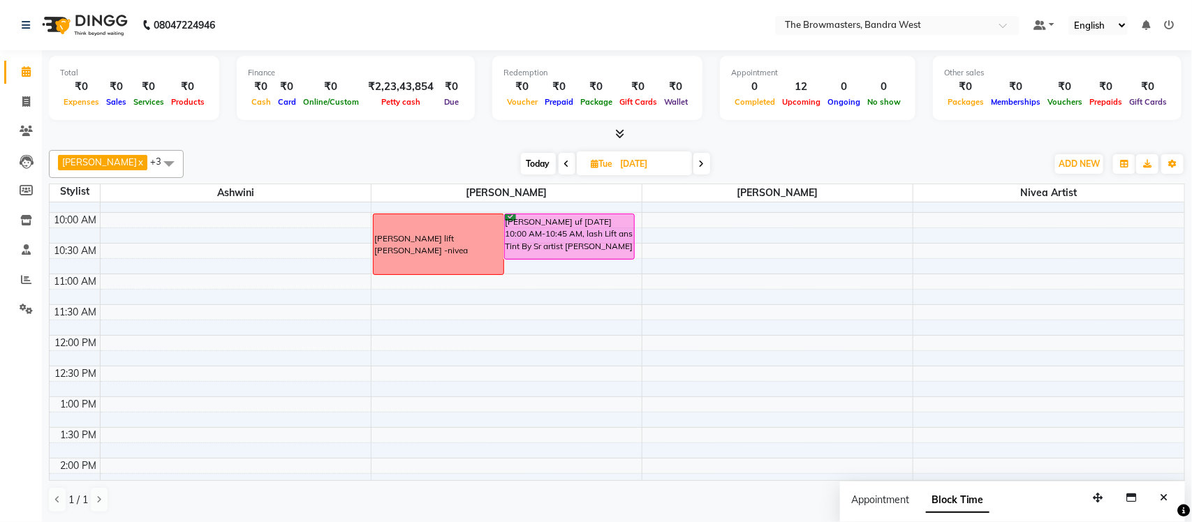
scroll to position [117, 0]
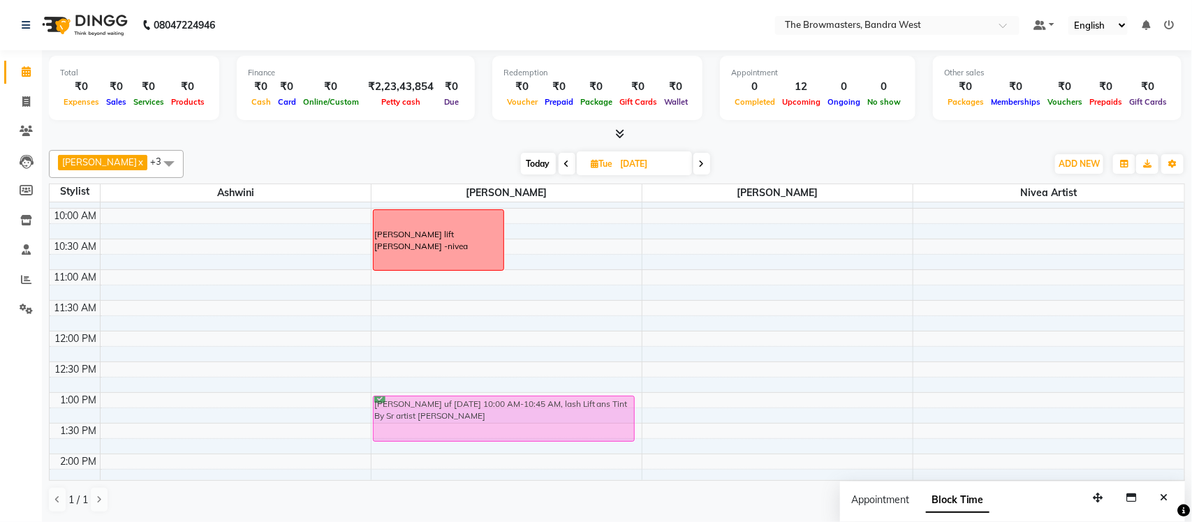
drag, startPoint x: 575, startPoint y: 225, endPoint x: 575, endPoint y: 404, distance: 179.4
click at [578, 405] on div "[PERSON_NAME] lift [PERSON_NAME] -[PERSON_NAME] uf [DATE] 10:00 AM-10:45 AM, la…" at bounding box center [506, 485] width 270 height 798
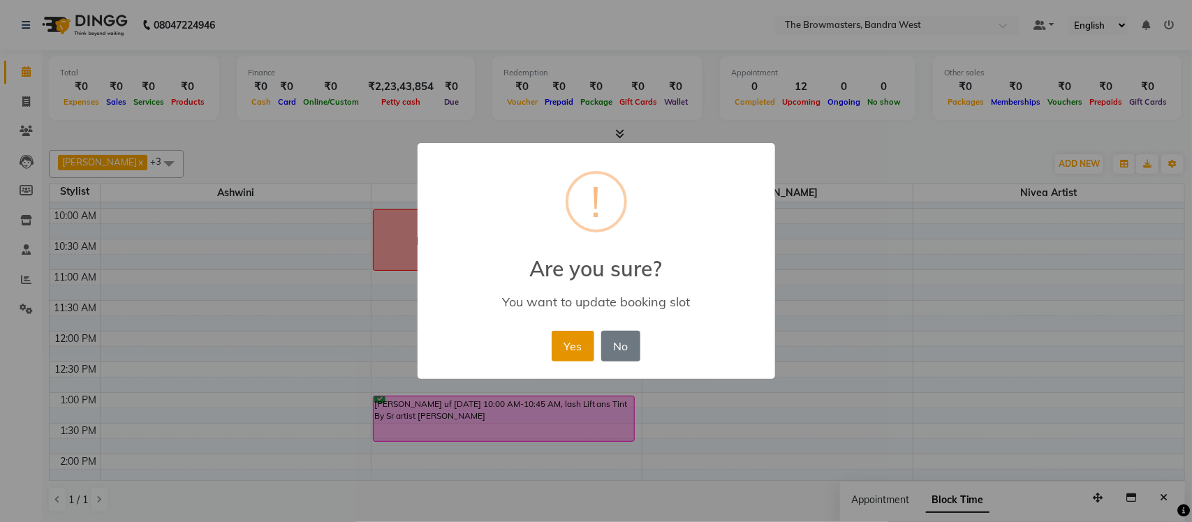
click at [580, 350] on button "Yes" at bounding box center [573, 346] width 43 height 31
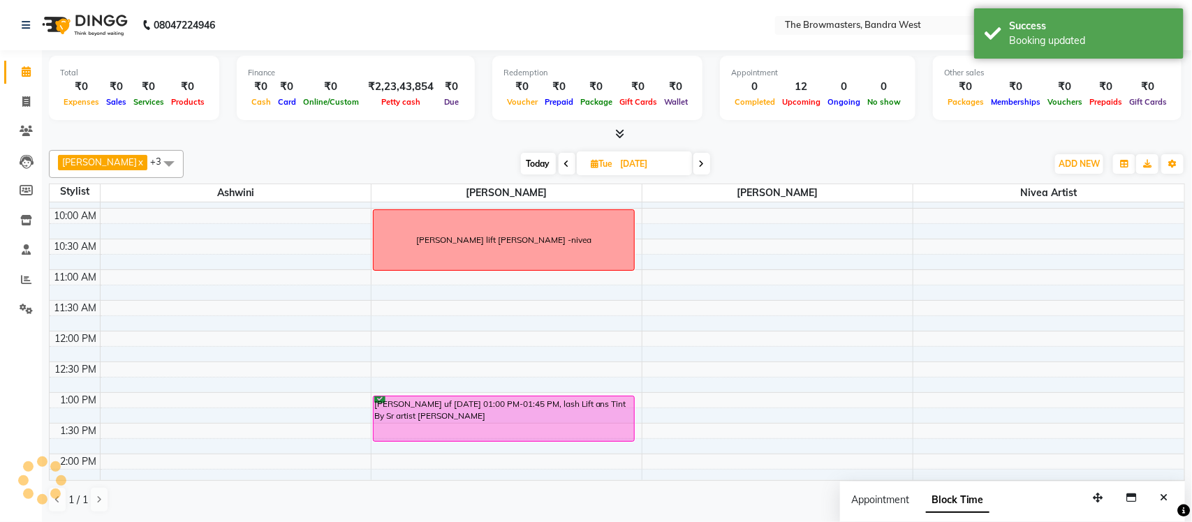
click at [490, 242] on div "[PERSON_NAME] lift [PERSON_NAME] -nivea" at bounding box center [503, 240] width 175 height 13
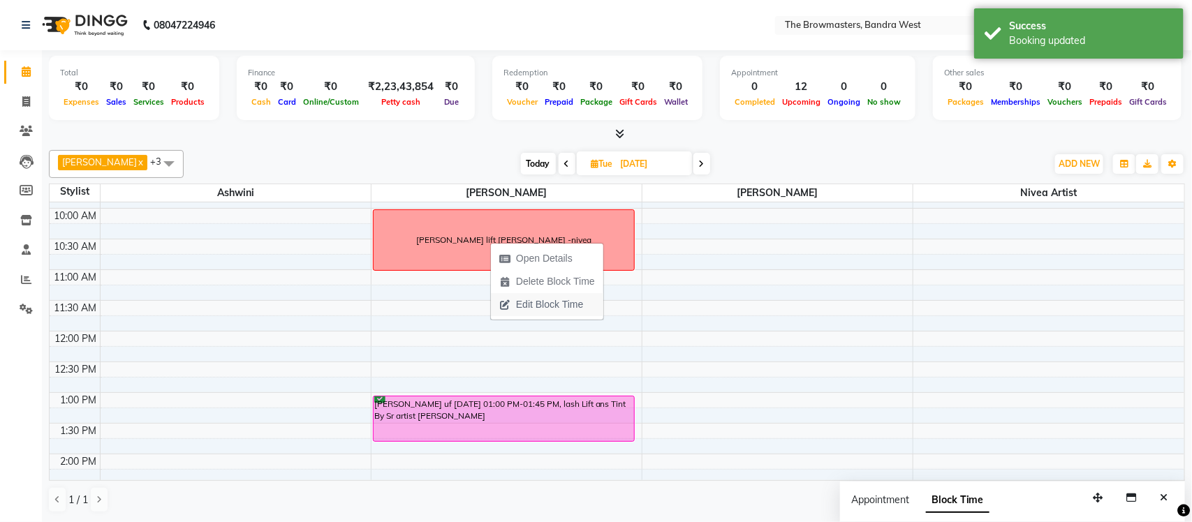
click at [533, 306] on span "Edit Block Time" at bounding box center [549, 304] width 67 height 15
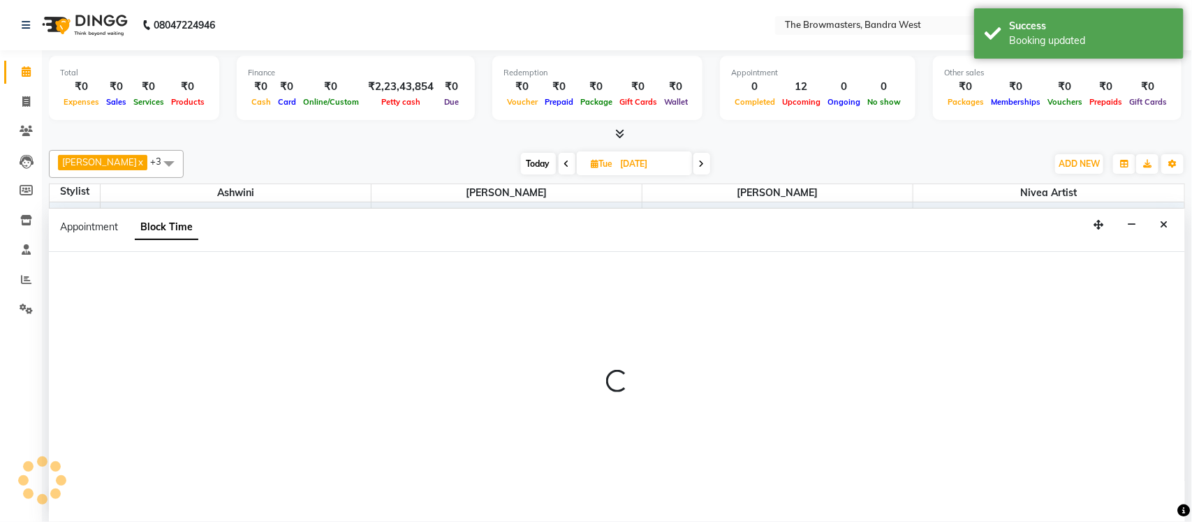
scroll to position [0, 0]
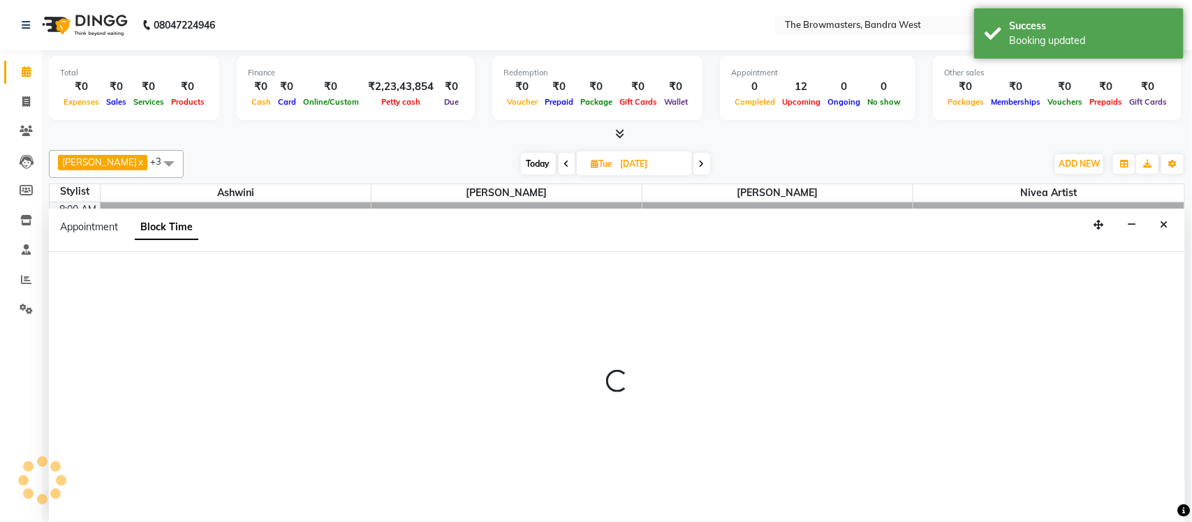
select select "64307"
select select "600"
select select "660"
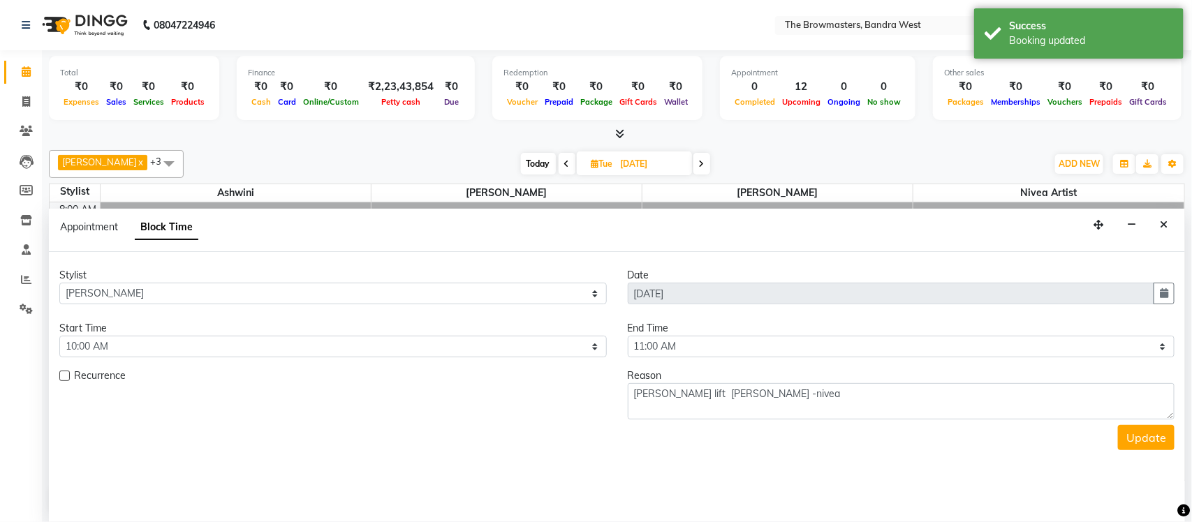
scroll to position [186, 0]
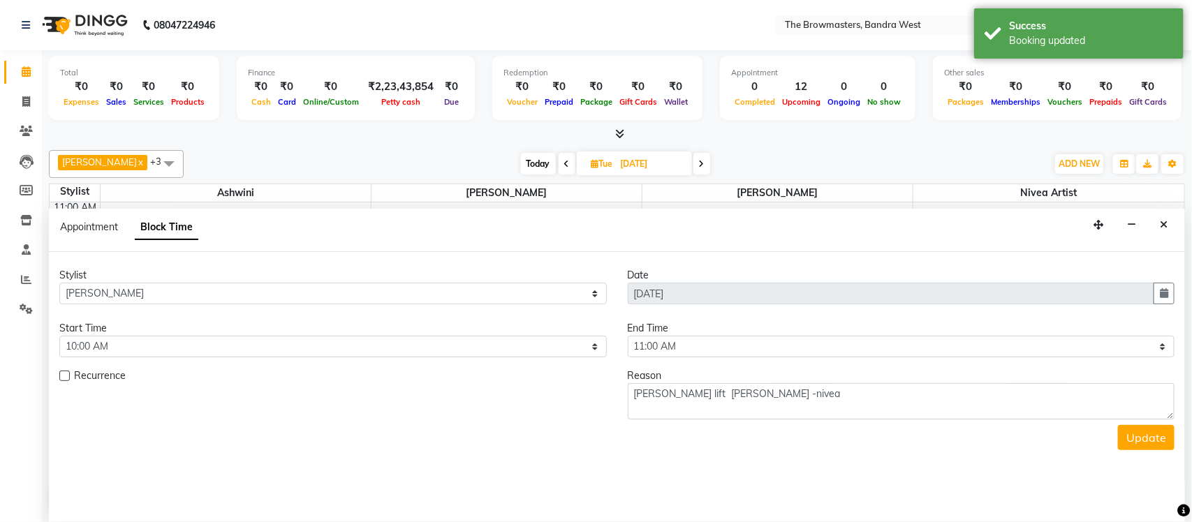
click at [423, 314] on div "Stylist Select Ashmeey Singghai Ashwini [PERSON_NAME] Jyoti Kajal [PERSON_NAME]…" at bounding box center [333, 291] width 568 height 47
click at [423, 360] on form "Stylist Select Ashmeey Singghai Ashwini [PERSON_NAME] Jyoti Kajal [PERSON_NAME]…" at bounding box center [616, 359] width 1115 height 182
drag, startPoint x: 367, startPoint y: 346, endPoint x: 368, endPoint y: 337, distance: 8.5
click at [367, 346] on select "Select 09:00 AM 09:15 AM 09:30 AM 09:45 AM 10:00 AM 10:15 AM 10:30 AM 10:45 AM …" at bounding box center [332, 347] width 547 height 22
select select "780"
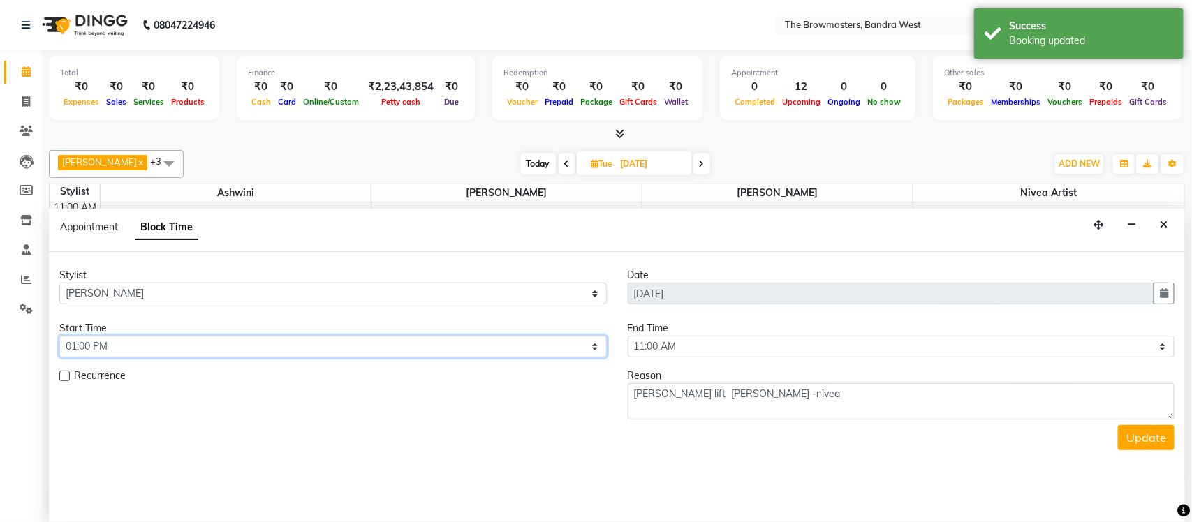
click at [59, 337] on select "Select 09:00 AM 09:15 AM 09:30 AM 09:45 AM 10:00 AM 10:15 AM 10:30 AM 10:45 AM …" at bounding box center [332, 347] width 547 height 22
click at [646, 338] on select "Select 09:00 AM 09:15 AM 09:30 AM 09:45 AM 10:00 AM 10:15 AM 10:30 AM 10:45 AM …" at bounding box center [901, 347] width 547 height 22
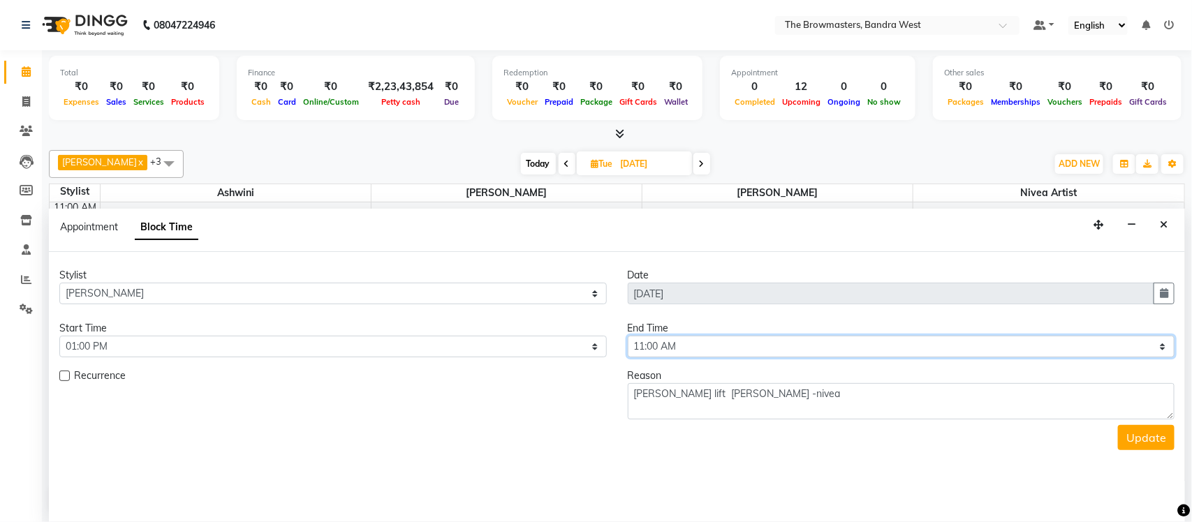
select select "840"
click at [628, 337] on select "Select 09:00 AM 09:15 AM 09:30 AM 09:45 AM 10:00 AM 10:15 AM 10:30 AM 10:45 AM …" at bounding box center [901, 347] width 547 height 22
click at [1169, 445] on button "Update" at bounding box center [1146, 437] width 57 height 25
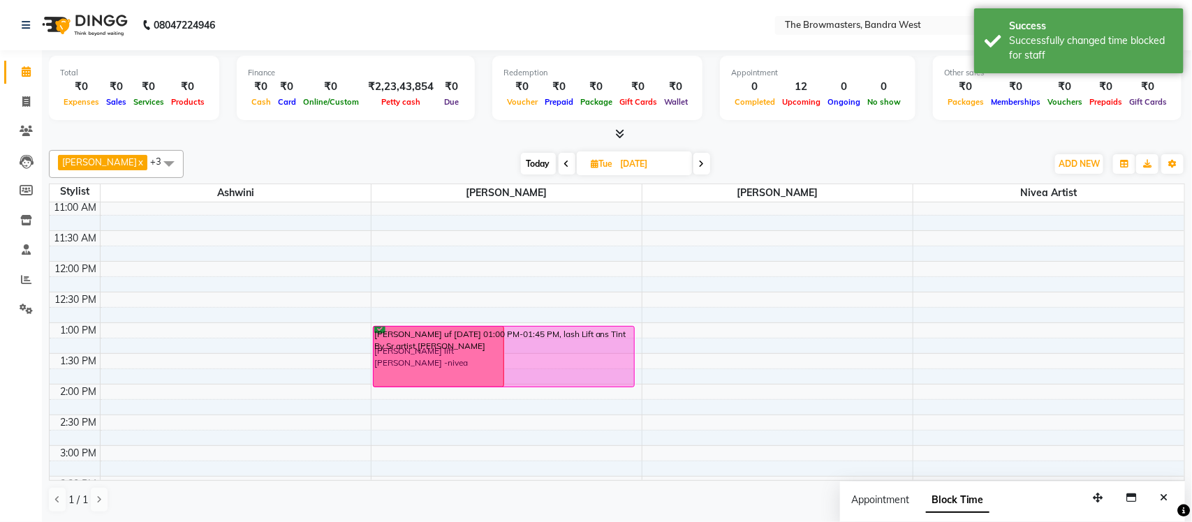
click at [556, 378] on div "[PERSON_NAME] lift [PERSON_NAME] -[PERSON_NAME] uf [DATE] 01:00 PM-01:45 PM, la…" at bounding box center [506, 415] width 270 height 798
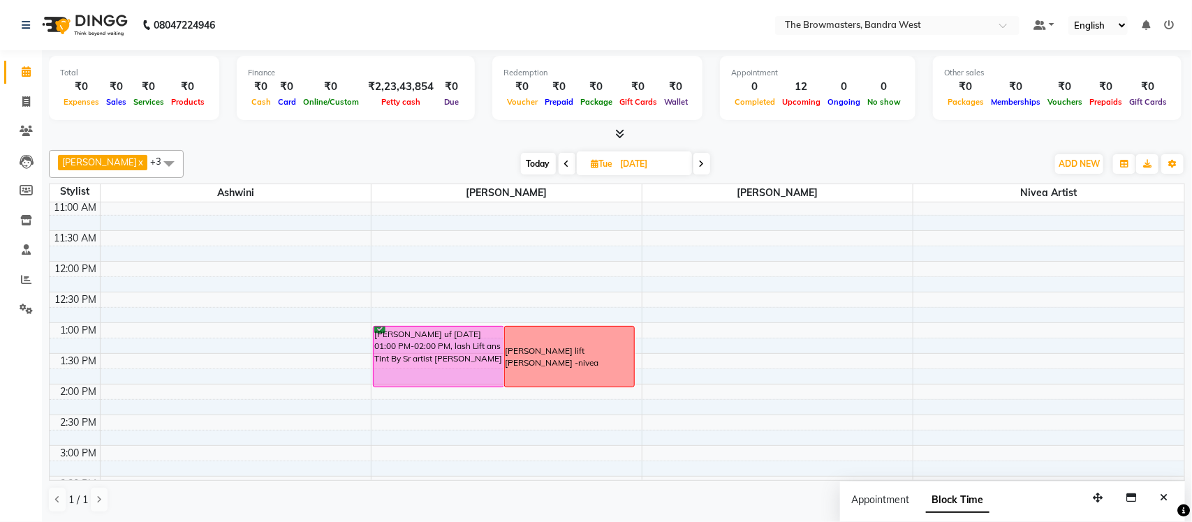
click at [535, 171] on span "Today" at bounding box center [538, 164] width 35 height 22
type input "04-10-2025"
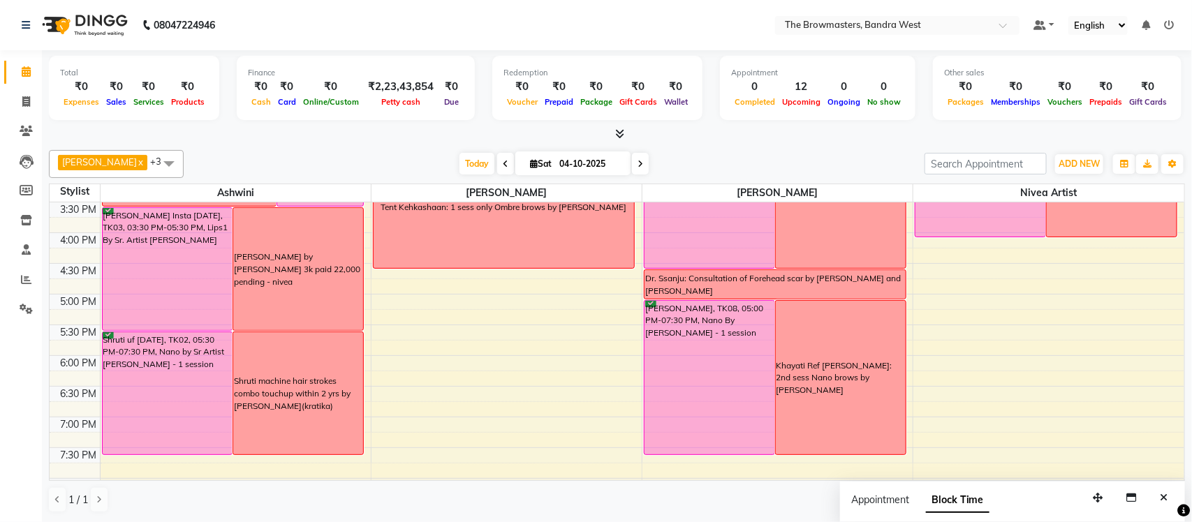
scroll to position [466, 0]
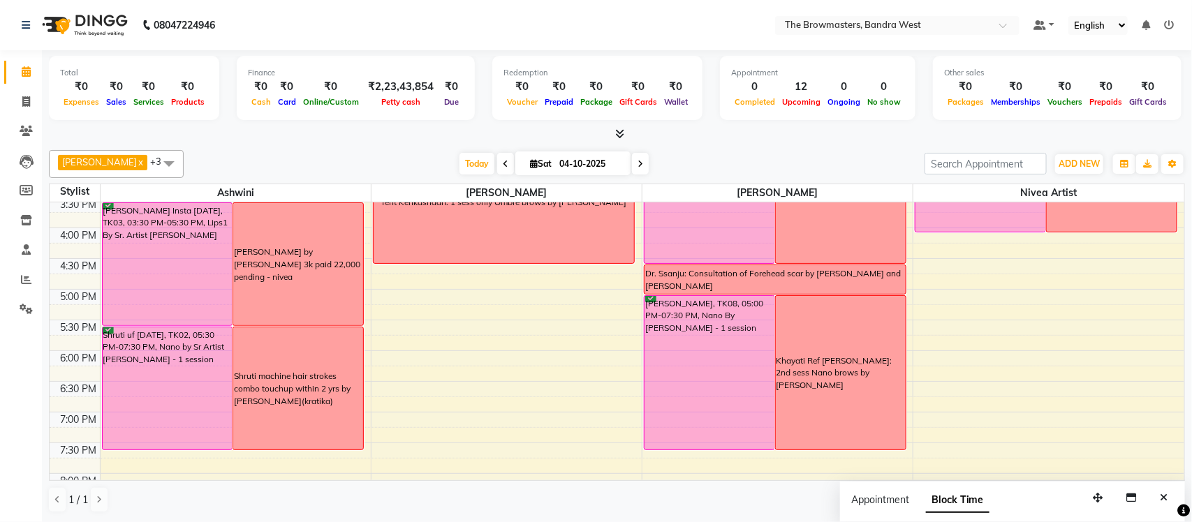
click at [595, 170] on input "04-10-2025" at bounding box center [590, 164] width 70 height 21
select select "10"
select select "2025"
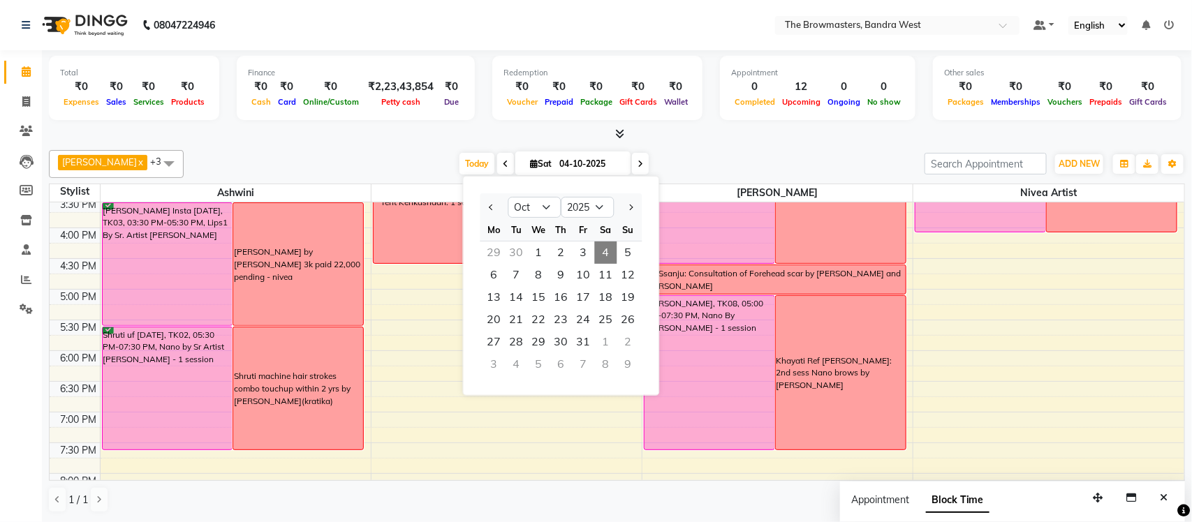
click at [497, 207] on div at bounding box center [494, 207] width 28 height 22
click at [486, 210] on button "Previous month" at bounding box center [492, 207] width 12 height 22
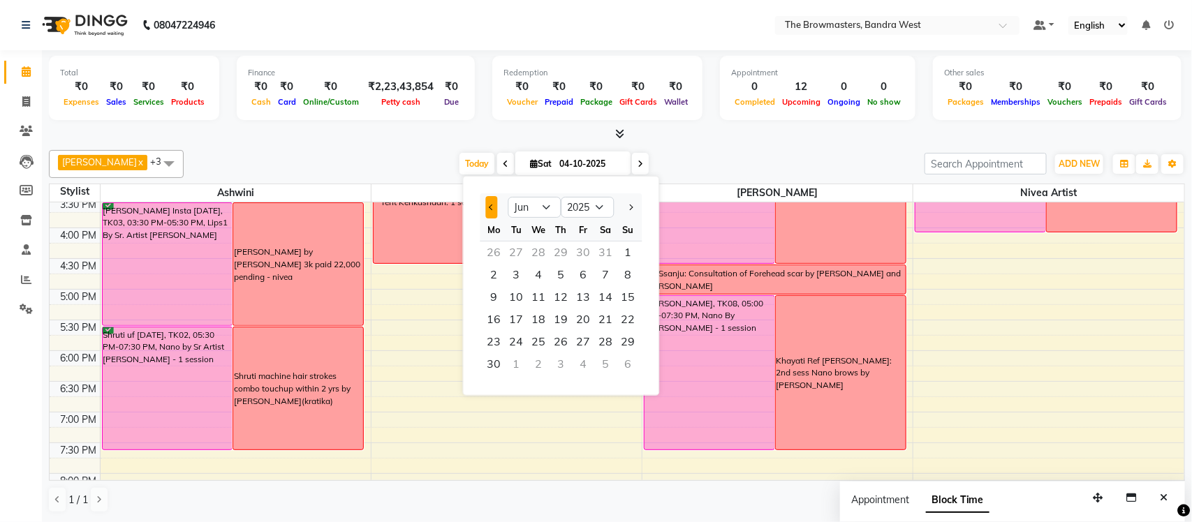
click at [486, 210] on button "Previous month" at bounding box center [492, 207] width 12 height 22
select select "5"
click at [632, 271] on span "11" at bounding box center [628, 275] width 22 height 22
type input "[DATE]"
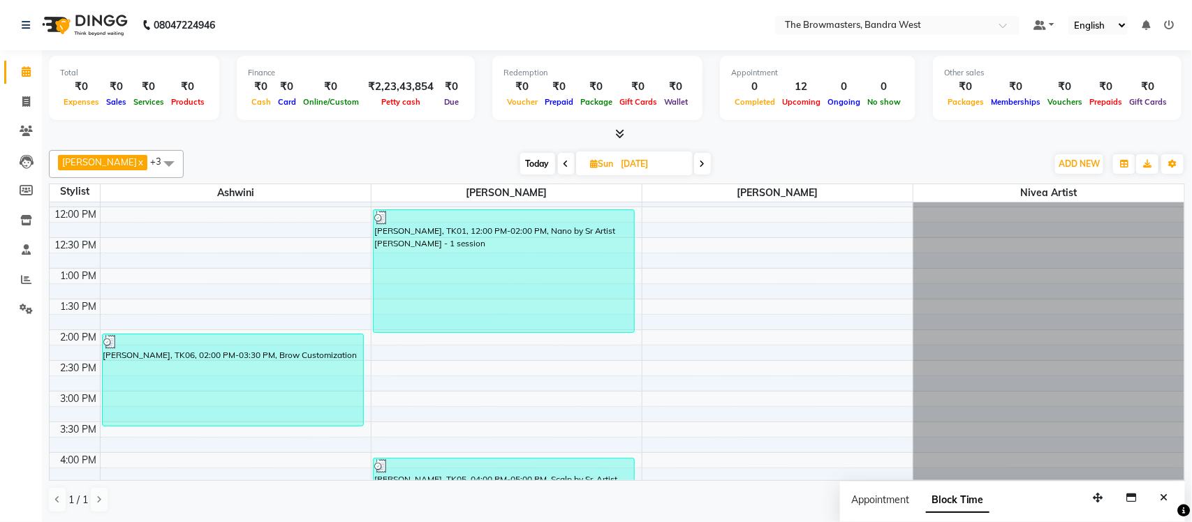
scroll to position [249, 0]
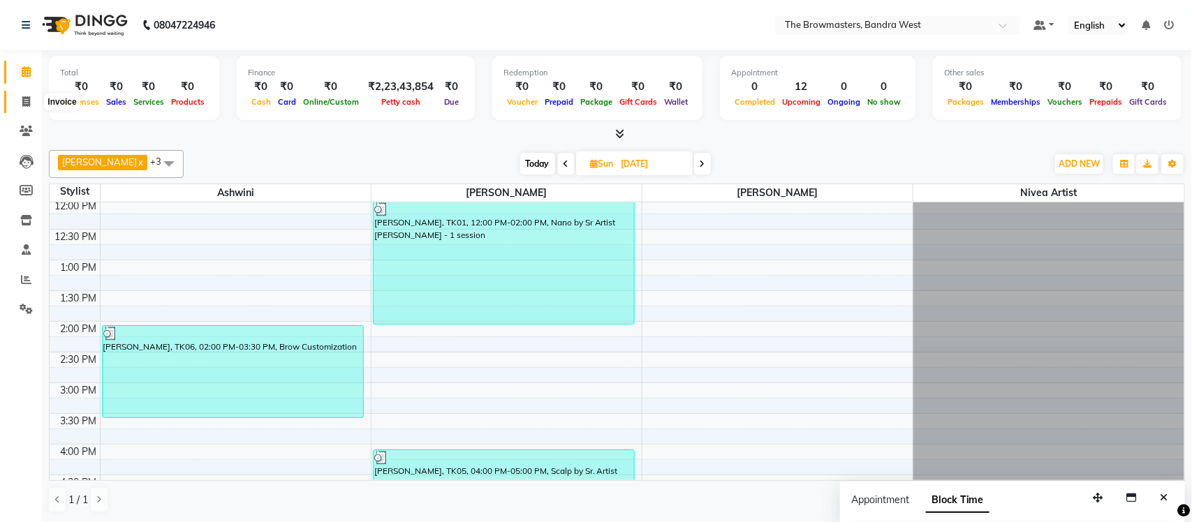
click at [24, 97] on icon at bounding box center [26, 101] width 8 height 10
select select "service"
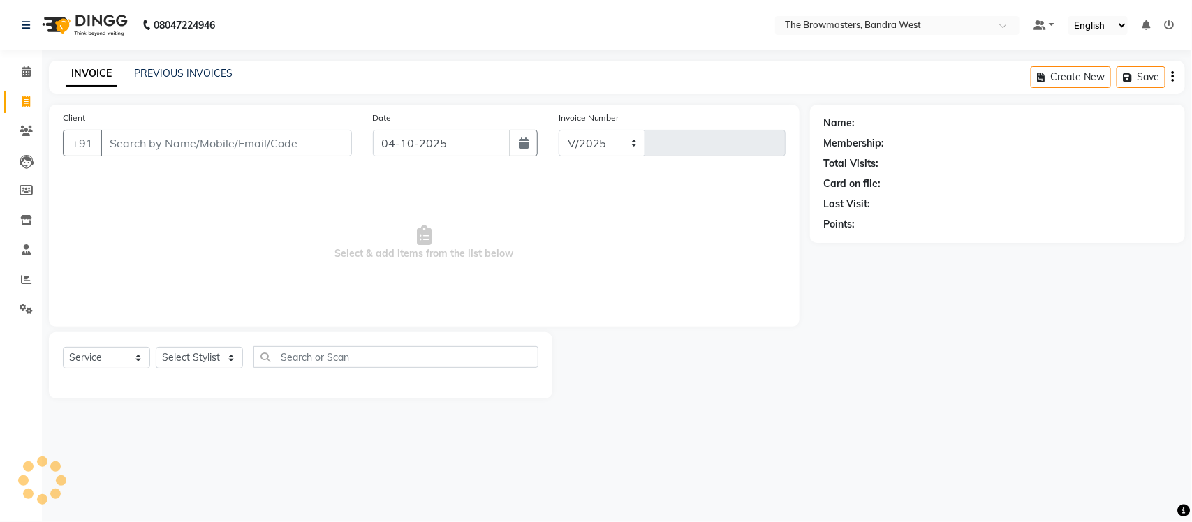
select select "6949"
type input "2366"
click at [214, 70] on link "PREVIOUS INVOICES" at bounding box center [183, 73] width 98 height 13
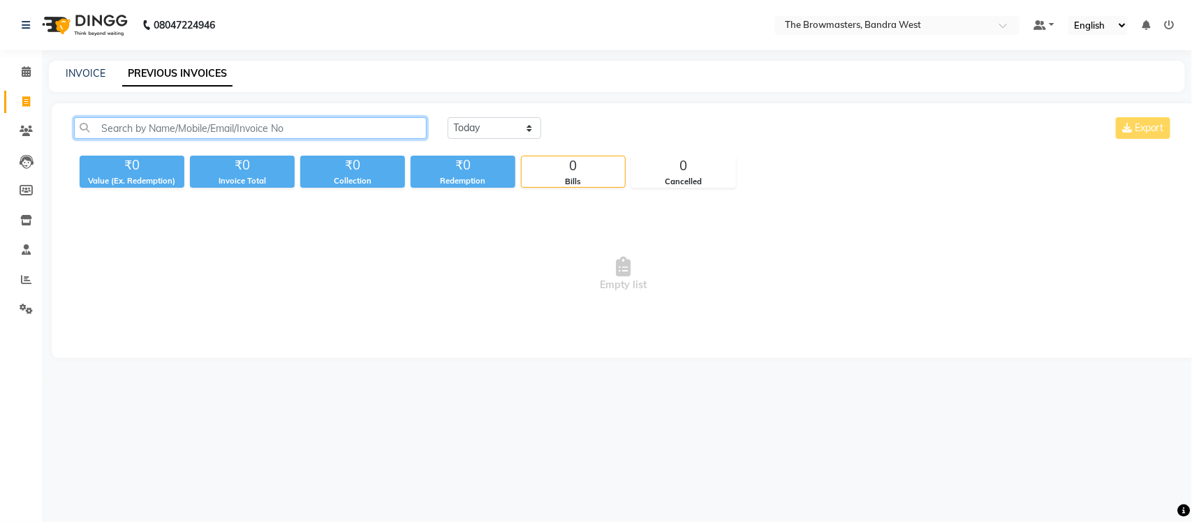
click at [199, 126] on input "text" at bounding box center [250, 128] width 353 height 22
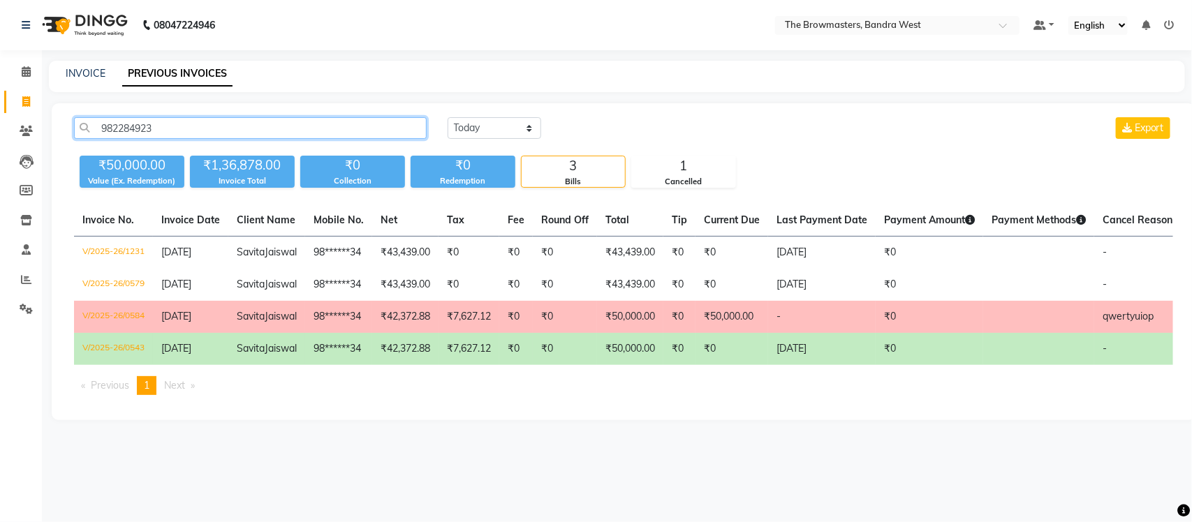
type input "9822849234"
